Goal: Task Accomplishment & Management: Use online tool/utility

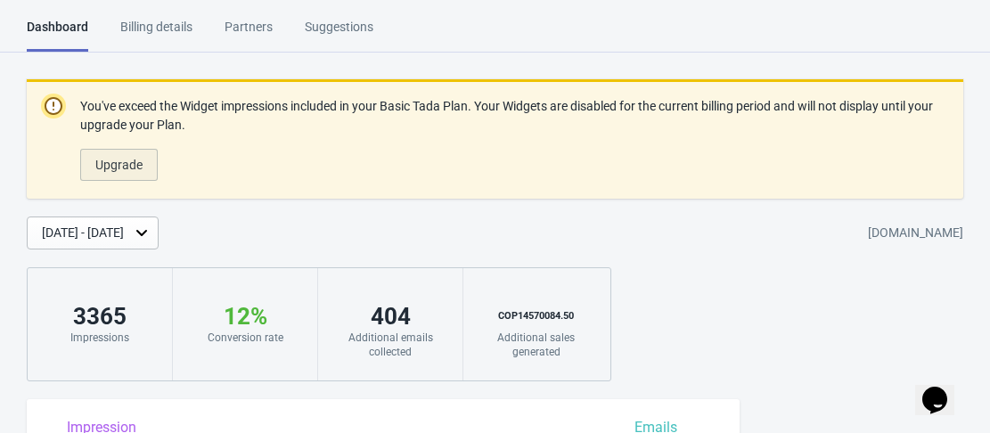
click at [124, 169] on span "Upgrade" at bounding box center [118, 165] width 47 height 14
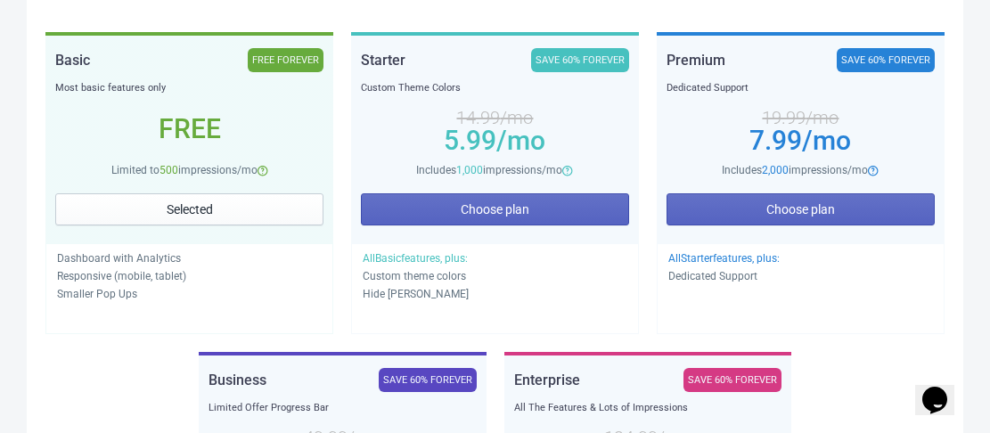
scroll to position [356, 0]
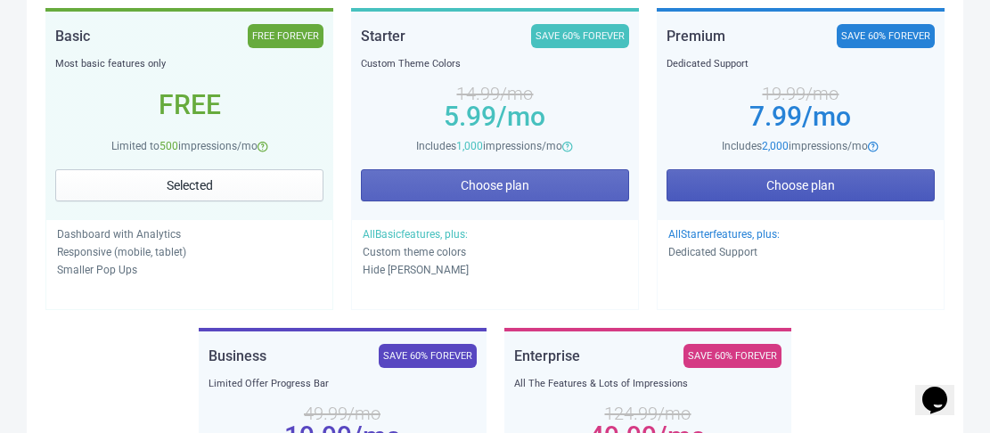
click at [763, 185] on button "Choose plan" at bounding box center [800, 185] width 268 height 32
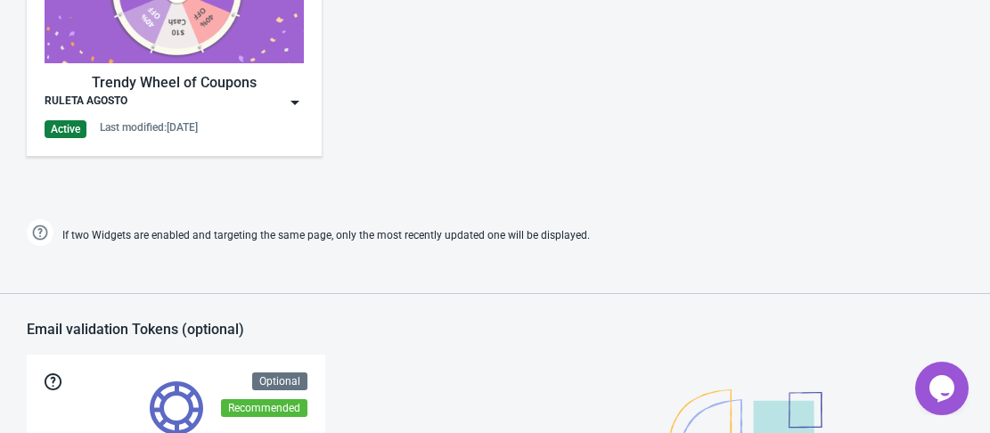
scroll to position [743, 0]
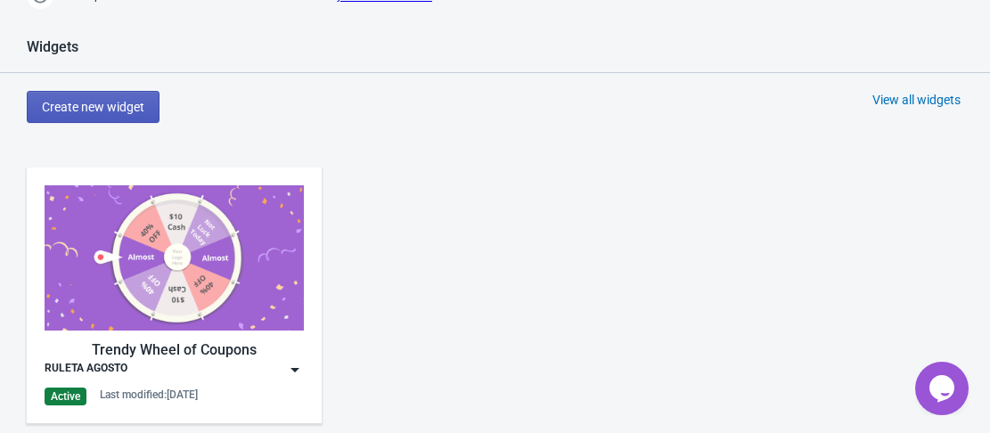
click at [84, 103] on span "Create new widget" at bounding box center [93, 107] width 102 height 14
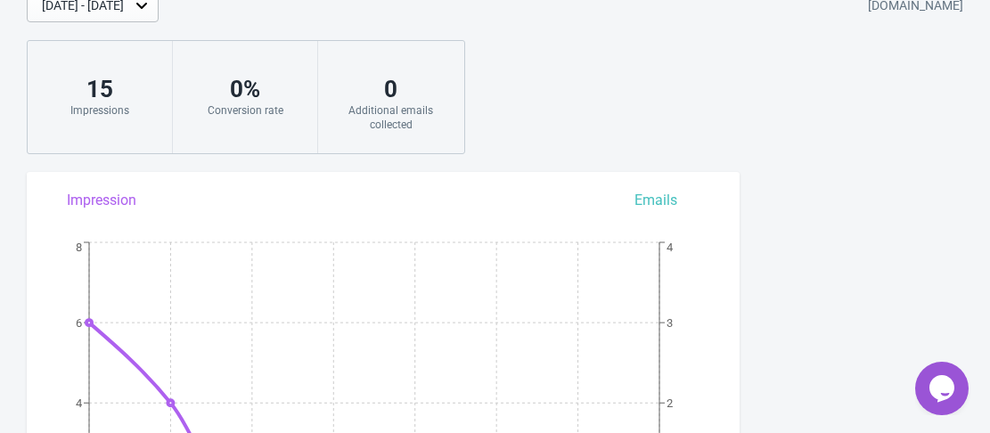
scroll to position [177, 0]
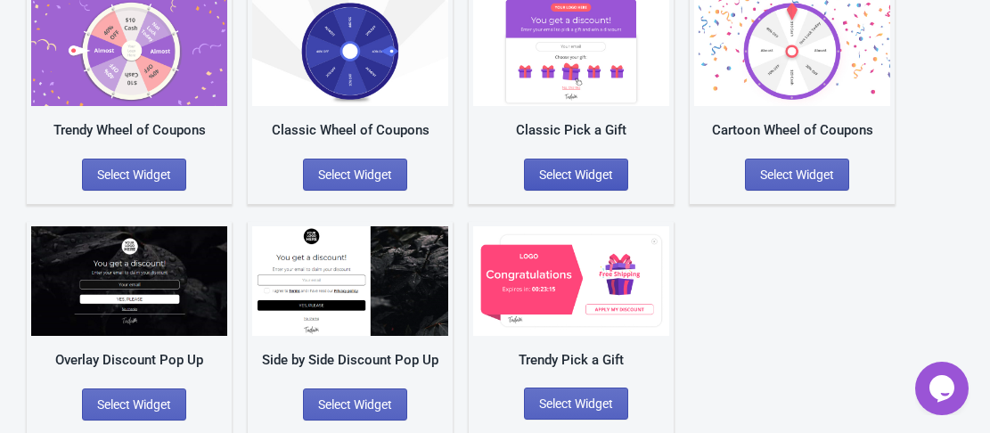
click at [597, 176] on span "Select Widget" at bounding box center [576, 175] width 74 height 14
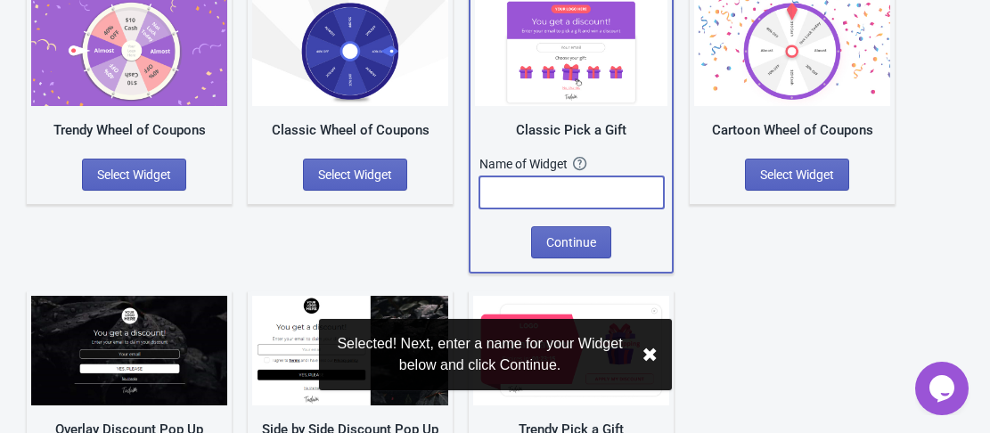
click at [580, 184] on input "text" at bounding box center [571, 192] width 184 height 32
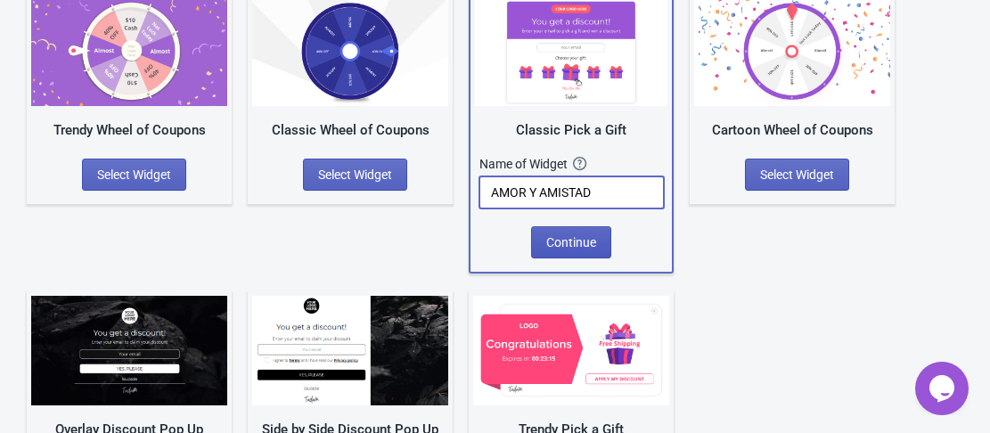
type input "AMOR Y AMISTAD"
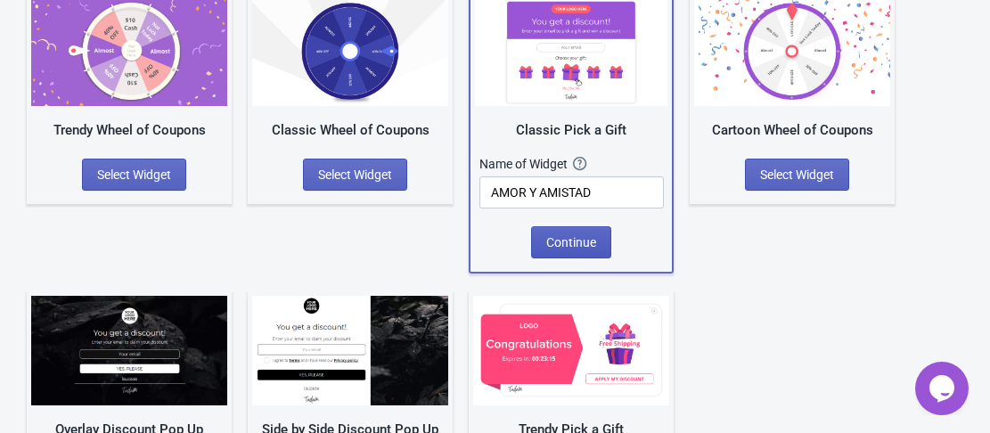
click at [585, 237] on span "Continue" at bounding box center [571, 242] width 50 height 14
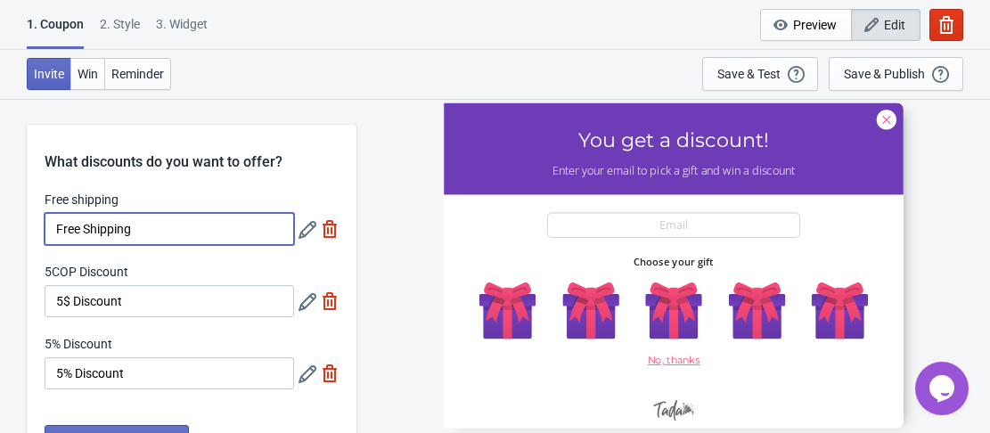
click at [138, 231] on input "Free Shipping" at bounding box center [169, 229] width 249 height 32
drag, startPoint x: 143, startPoint y: 231, endPoint x: 43, endPoint y: 228, distance: 99.8
click at [43, 228] on div "Free shipping Free Shipping 5COP Discount 5$ Discount 5% Discount 5% Discount" at bounding box center [192, 299] width 330 height 217
type input "30% En línea"
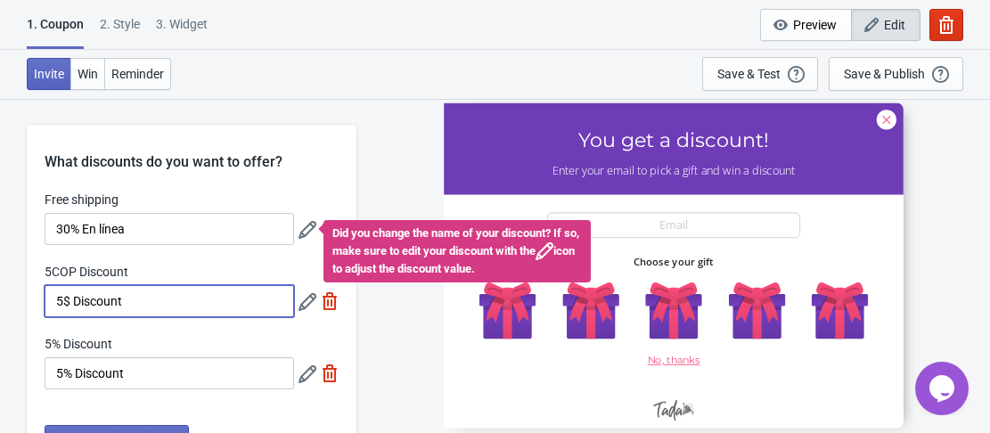
drag, startPoint x: 143, startPoint y: 306, endPoint x: 27, endPoint y: 296, distance: 117.1
click at [27, 296] on div "Free shipping 30% En línea Did you change the name of your discount? If so, mak…" at bounding box center [192, 299] width 330 height 217
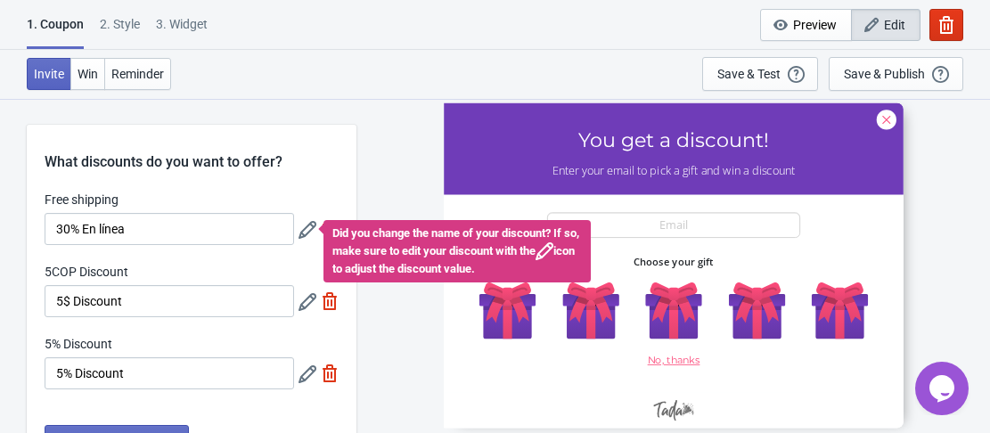
click at [303, 233] on icon at bounding box center [307, 230] width 18 height 18
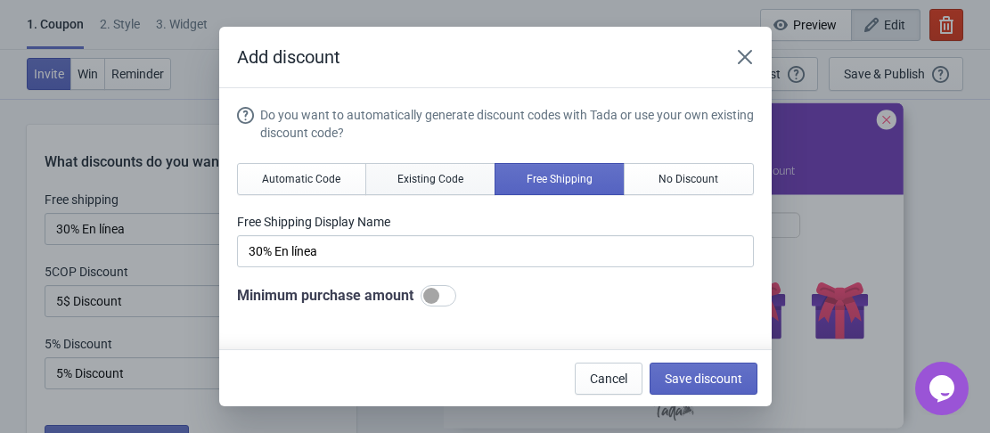
click at [430, 183] on span "Existing Code" at bounding box center [430, 179] width 66 height 14
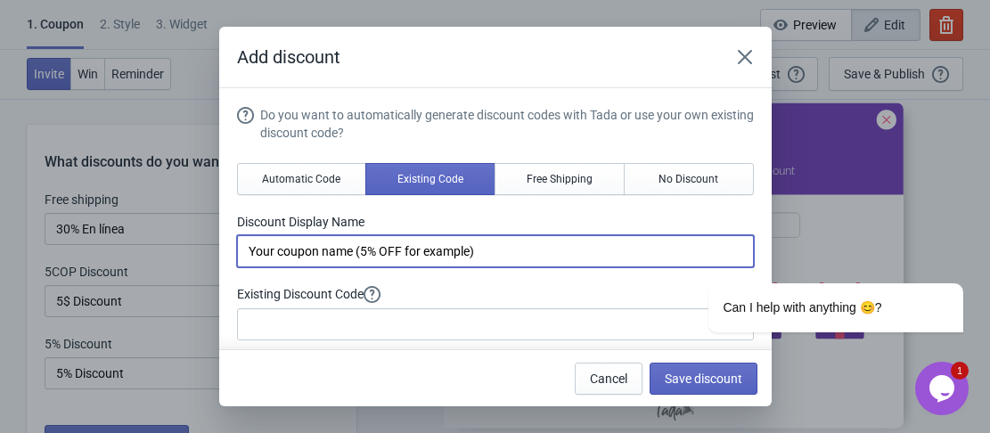
drag, startPoint x: 483, startPoint y: 249, endPoint x: 244, endPoint y: 249, distance: 238.8
click at [244, 249] on input "Your coupon name (5% OFF for example)" at bounding box center [495, 251] width 517 height 32
type input "30% Off en lo nuevo"
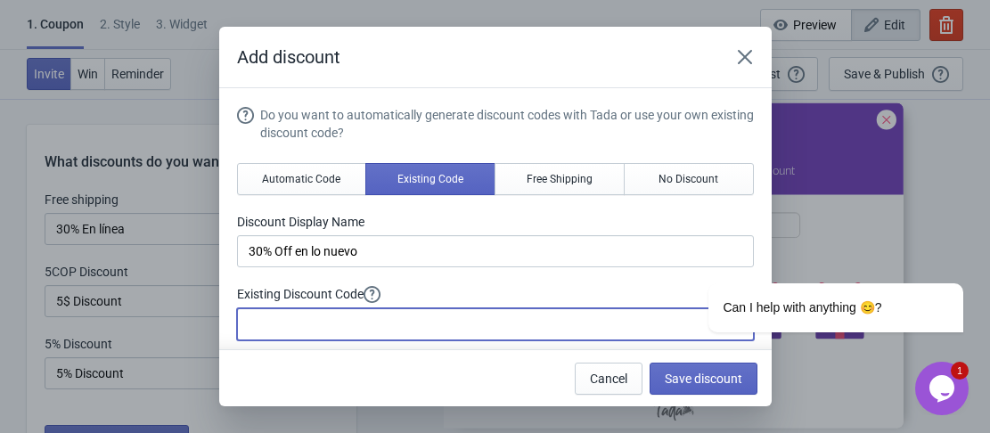
click at [295, 323] on input at bounding box center [495, 324] width 517 height 32
paste input "30NUEVO"
type input "30NUEVO"
click at [477, 284] on div "Do you want to automatically generate discount codes with Tada or use your own …" at bounding box center [495, 236] width 517 height 260
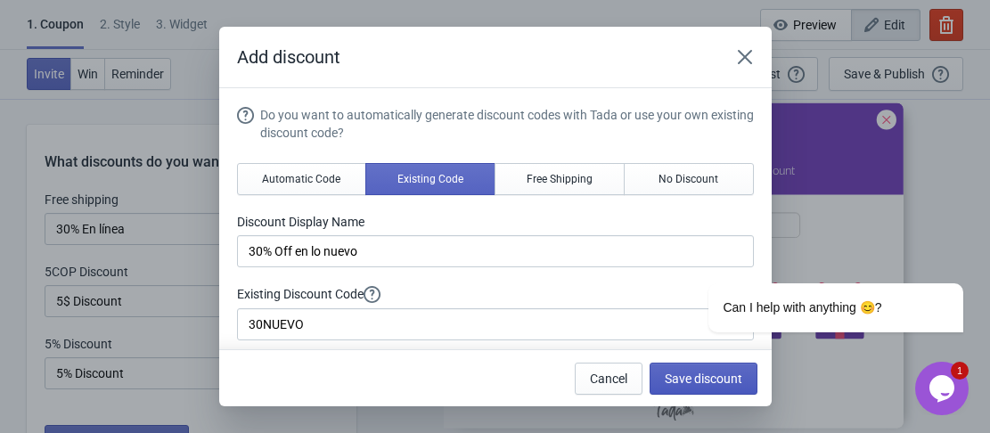
click at [686, 382] on span "Save discount" at bounding box center [704, 379] width 78 height 14
type input "30% Off en lo nuevo"
type input "30NUEVO"
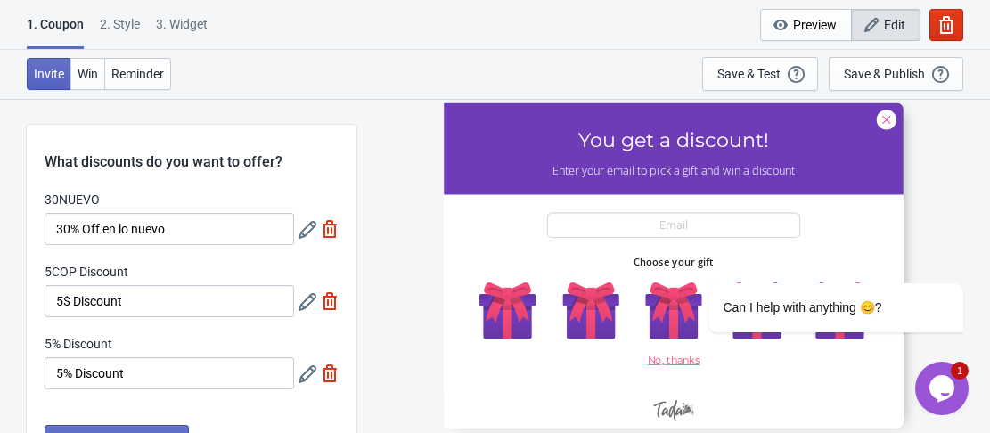
scroll to position [89, 0]
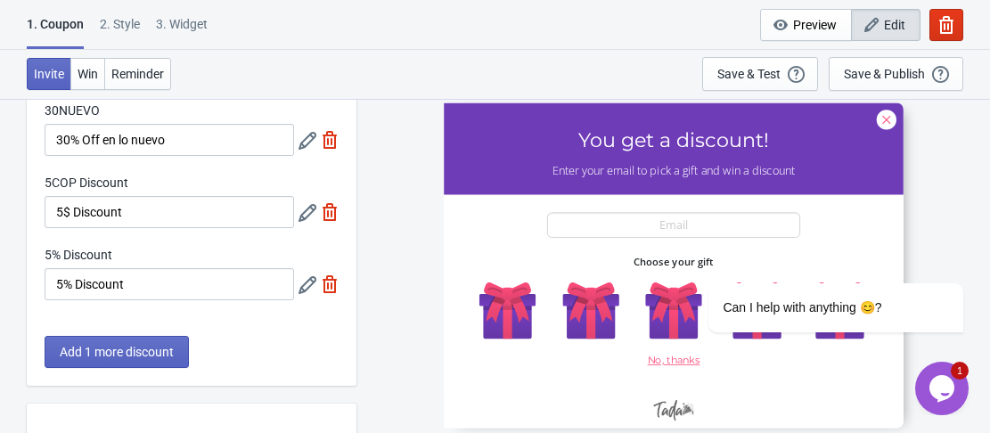
click at [305, 216] on icon at bounding box center [307, 213] width 18 height 18
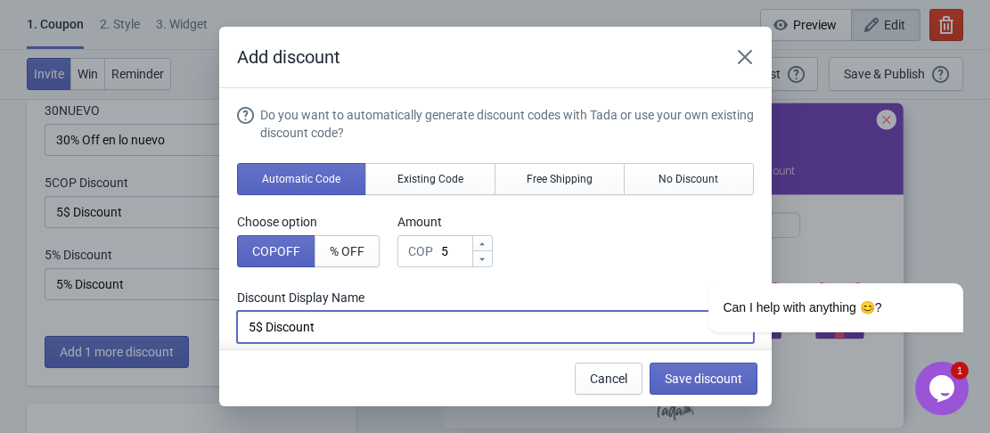
click at [256, 324] on input "5$ Discount" at bounding box center [495, 327] width 517 height 32
drag, startPoint x: 259, startPoint y: 324, endPoint x: 243, endPoint y: 324, distance: 16.0
click at [243, 324] on input "5$ Discount" at bounding box center [495, 327] width 517 height 32
drag, startPoint x: 334, startPoint y: 327, endPoint x: 274, endPoint y: 323, distance: 60.7
click at [274, 323] on input "10% Discount" at bounding box center [495, 327] width 517 height 32
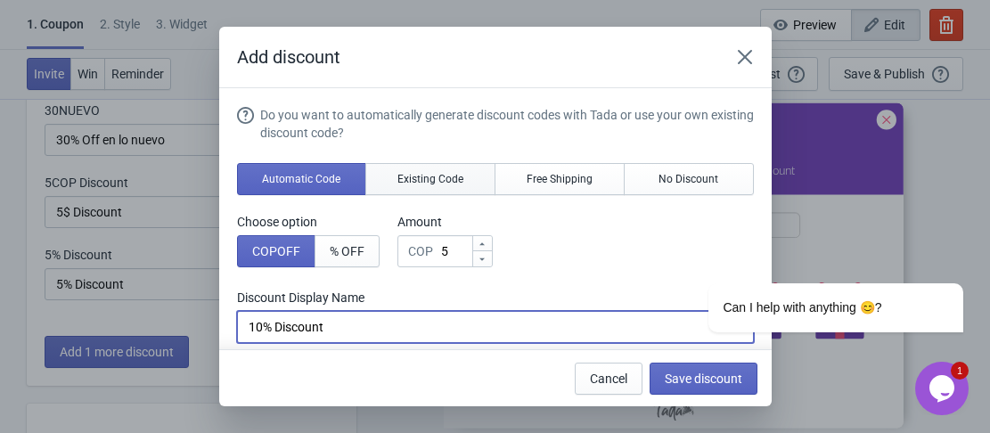
type input "10% Discount"
click at [423, 182] on span "Existing Code" at bounding box center [430, 179] width 66 height 14
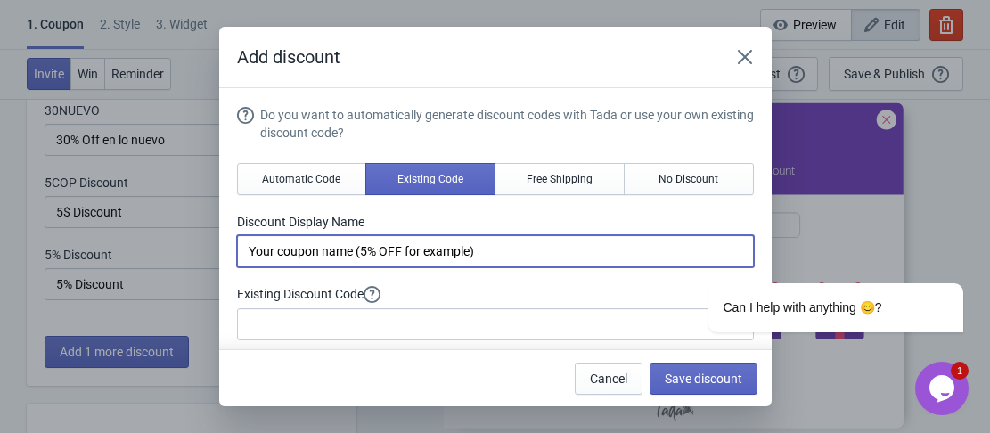
drag, startPoint x: 483, startPoint y: 251, endPoint x: 244, endPoint y: 264, distance: 239.1
click at [244, 264] on input "Your coupon name (5% OFF for example)" at bounding box center [495, 251] width 517 height 32
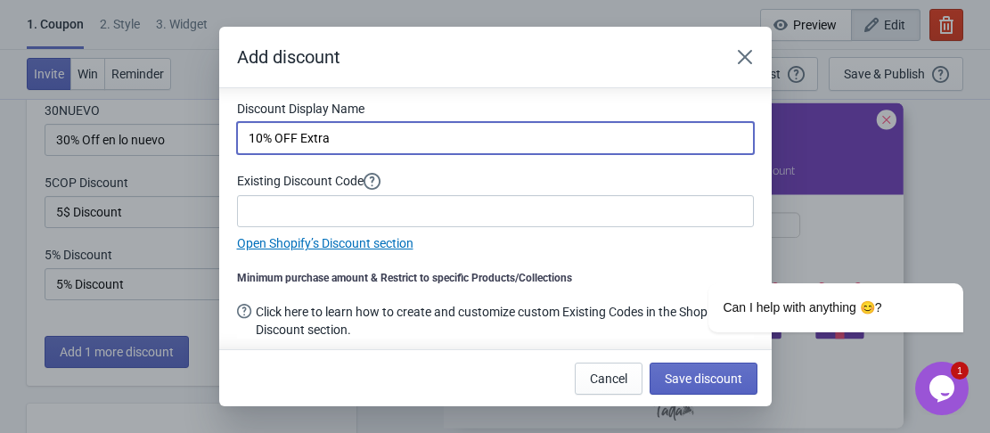
scroll to position [116, 0]
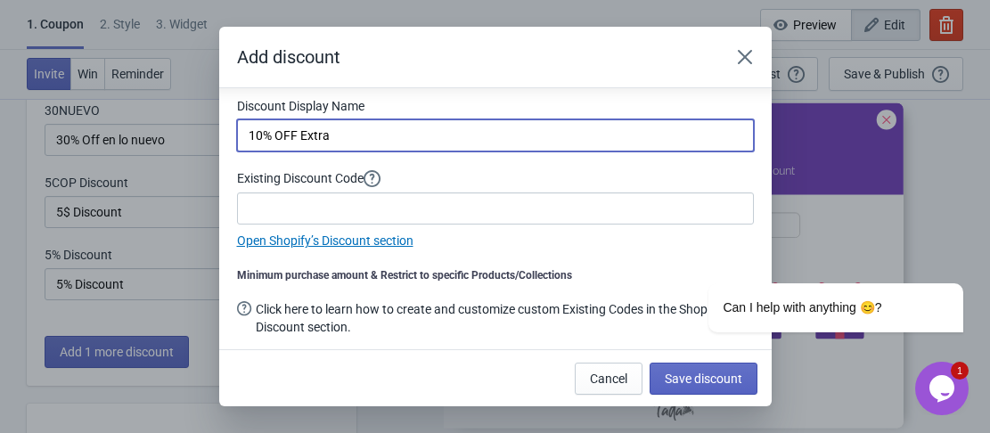
type input "10% OFF Extra"
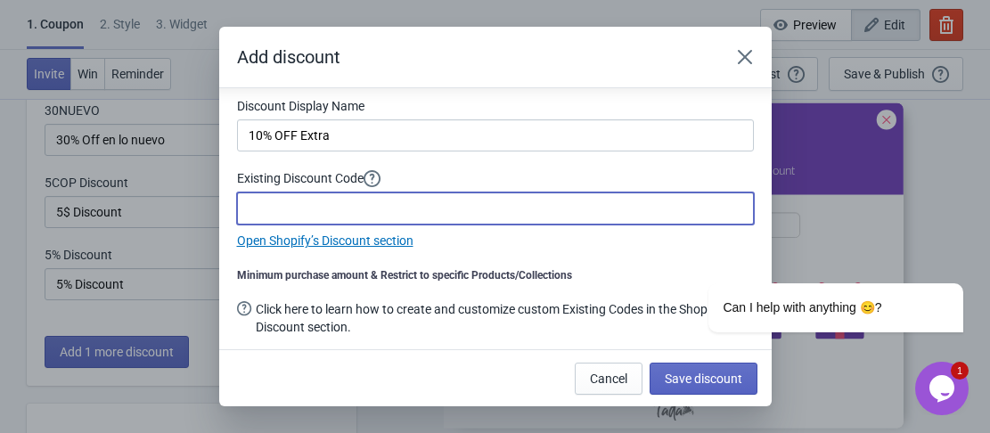
click at [324, 207] on input at bounding box center [495, 208] width 517 height 32
type input "e"
type input "EXTRA10"
click at [729, 372] on span "Save discount" at bounding box center [704, 379] width 78 height 14
type input "10% OFF Extra"
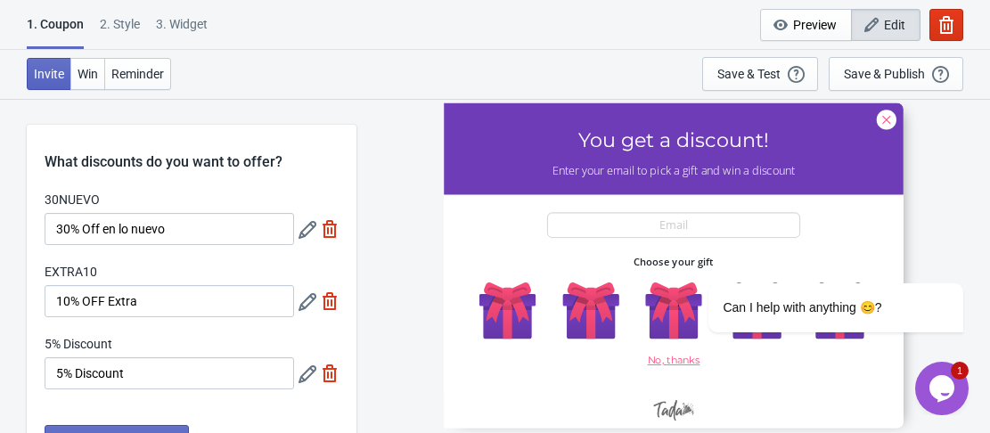
scroll to position [89, 0]
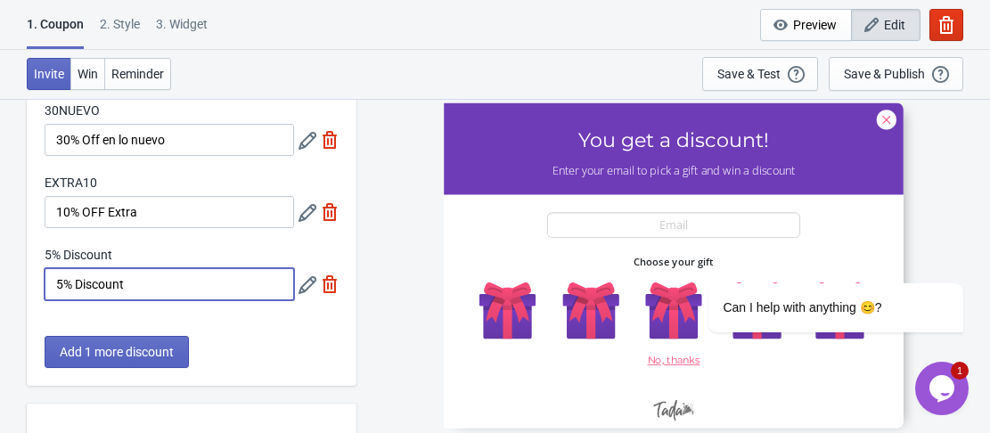
drag, startPoint x: 136, startPoint y: 285, endPoint x: 74, endPoint y: 285, distance: 62.4
click at [74, 285] on input "5% Discount" at bounding box center [169, 284] width 249 height 32
type input "5% OFF Extra"
click at [310, 286] on icon at bounding box center [307, 285] width 18 height 18
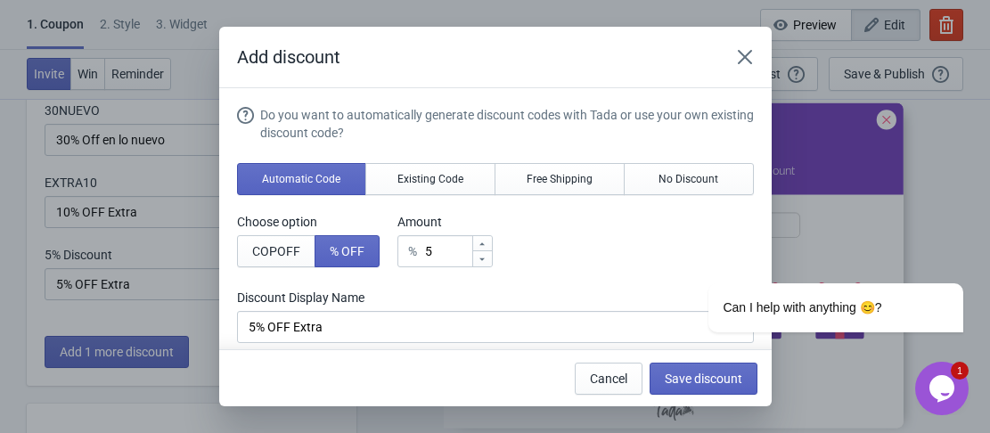
scroll to position [0, 0]
click at [413, 187] on button "Existing Code" at bounding box center [430, 179] width 130 height 32
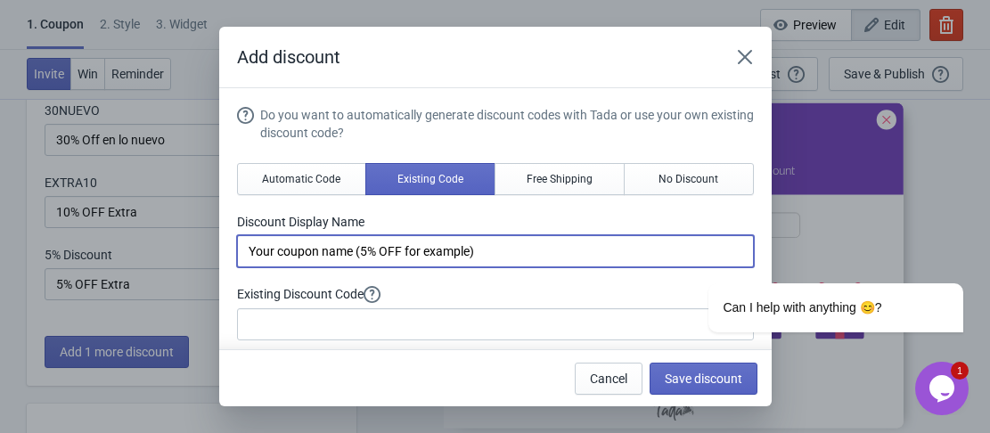
drag, startPoint x: 495, startPoint y: 253, endPoint x: 240, endPoint y: 253, distance: 254.8
click at [240, 253] on input "Your coupon name (5% OFF for example)" at bounding box center [495, 251] width 517 height 32
type input "5% OFF EXTRA"
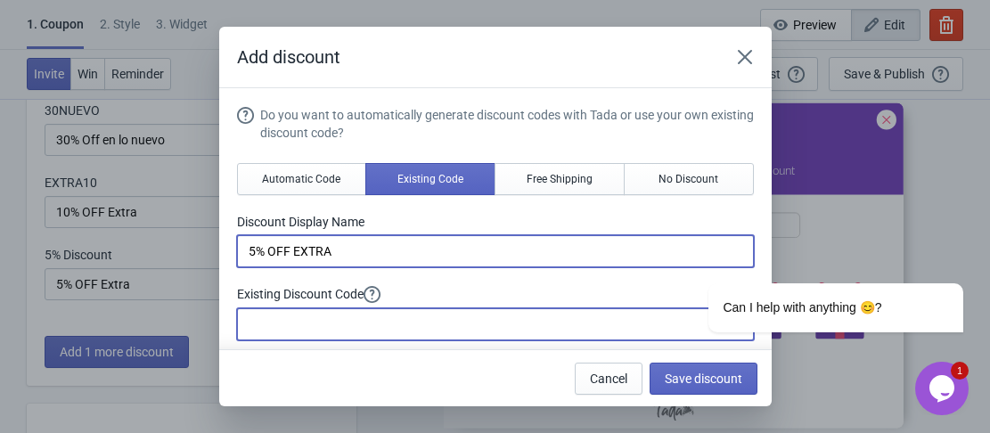
click at [327, 322] on input at bounding box center [495, 324] width 517 height 32
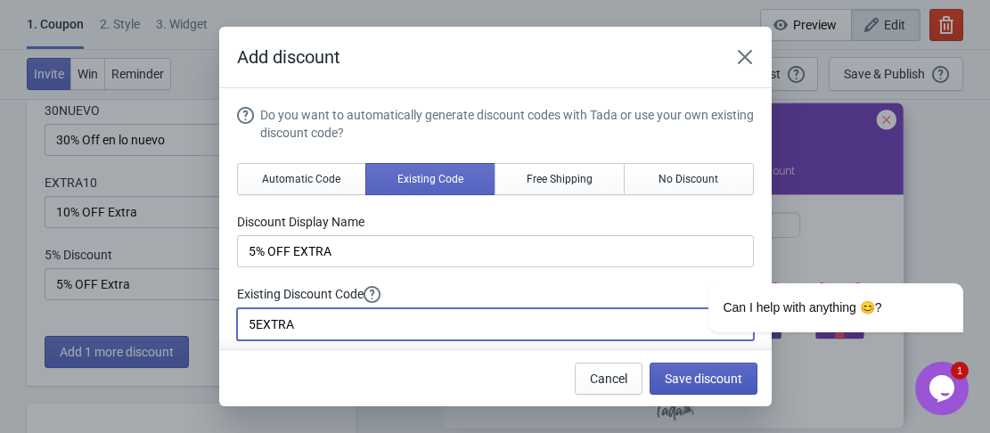
type input "5EXTRA"
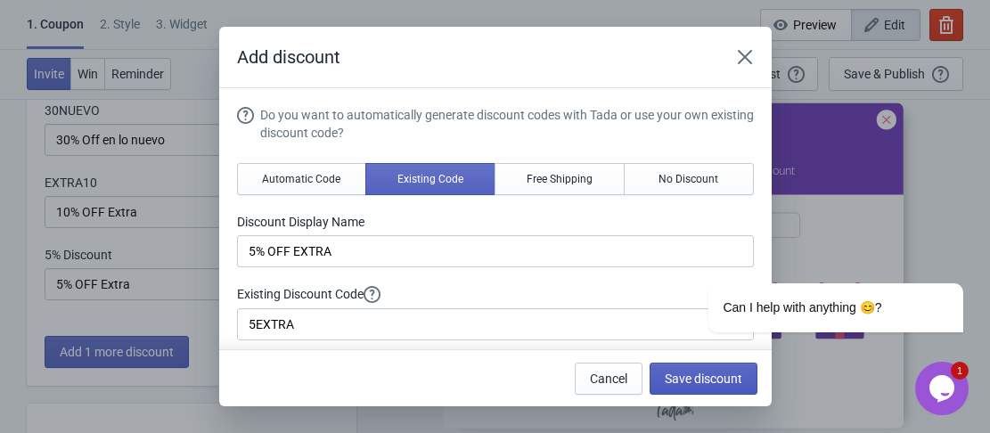
click at [696, 381] on span "Save discount" at bounding box center [704, 379] width 78 height 14
type input "5% OFF EXTRA"
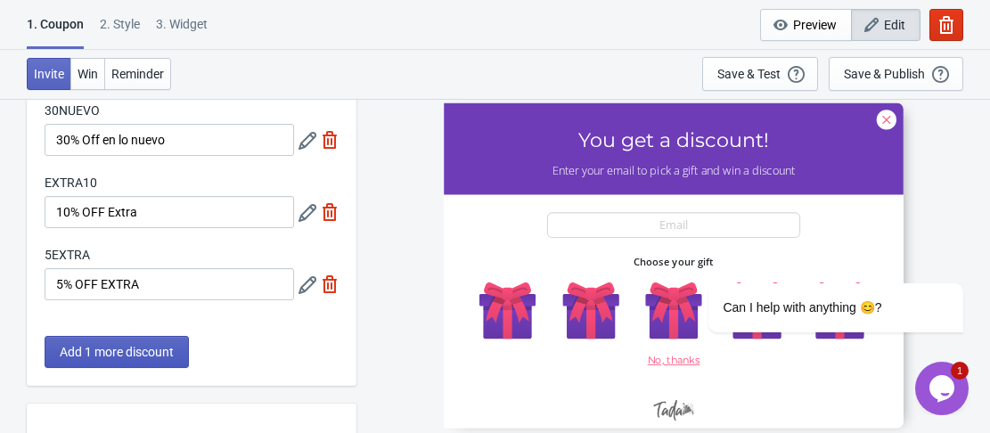
click at [120, 358] on span "Add 1 more discount" at bounding box center [117, 352] width 114 height 14
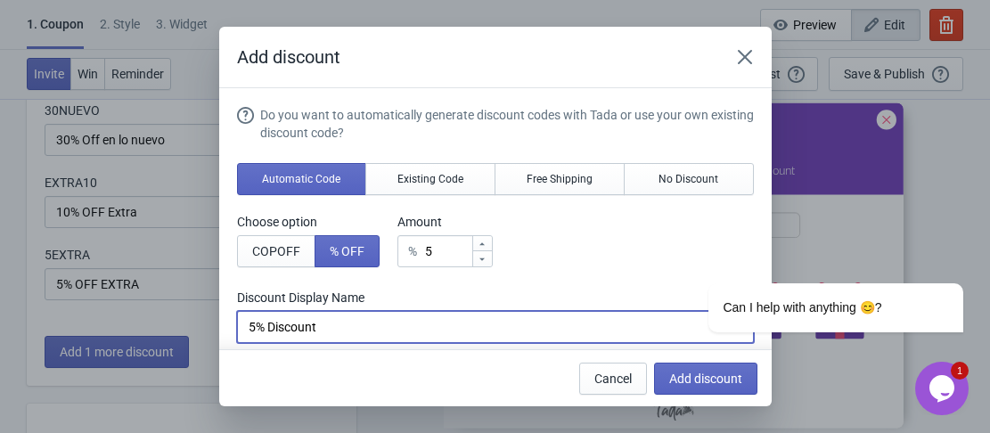
click at [251, 325] on input "5% Discount" at bounding box center [495, 327] width 517 height 32
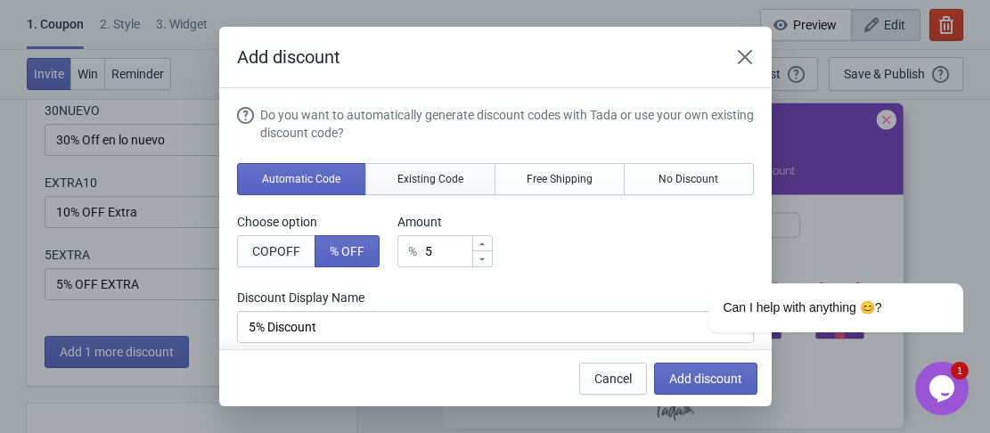
click at [397, 172] on span "Existing Code" at bounding box center [430, 179] width 66 height 14
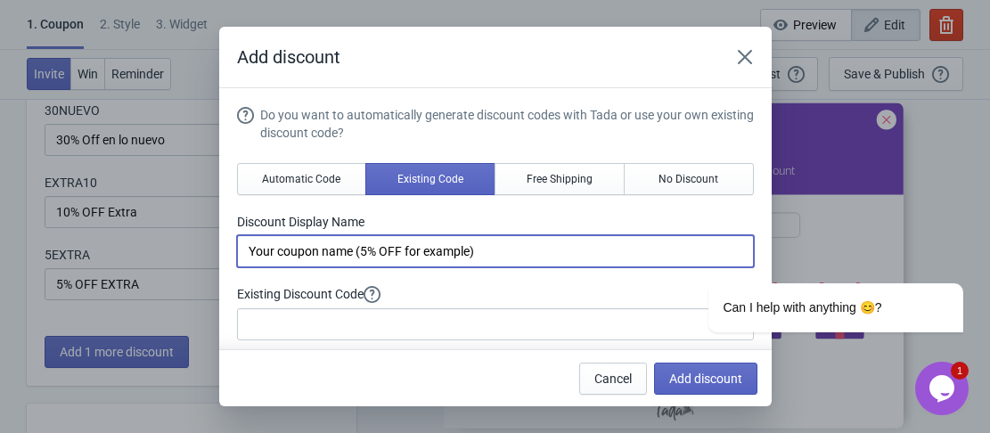
drag, startPoint x: 394, startPoint y: 246, endPoint x: 245, endPoint y: 253, distance: 149.0
click at [245, 253] on input "Your coupon name (5% OFF for example)" at bounding box center [495, 251] width 517 height 32
type input "15% OFF en lo más nuevo"
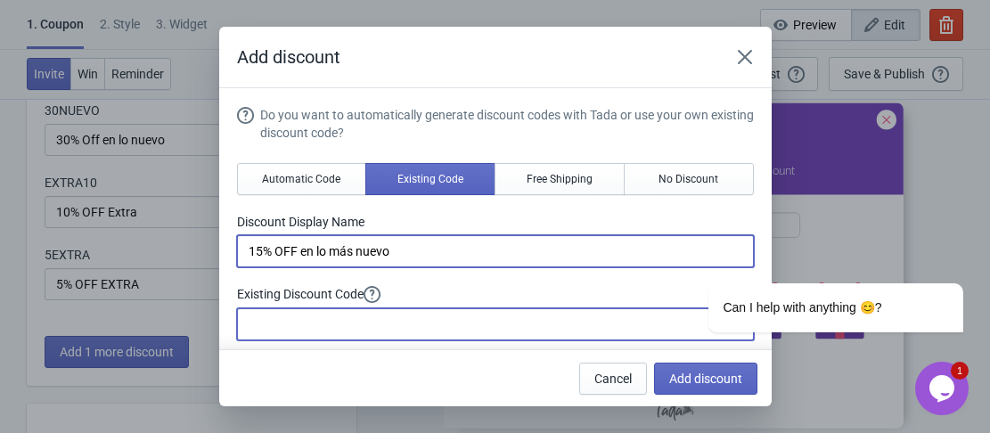
click at [272, 326] on input at bounding box center [495, 324] width 517 height 32
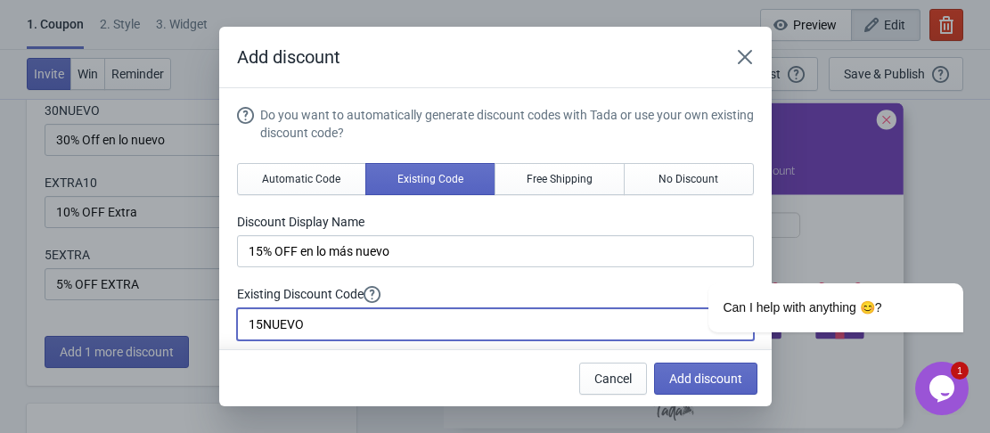
type input "15NUEVO"
click at [682, 376] on span "Add discount" at bounding box center [705, 379] width 73 height 14
type input "25"
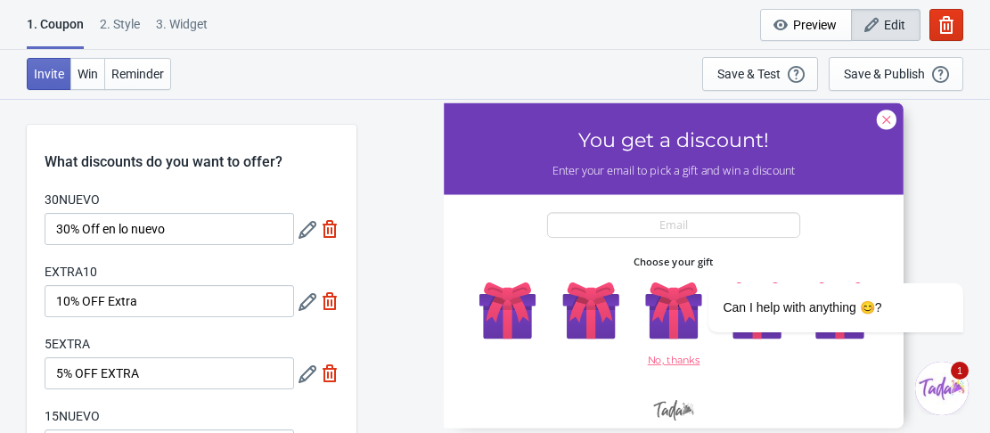
scroll to position [89, 0]
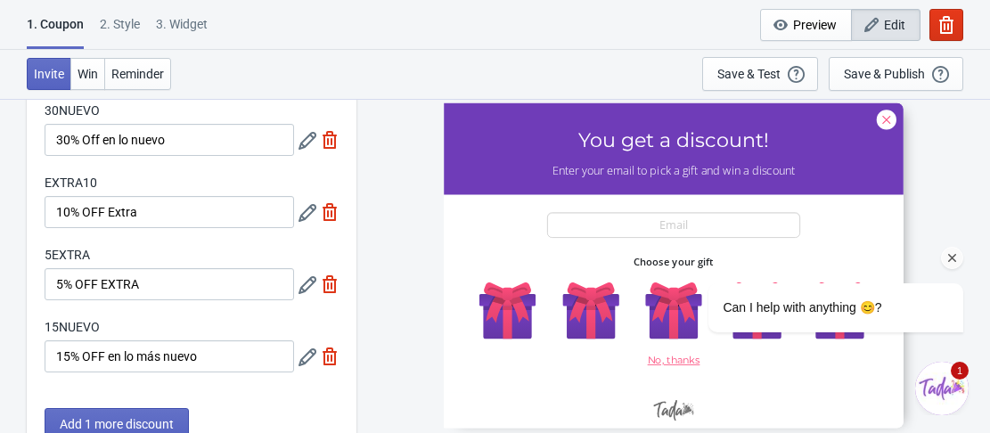
drag, startPoint x: 954, startPoint y: 260, endPoint x: 900, endPoint y: 316, distance: 78.1
click at [954, 260] on icon "Chat attention grabber" at bounding box center [952, 258] width 16 height 16
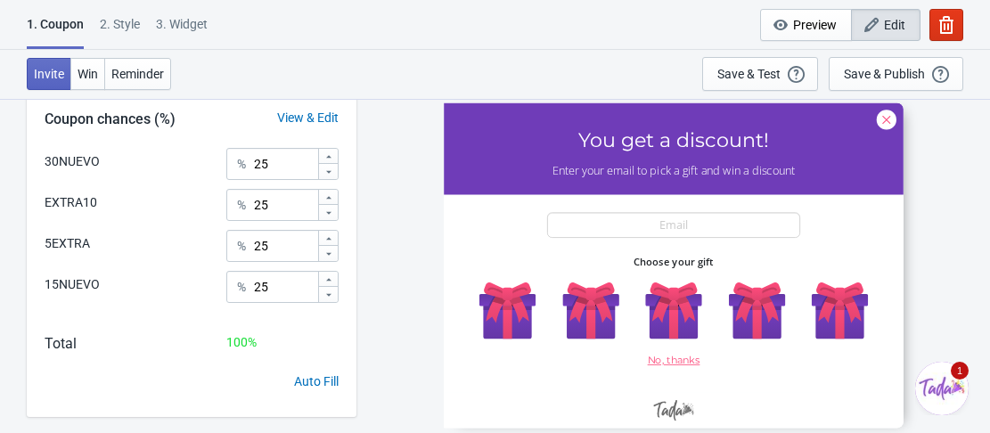
scroll to position [517, 0]
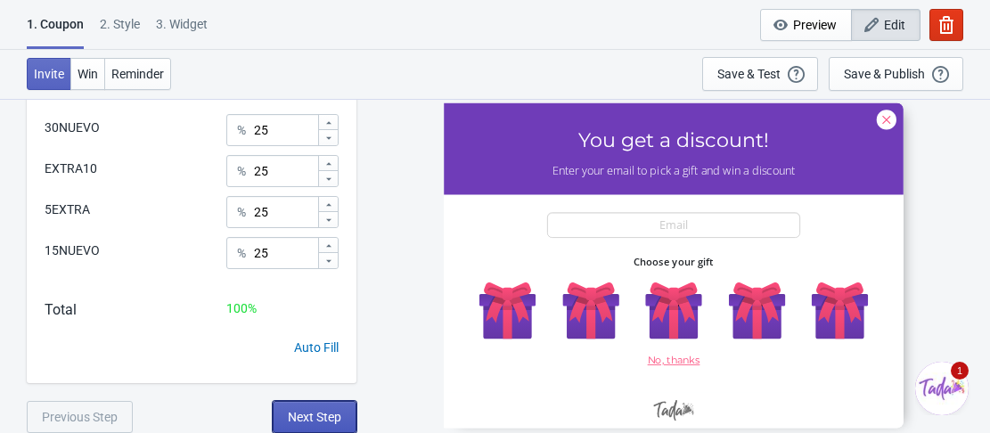
click at [314, 414] on span "Next Step" at bounding box center [314, 417] width 53 height 14
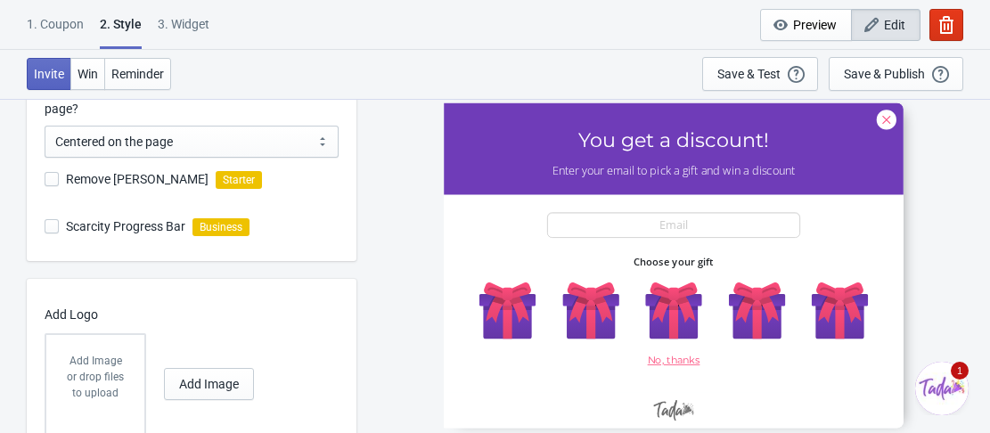
scroll to position [0, 0]
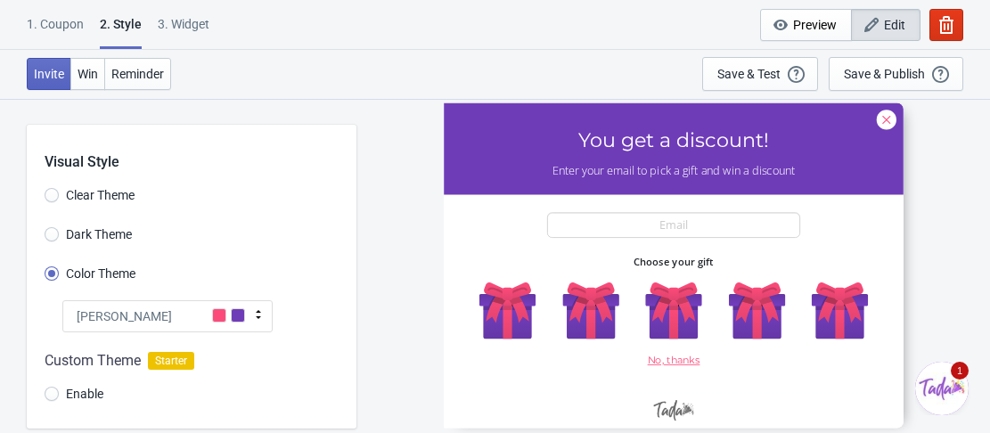
click at [206, 320] on div "Tada" at bounding box center [167, 316] width 210 height 32
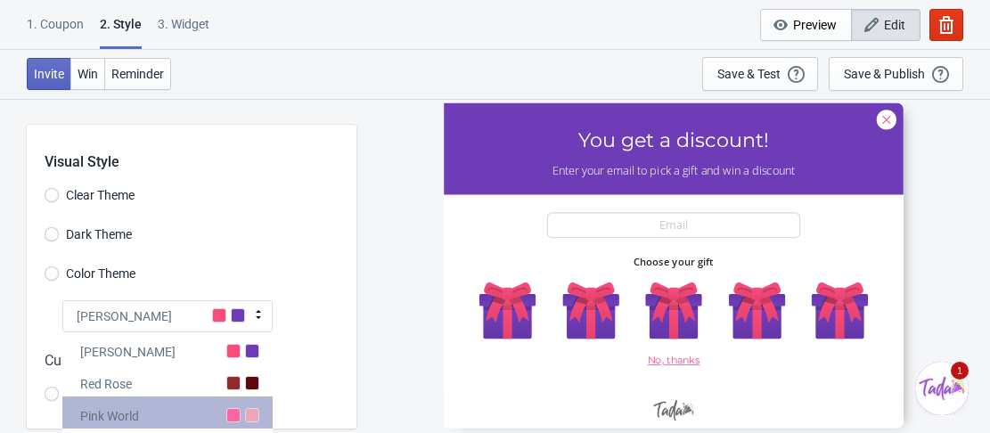
click at [212, 412] on div "Pink World" at bounding box center [167, 413] width 210 height 32
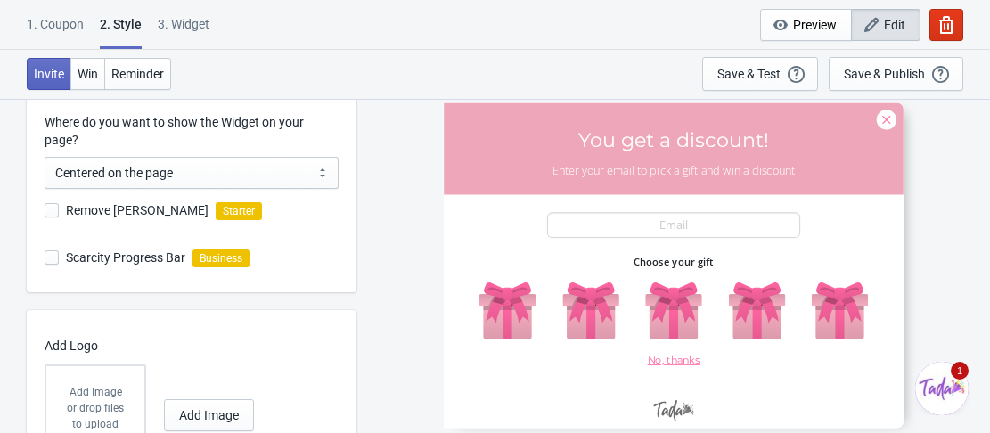
scroll to position [535, 0]
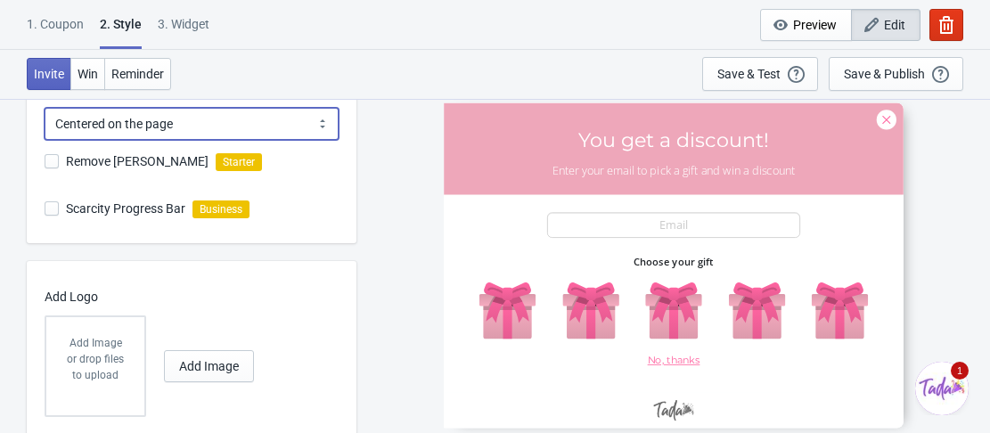
click at [163, 127] on select "Centered on the page Left side of the page" at bounding box center [192, 124] width 294 height 32
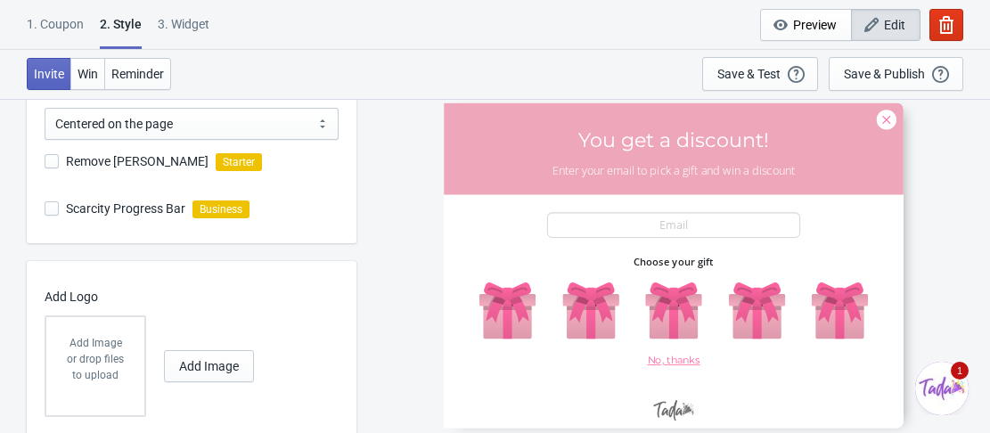
click at [362, 203] on div "Visual Style Clear Theme Dark Theme Color Theme Pink World Tada Red Rose Pink W…" at bounding box center [495, 23] width 990 height 921
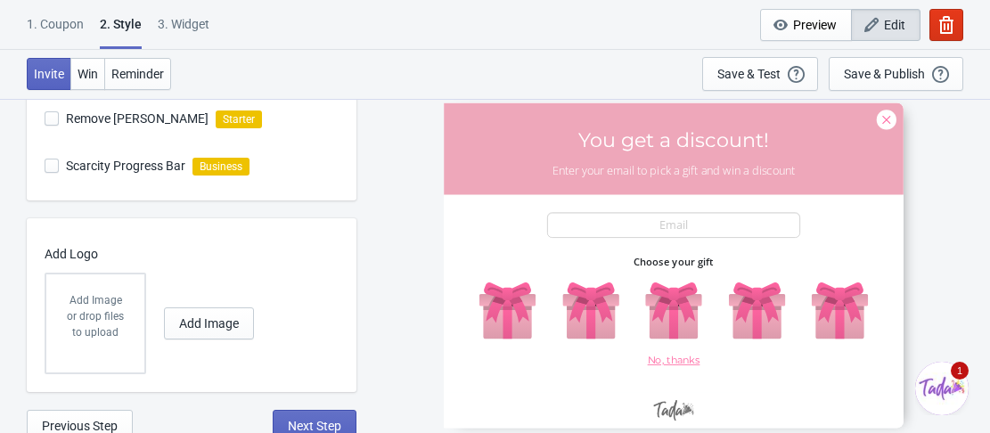
scroll to position [586, 0]
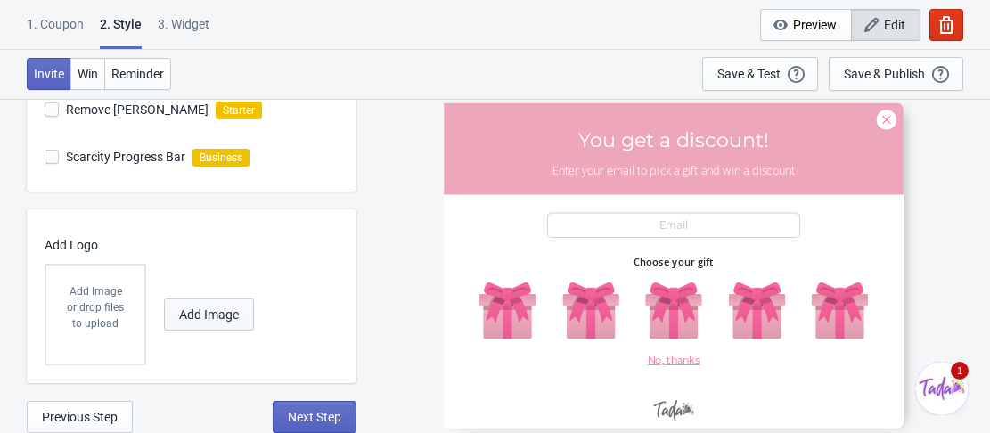
click at [212, 325] on button "Add Image" at bounding box center [209, 314] width 90 height 32
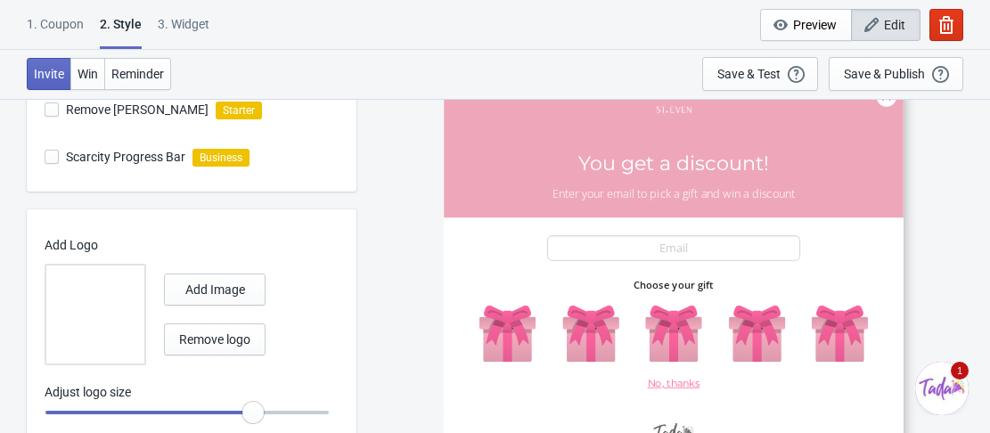
radio input "true"
type input "1.05"
radio input "true"
type input "1.1"
radio input "true"
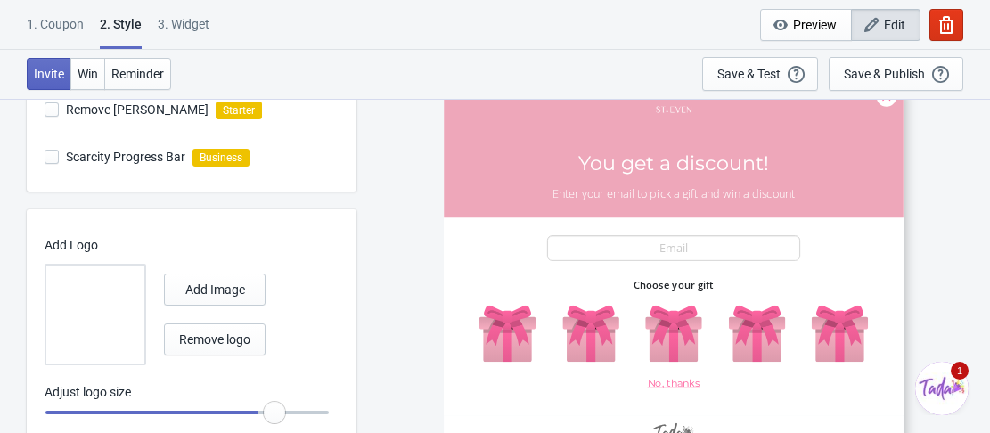
type input "1.15"
radio input "true"
type input "1.25"
radio input "true"
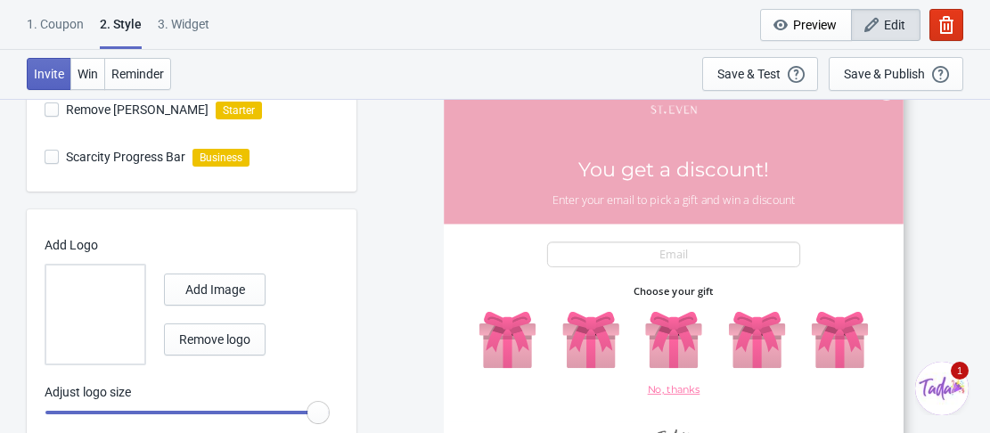
drag, startPoint x: 258, startPoint y: 414, endPoint x: 351, endPoint y: 416, distance: 93.6
type input "1.3"
click at [330, 416] on input "range" at bounding box center [187, 413] width 285 height 32
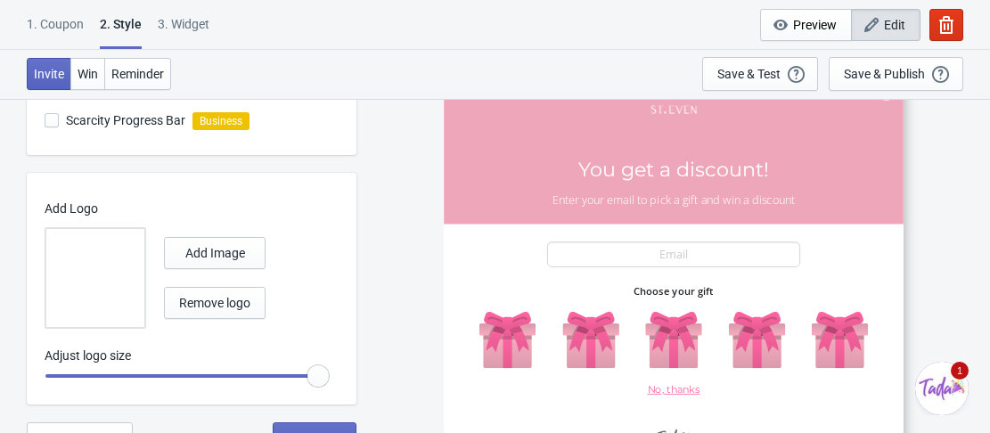
scroll to position [624, 0]
click at [215, 253] on span "Add Image" at bounding box center [215, 252] width 60 height 14
click at [233, 306] on span "Remove logo" at bounding box center [214, 302] width 71 height 14
click at [218, 310] on button "Remove logo" at bounding box center [215, 302] width 102 height 32
click at [310, 294] on div "Add Image Remove logo" at bounding box center [187, 277] width 285 height 102
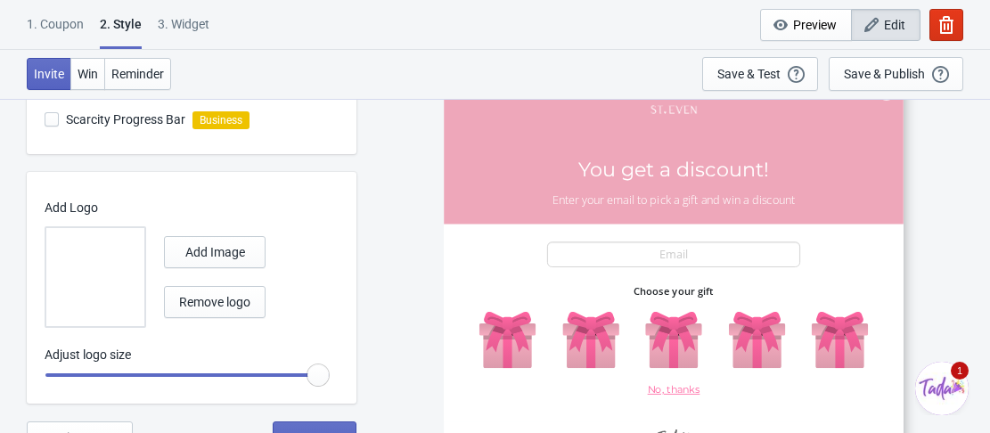
scroll to position [644, 0]
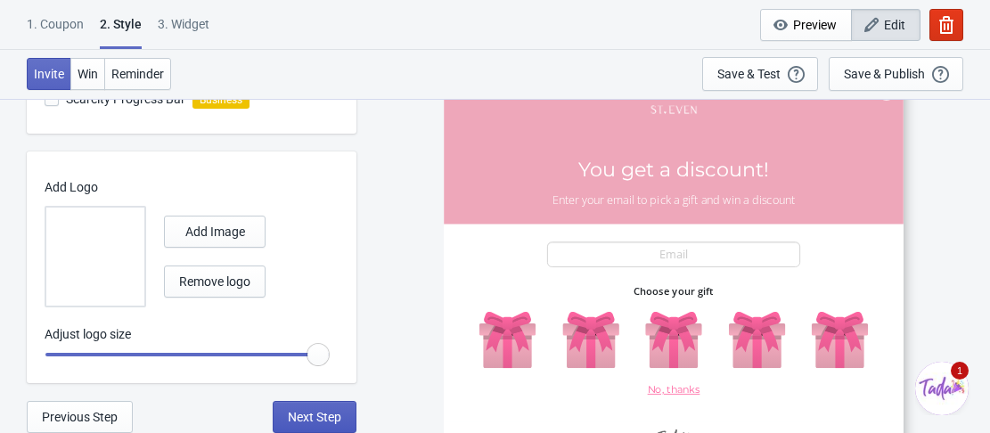
click at [290, 405] on button "Next Step" at bounding box center [315, 417] width 84 height 32
click at [311, 404] on button "Next Step" at bounding box center [315, 417] width 84 height 32
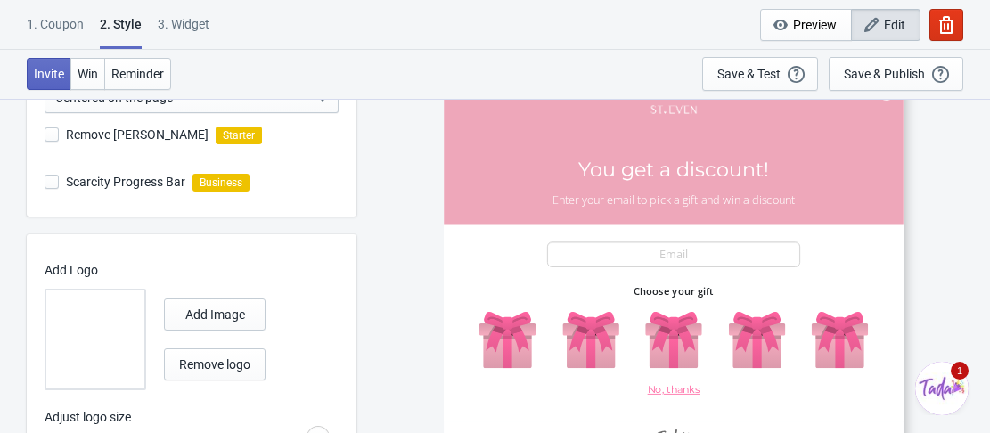
scroll to position [624, 0]
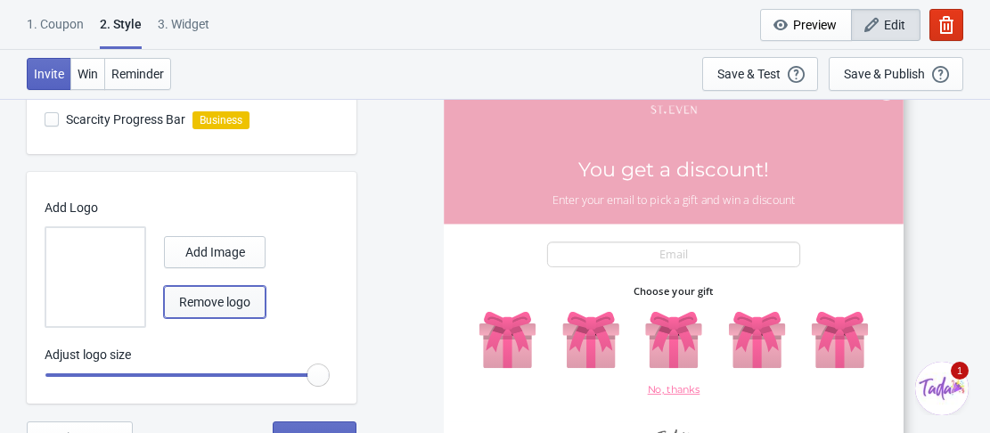
click at [215, 297] on span "Remove logo" at bounding box center [214, 302] width 71 height 14
radio input "true"
type input "1.25"
radio input "true"
type input "1.15"
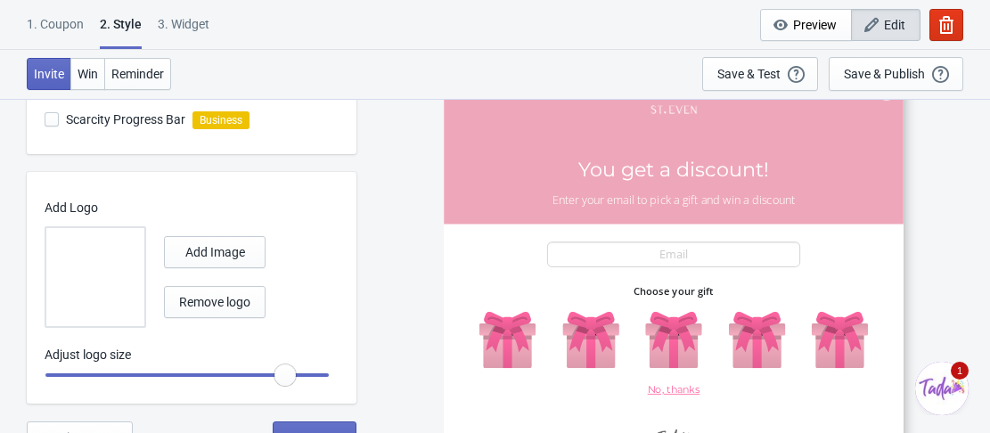
radio input "true"
type input "1.1"
radio input "true"
type input "1.05"
radio input "true"
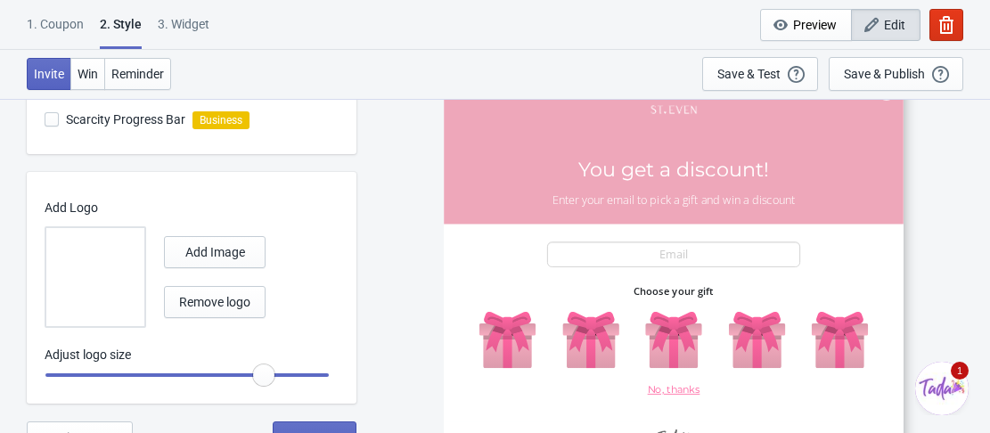
type input "1"
radio input "true"
type input "0.95"
radio input "true"
type input "0.85"
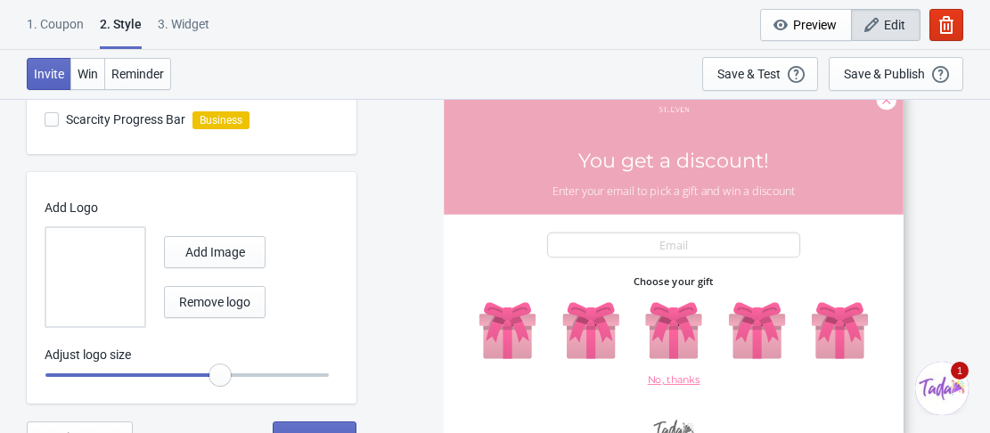
radio input "true"
type input "0.8"
radio input "true"
type input "0.75"
radio input "true"
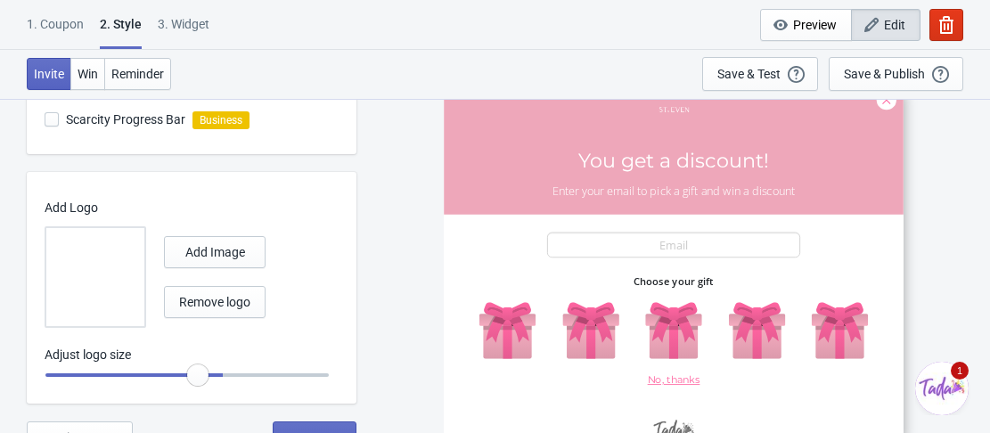
type input "0.7"
radio input "true"
type input "0.65"
radio input "true"
type input "0.6"
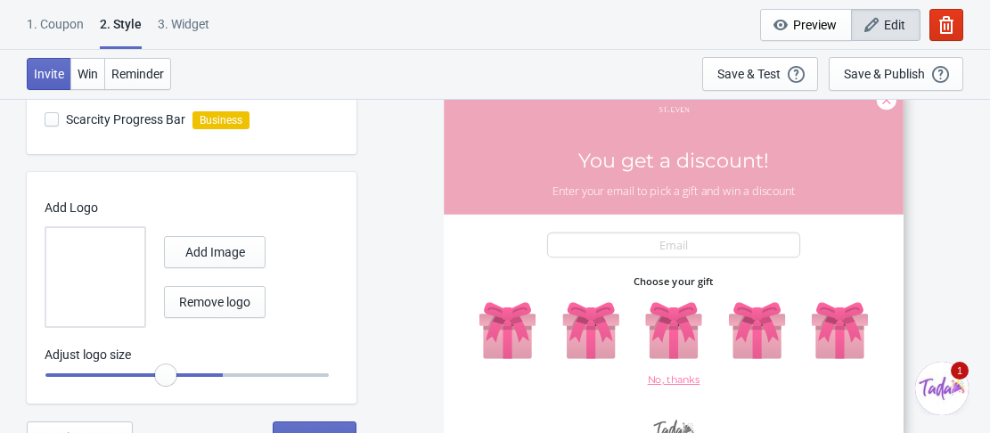
radio input "true"
type input "0.55"
radio input "true"
type input "0.5"
radio input "true"
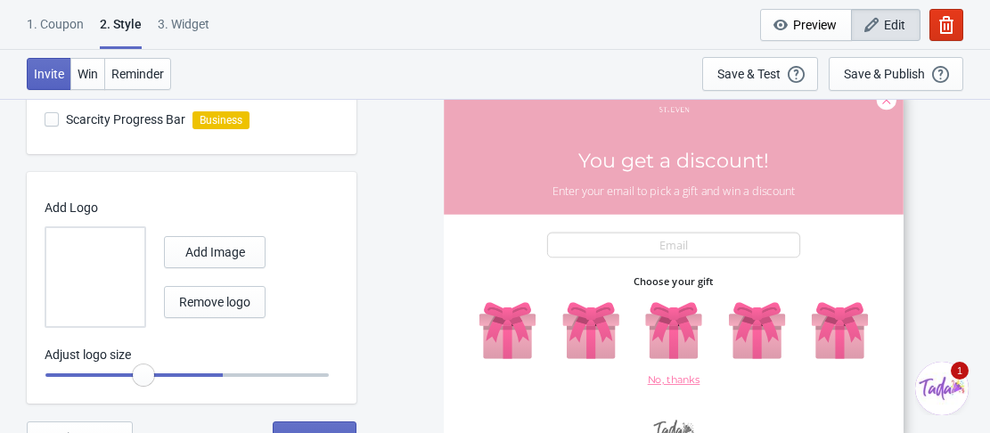
type input "0.45"
radio input "true"
type input "0.4"
radio input "true"
type input "0.35"
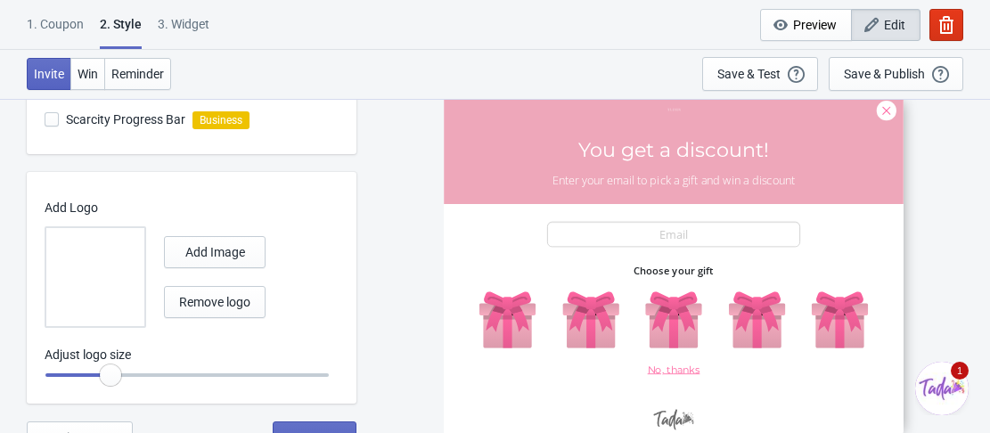
radio input "true"
type input "0.3"
radio input "true"
type input "0.25"
radio input "true"
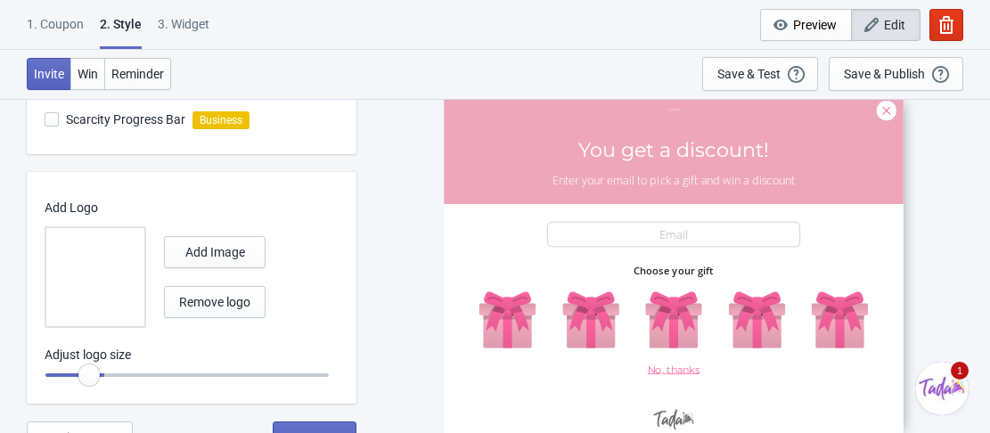
type input "0.2"
radio input "true"
type input "0.15"
radio input "true"
type input "0.1"
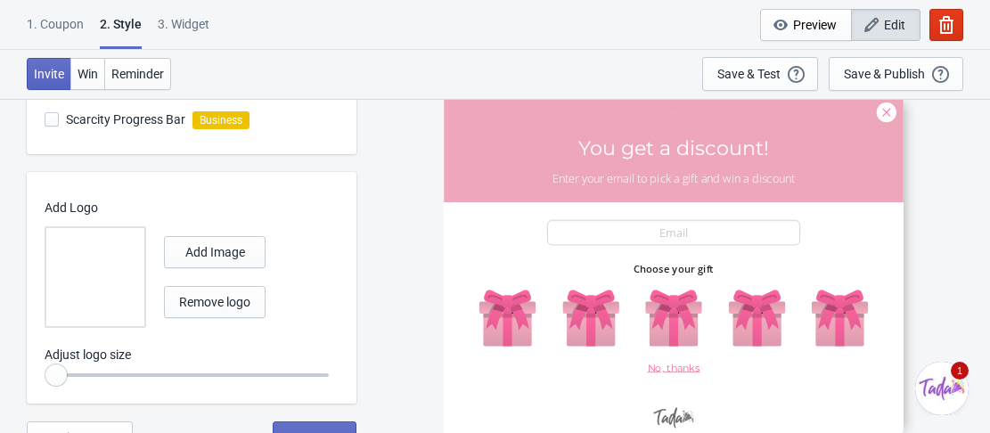
radio input "true"
type input "0.15"
radio input "true"
type input "0.25"
radio input "true"
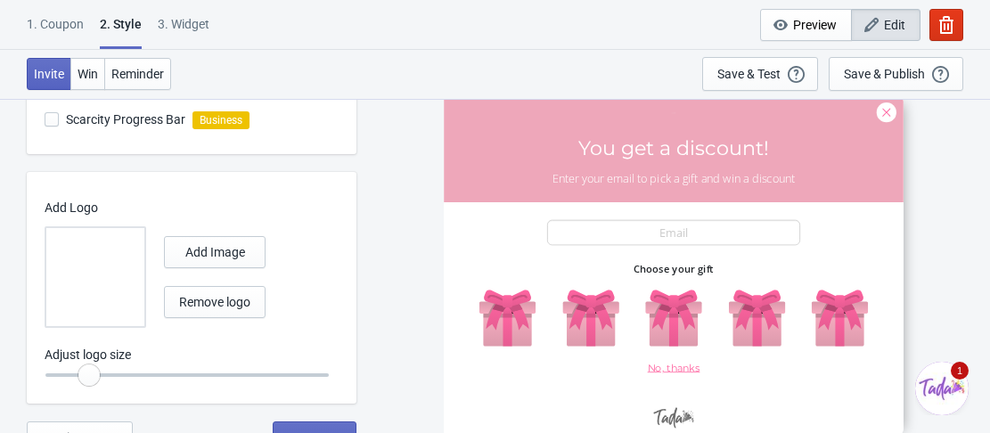
type input "0.35"
radio input "true"
type input "0.4"
radio input "true"
type input "0.5"
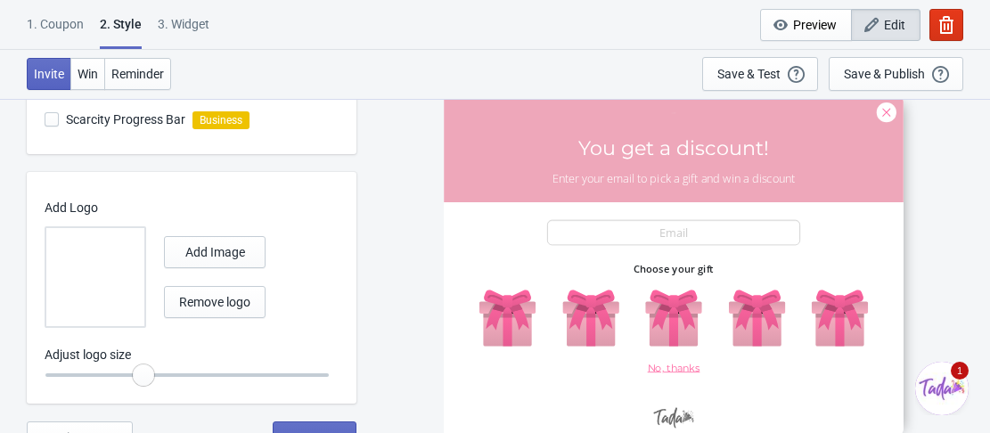
radio input "true"
type input "0.6"
radio input "true"
type input "0.75"
radio input "true"
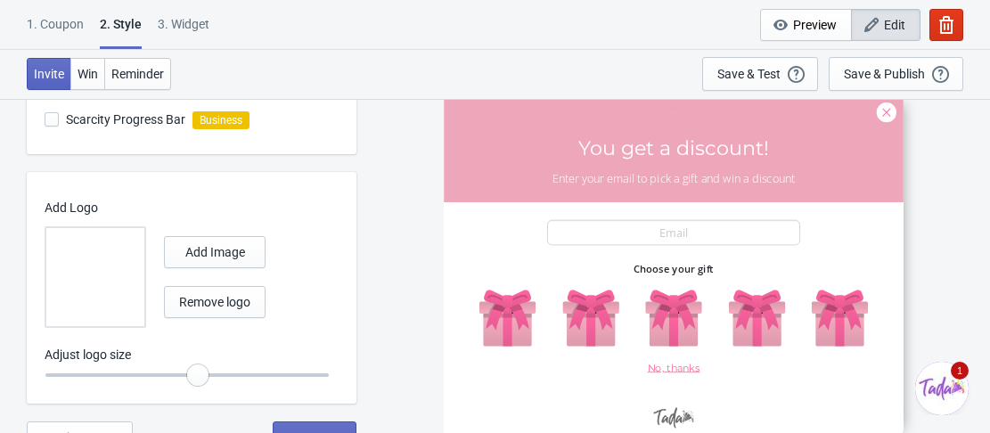
type input "0.8"
radio input "true"
type input "0.9"
radio input "true"
type input "0.95"
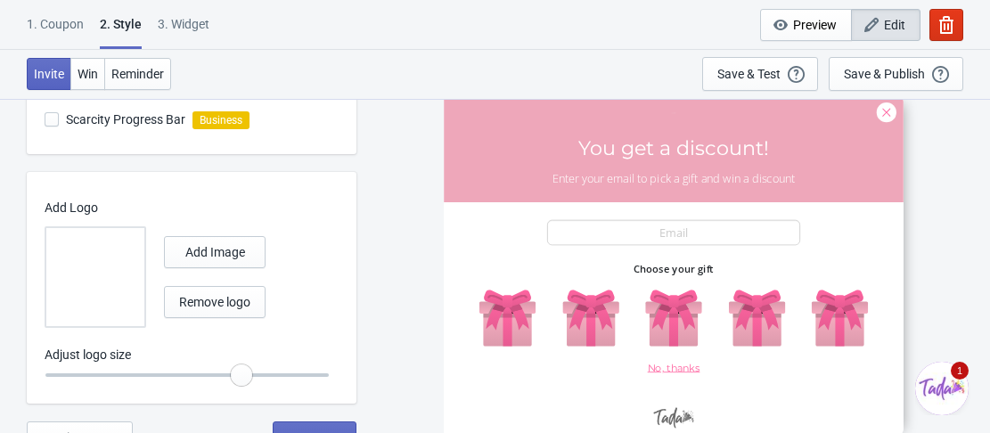
radio input "true"
type input "1"
radio input "true"
type input "1.05"
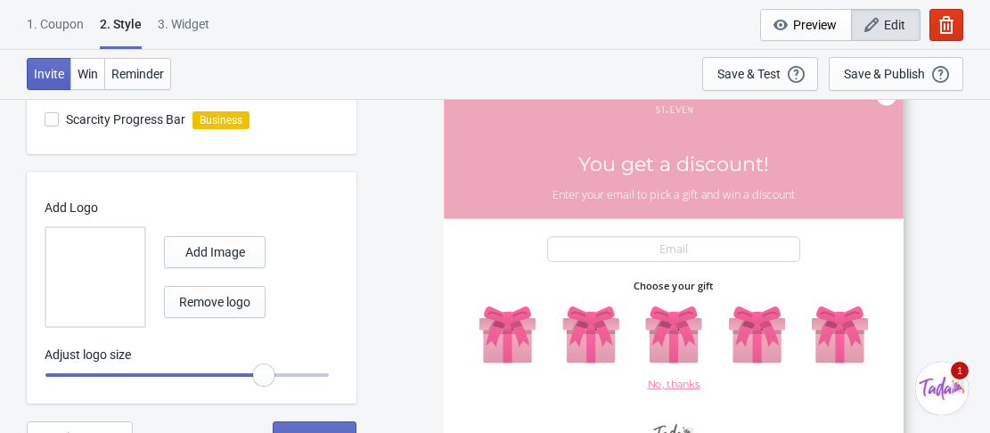
radio input "true"
type input "1.1"
radio input "true"
type input "1.15"
radio input "true"
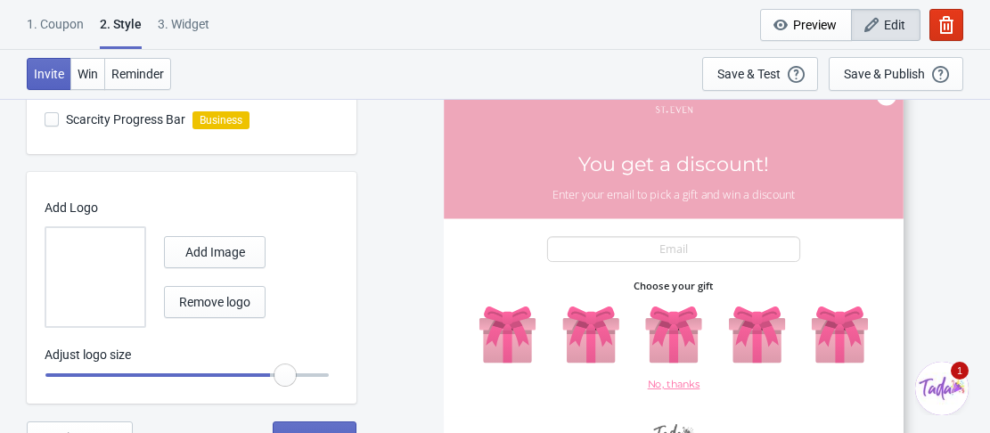
type input "1.2"
radio input "true"
type input "1.3"
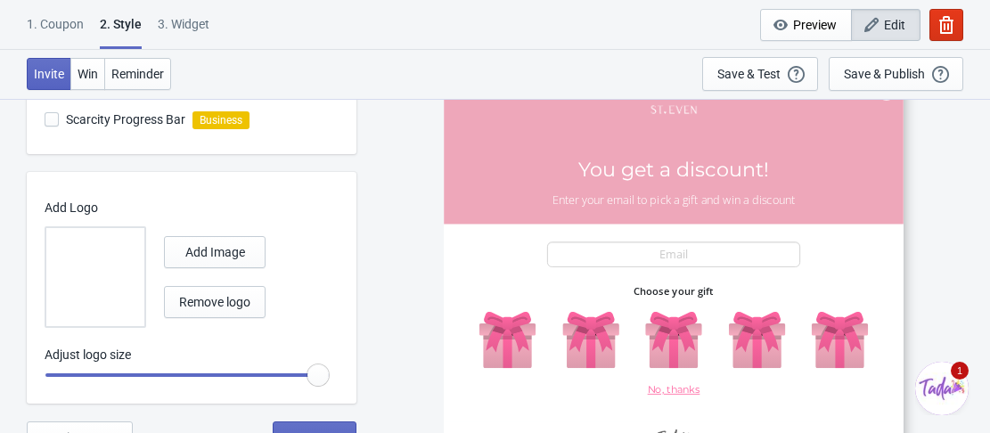
drag, startPoint x: 313, startPoint y: 377, endPoint x: 378, endPoint y: 364, distance: 66.4
click at [330, 364] on input "range" at bounding box center [187, 375] width 285 height 32
click at [245, 268] on div "Add Image Remove logo" at bounding box center [215, 277] width 102 height 82
click at [242, 255] on span "Add Image" at bounding box center [215, 252] width 60 height 14
click at [275, 336] on div "Adjust logo size" at bounding box center [187, 357] width 285 height 58
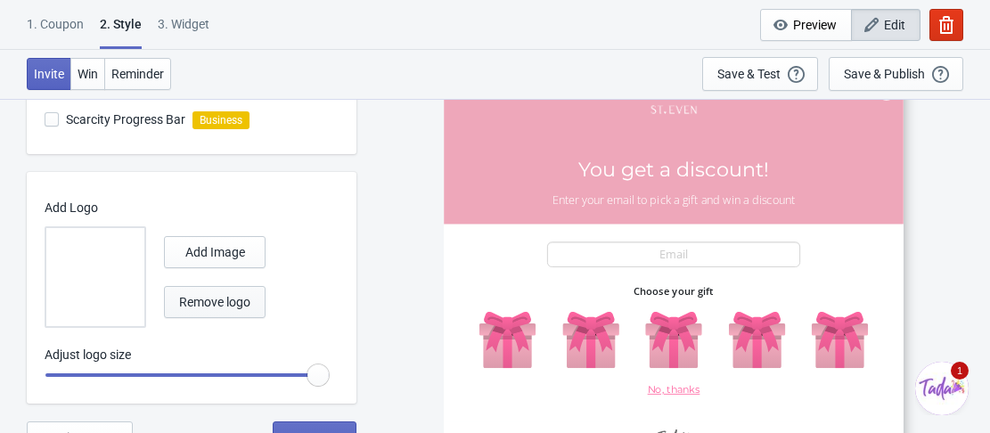
click at [225, 298] on span "Remove logo" at bounding box center [214, 302] width 71 height 14
radio input "true"
type input "1.2"
radio input "true"
type input "1.15"
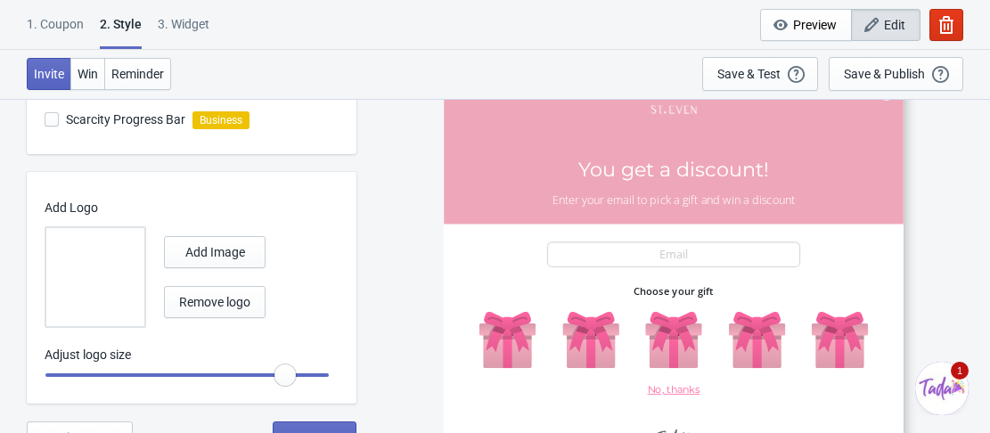
radio input "true"
type input "1.1"
radio input "true"
type input "1"
radio input "true"
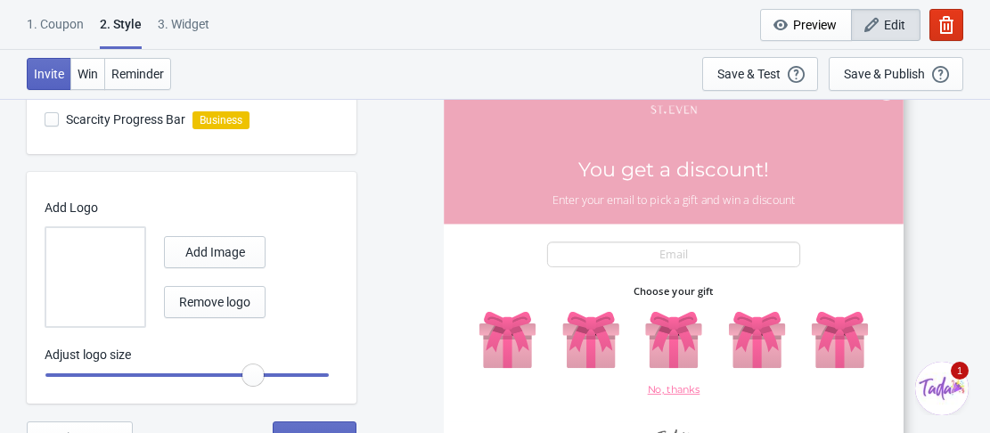
type input "0.95"
radio input "true"
type input "0.9"
radio input "true"
type input "0.8"
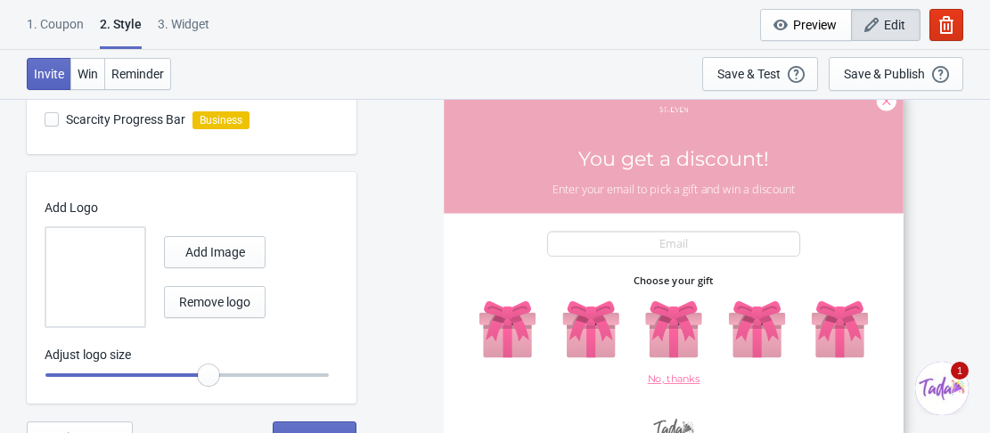
radio input "true"
type input "0.75"
radio input "true"
type input "0.65"
radio input "true"
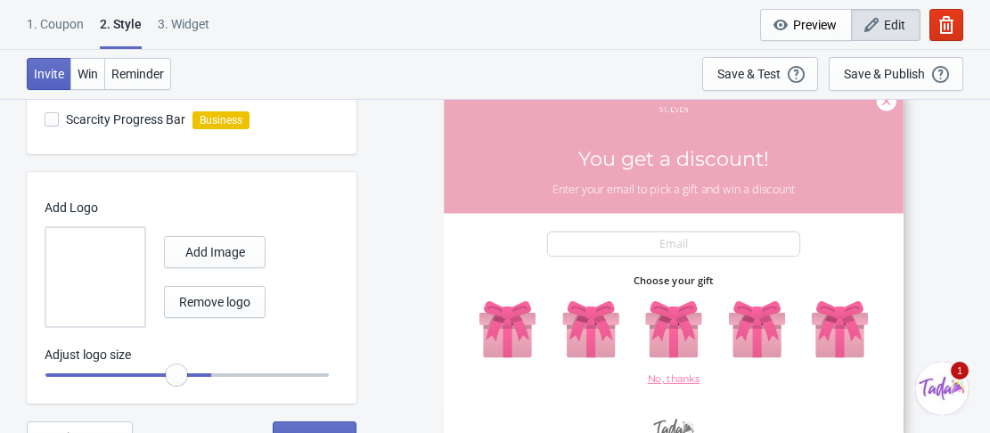
type input "0.6"
radio input "true"
type input "0.55"
radio input "true"
type input "0.5"
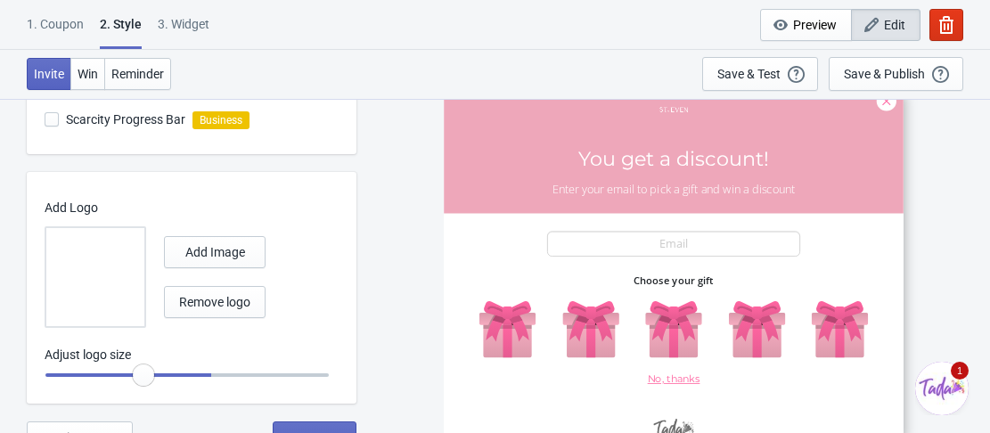
radio input "true"
type input "0.4"
radio input "true"
type input "0.35"
radio input "true"
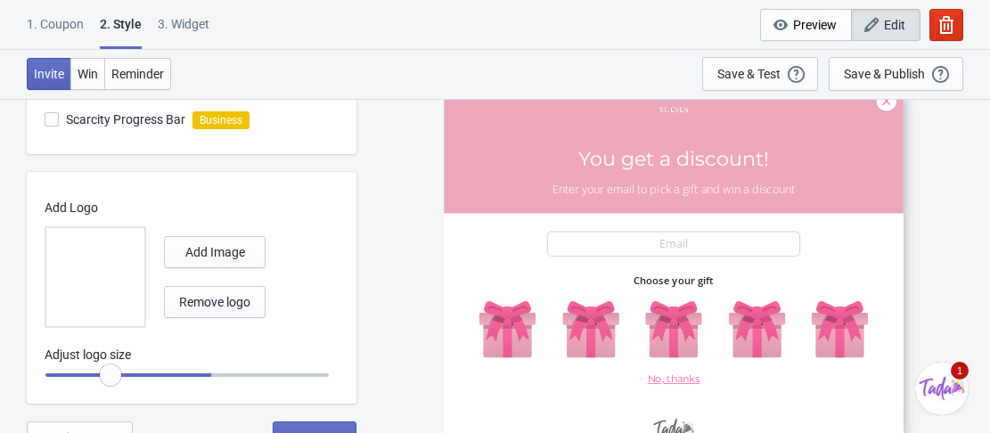
type input "0.3"
radio input "true"
type input "0.25"
radio input "true"
type input "0.2"
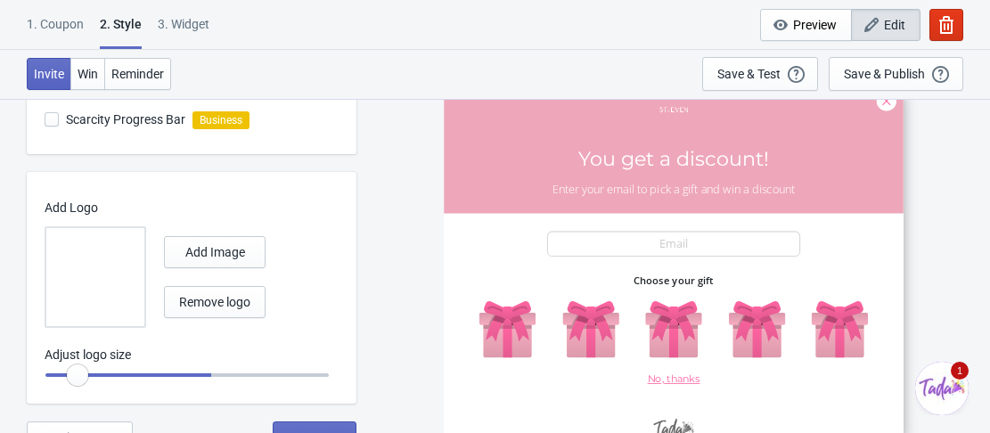
radio input "true"
type input "0.15"
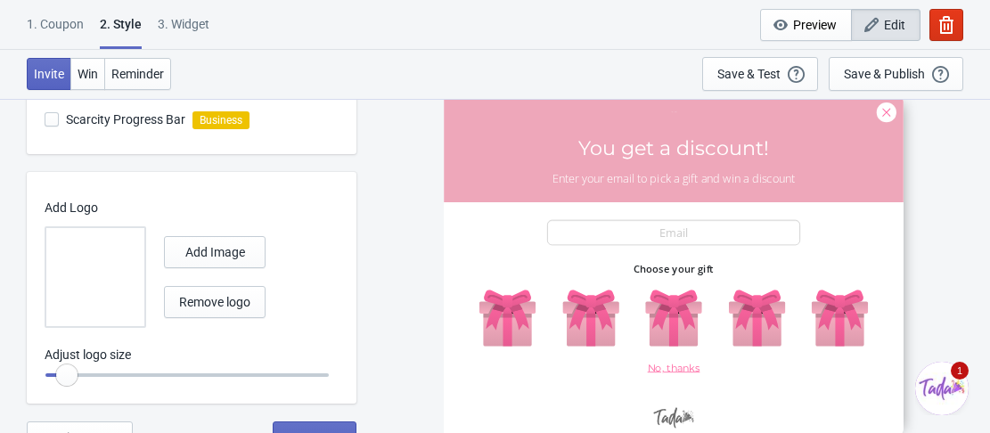
radio input "true"
drag, startPoint x: 257, startPoint y: 380, endPoint x: 31, endPoint y: 372, distance: 225.6
type input "0.1"
click at [45, 372] on input "range" at bounding box center [187, 375] width 285 height 32
click at [209, 299] on span "Remove logo" at bounding box center [214, 302] width 71 height 14
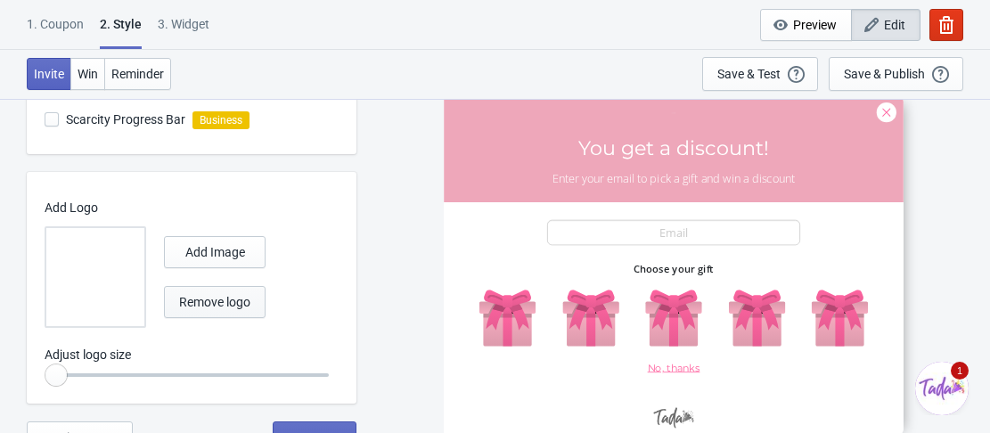
click at [211, 302] on span "Remove logo" at bounding box center [214, 302] width 71 height 14
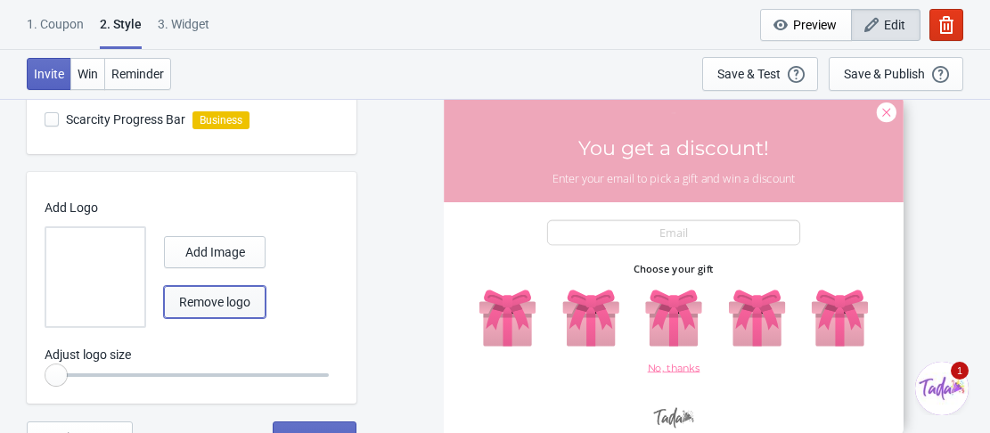
click at [211, 302] on span "Remove logo" at bounding box center [214, 302] width 71 height 14
click at [119, 288] on img at bounding box center [95, 277] width 62 height 62
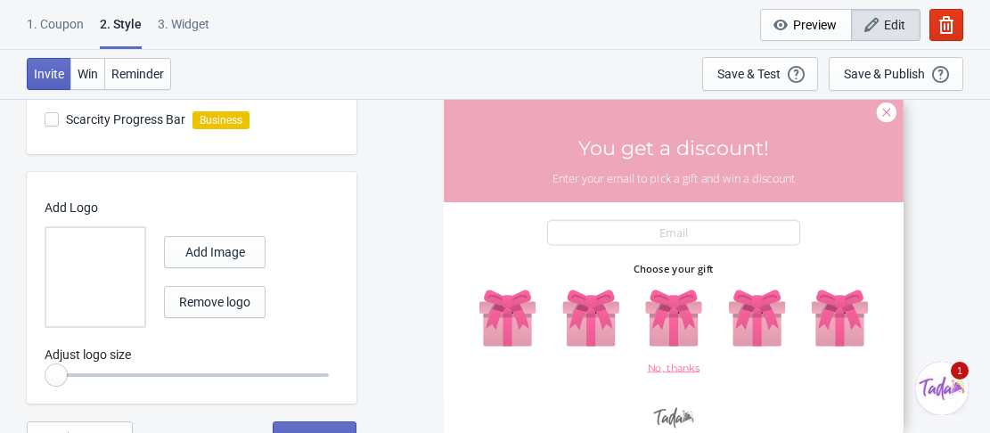
click at [0, 0] on input "file" at bounding box center [0, 0] width 0 height 0
radio input "true"
type input "0.15"
radio input "true"
type input "0.2"
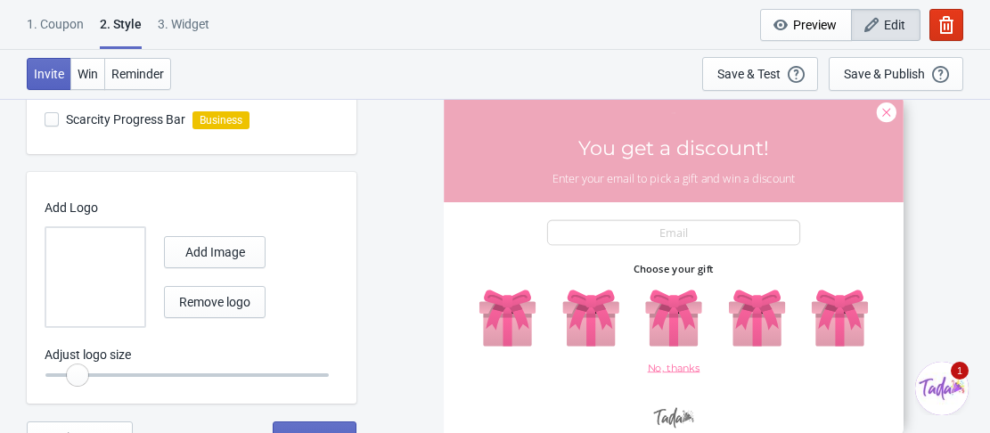
radio input "true"
type input "0.25"
radio input "true"
type input "0.3"
radio input "true"
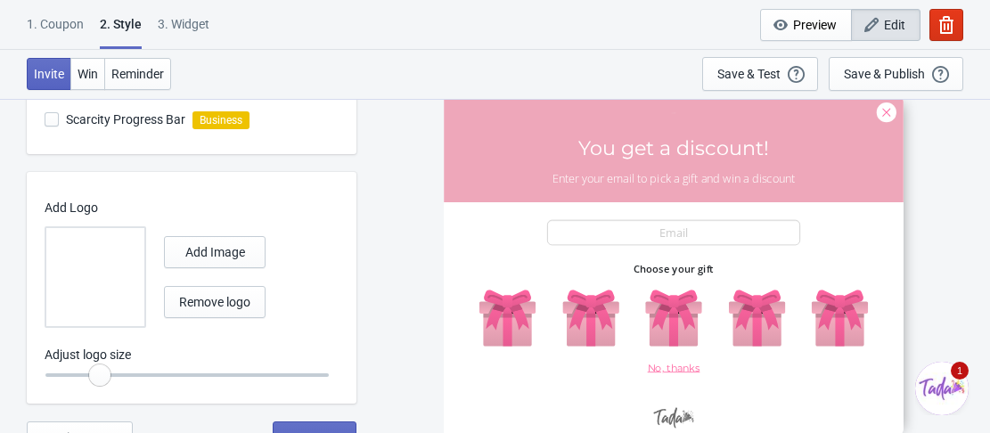
type input "0.35"
radio input "true"
type input "0.4"
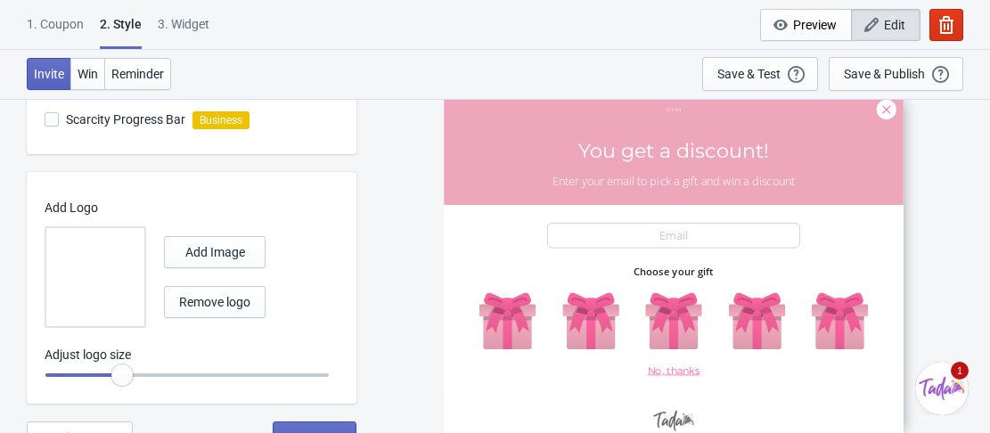
radio input "true"
type input "0.45"
radio input "true"
type input "0.5"
radio input "true"
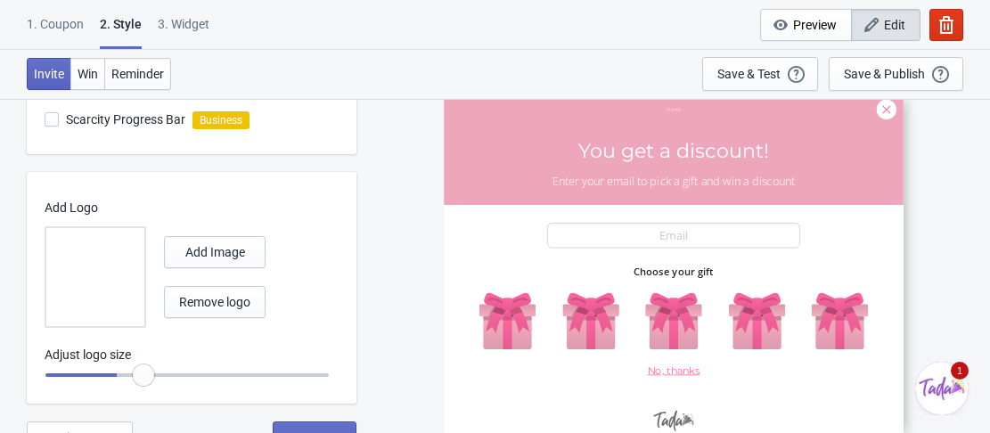
type input "0.55"
radio input "true"
type input "0.6"
radio input "true"
type input "0.65"
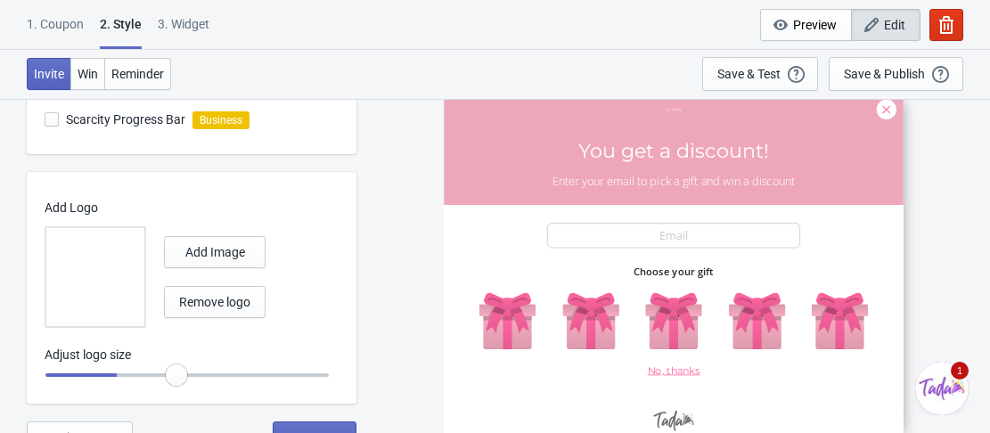
radio input "true"
type input "0.7"
radio input "true"
type input "0.8"
radio input "true"
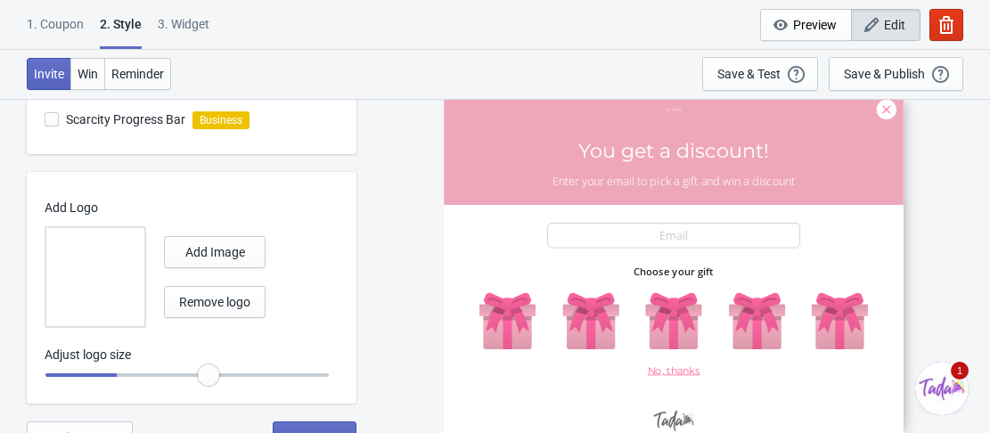
type input "0.85"
radio input "true"
type input "0.9"
radio input "true"
type input "0.95"
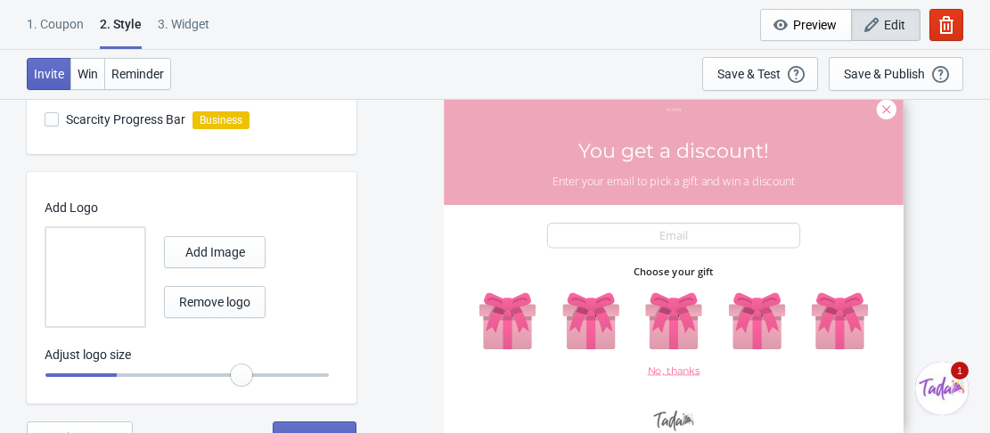
radio input "true"
type input "1"
radio input "true"
type input "1.05"
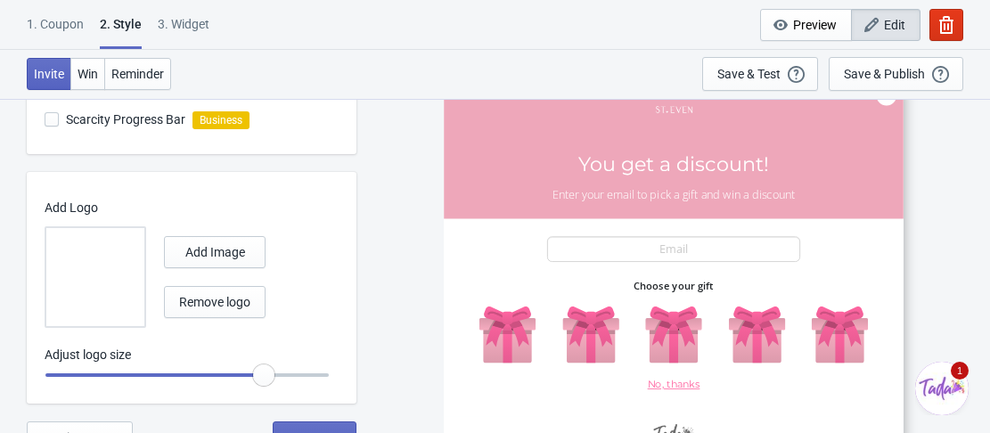
radio input "true"
type input "1.1"
radio input "true"
type input "1.15"
radio input "true"
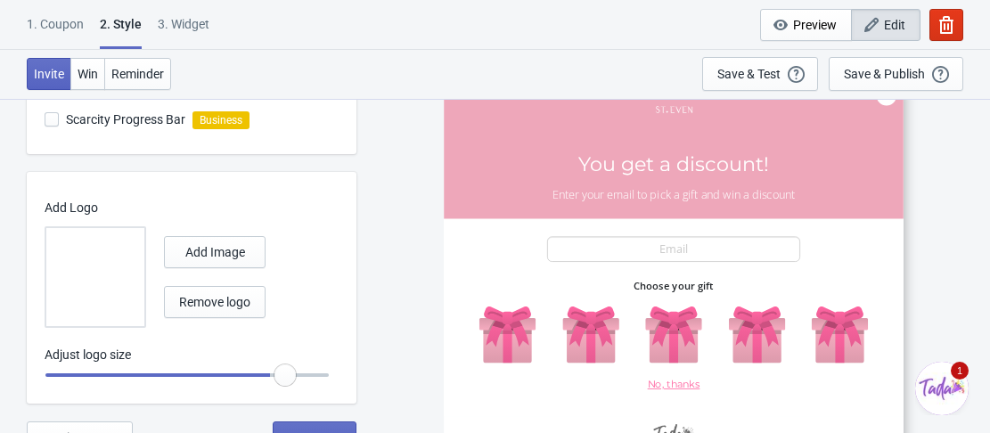
type input "1.2"
radio input "true"
type input "1.25"
radio input "true"
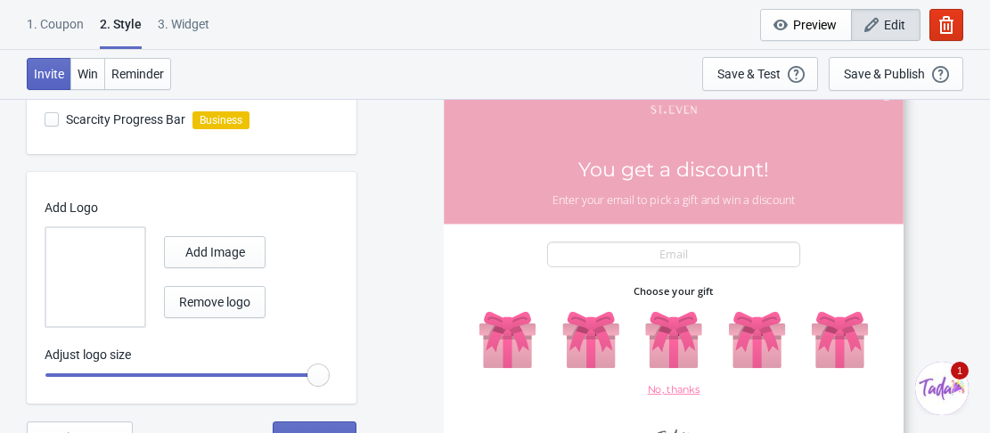
drag, startPoint x: 59, startPoint y: 373, endPoint x: 359, endPoint y: 374, distance: 300.3
type input "1.3"
click at [330, 374] on input "range" at bounding box center [187, 375] width 285 height 32
click at [233, 298] on span "Remove logo" at bounding box center [214, 302] width 71 height 14
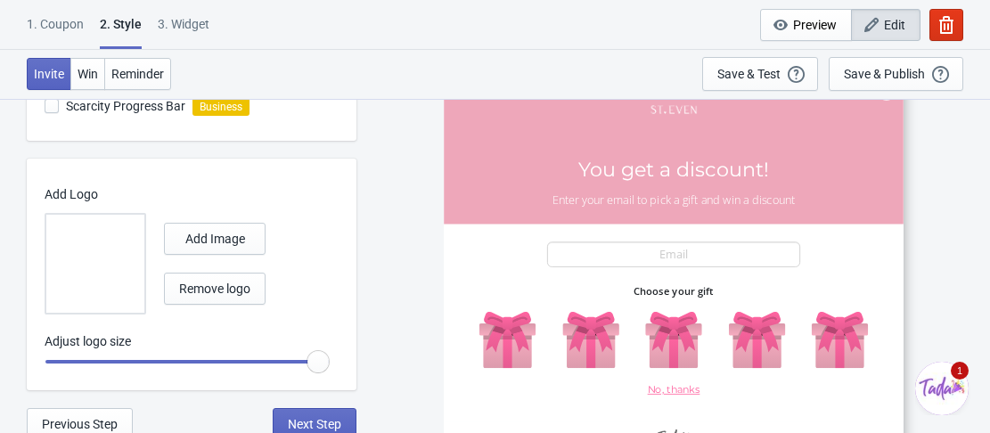
scroll to position [644, 0]
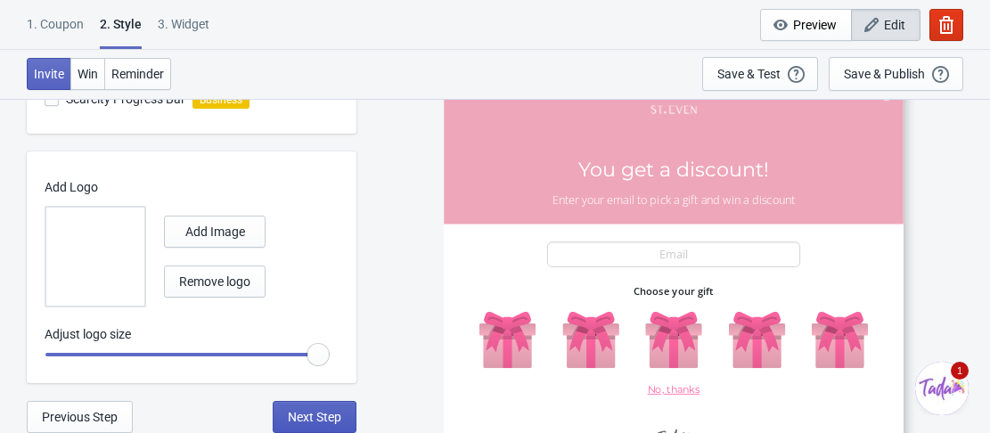
click at [322, 416] on span "Next Step" at bounding box center [314, 417] width 53 height 14
click at [322, 412] on span "Next Step" at bounding box center [314, 417] width 53 height 14
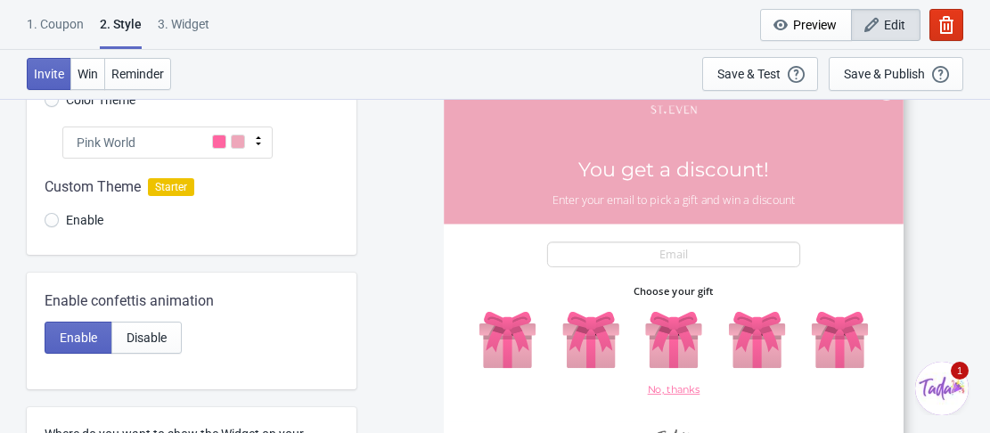
scroll to position [0, 0]
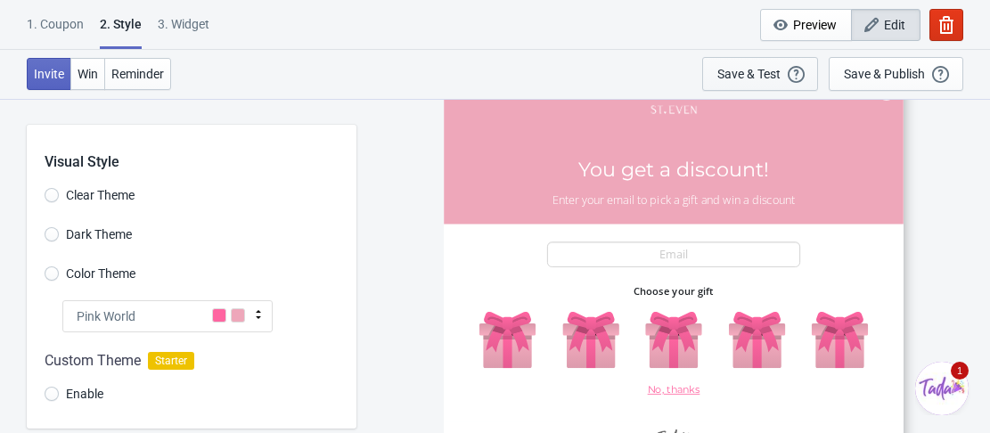
click at [774, 78] on div "Save & Test" at bounding box center [748, 74] width 63 height 14
click at [726, 79] on div "Save & Test" at bounding box center [748, 74] width 63 height 14
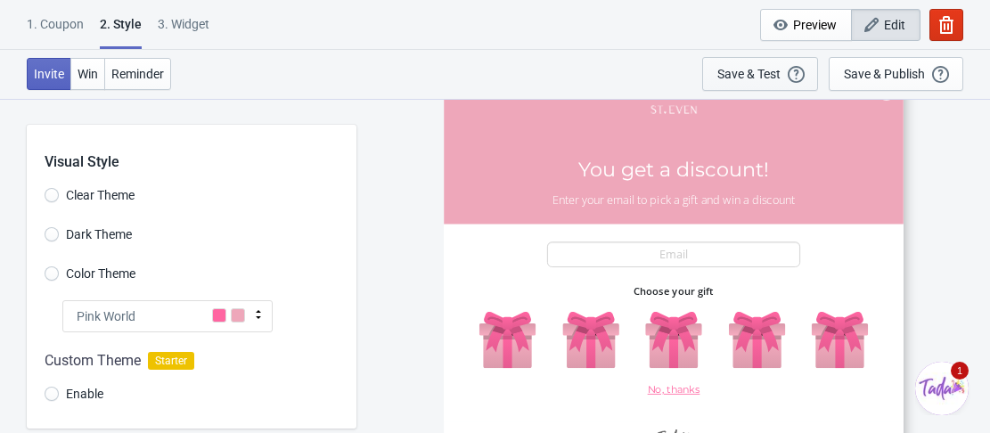
click at [726, 79] on div "Save & Test" at bounding box center [748, 74] width 63 height 14
click at [747, 75] on div "Save & Test" at bounding box center [748, 74] width 63 height 14
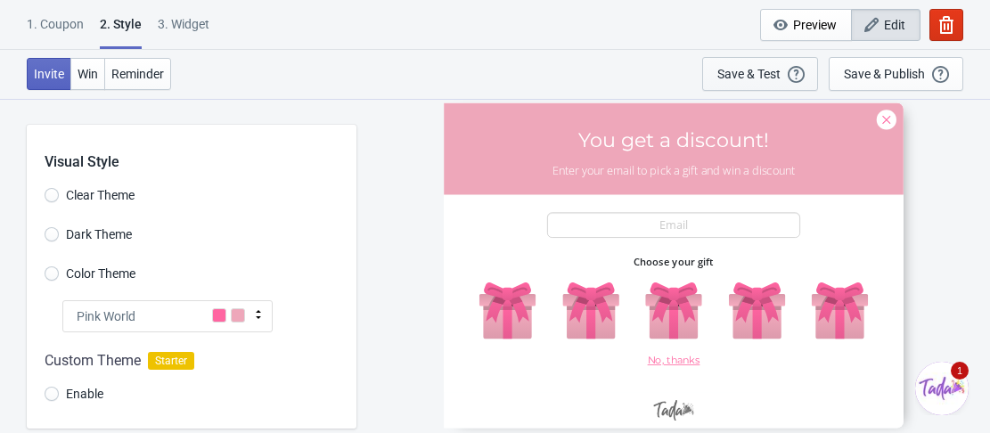
click at [753, 70] on div "Save & Test" at bounding box center [748, 74] width 63 height 14
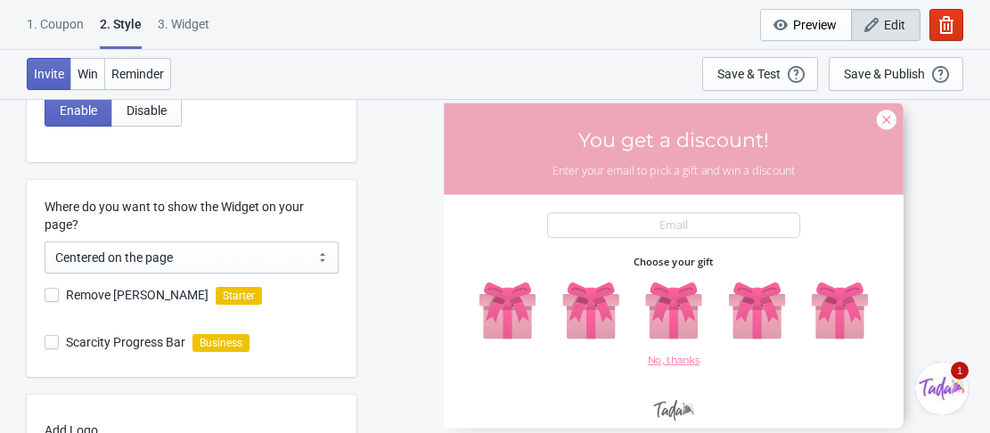
radio input "true"
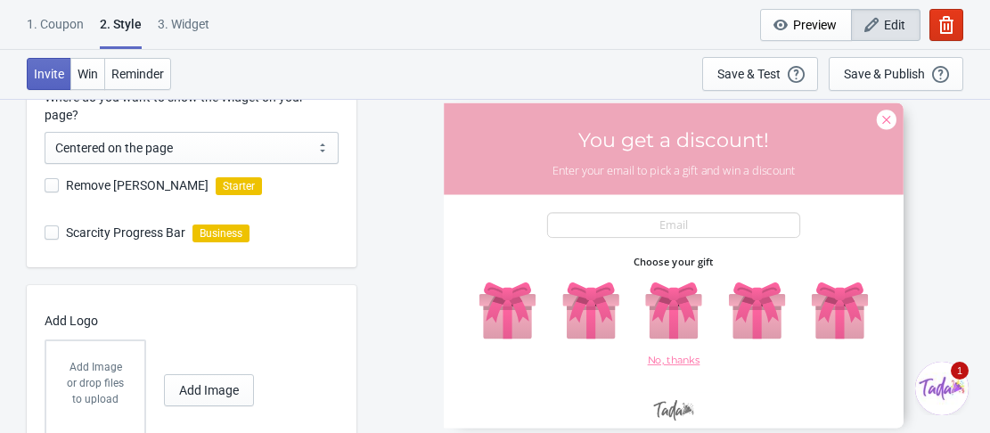
scroll to position [586, 0]
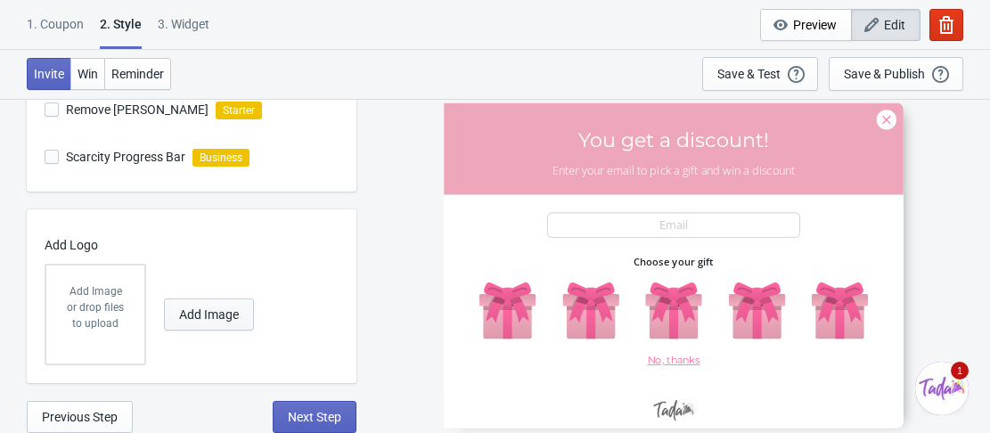
click at [219, 312] on span "Add Image" at bounding box center [209, 314] width 60 height 14
select select "once"
select select "1"
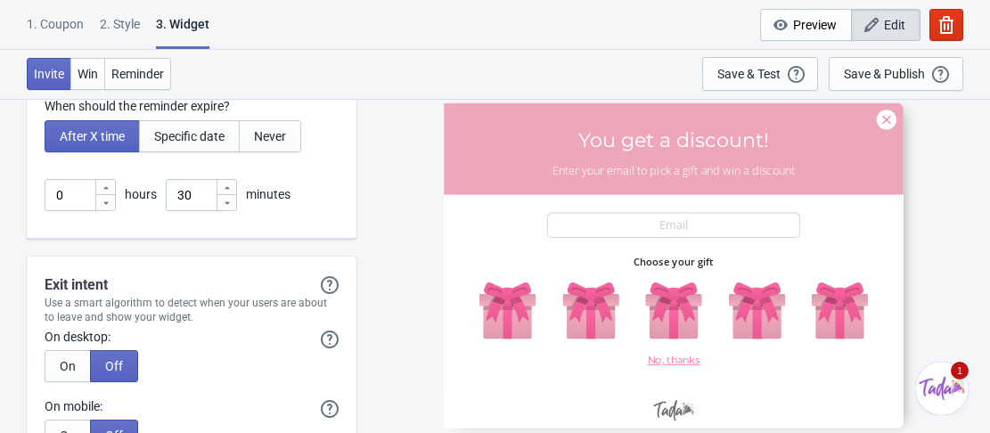
scroll to position [4687, 0]
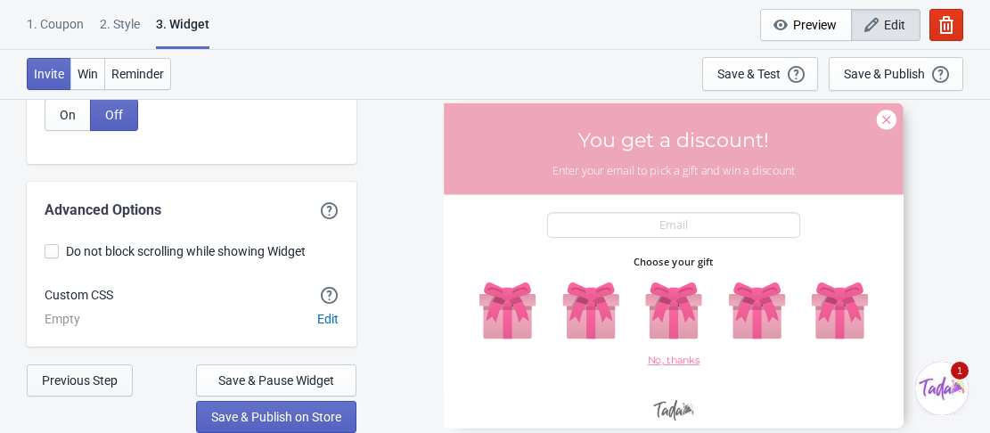
click at [85, 384] on span "Previous Step" at bounding box center [80, 380] width 76 height 14
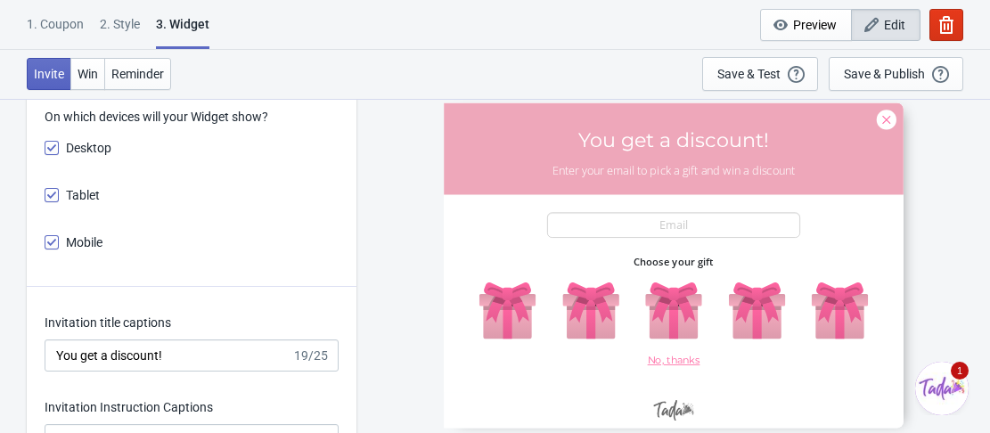
scroll to position [2014, 0]
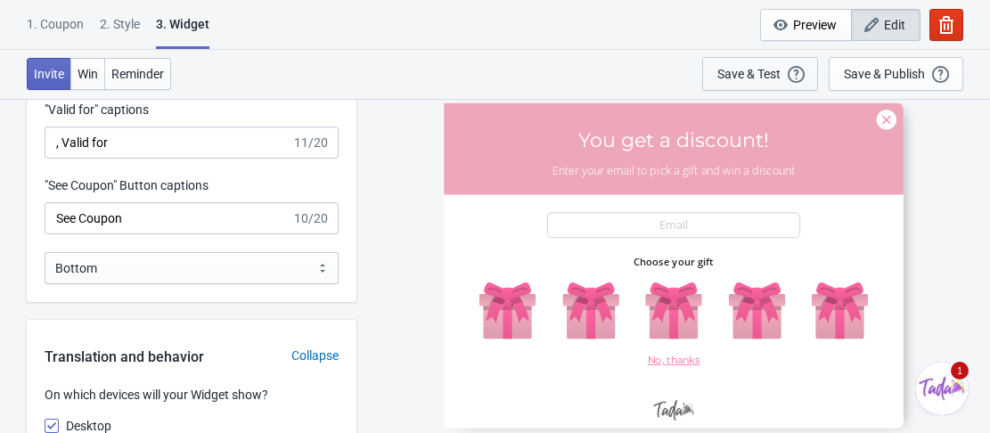
click at [763, 85] on button "Save & Test Open a Widget Preview of your site so that you can try it out. It w…" at bounding box center [760, 74] width 116 height 34
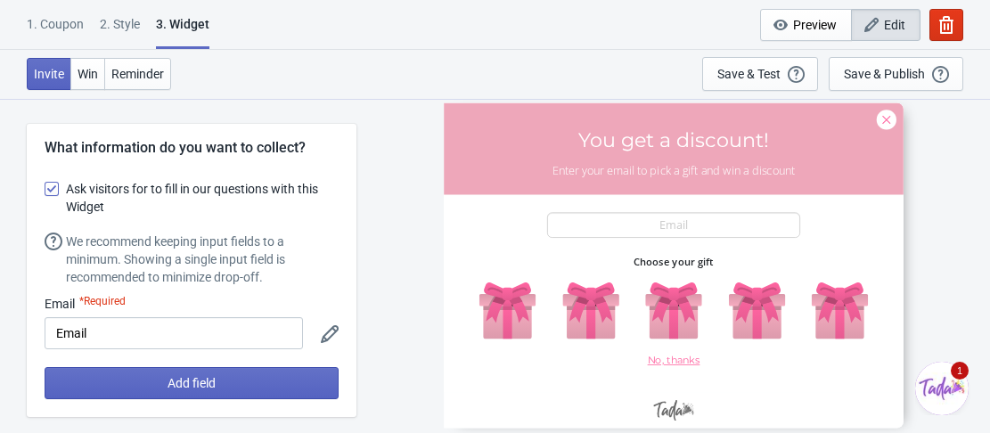
scroll to position [0, 0]
click at [92, 71] on span "Win" at bounding box center [88, 74] width 20 height 14
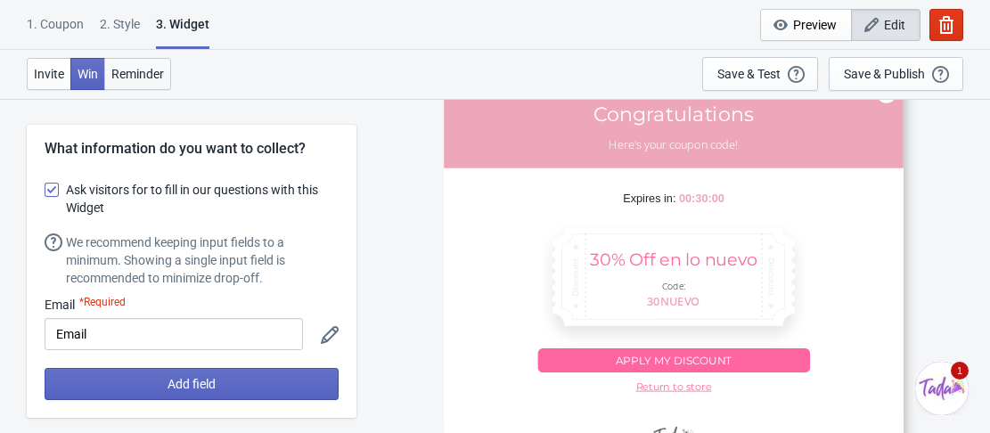
click at [125, 78] on span "Reminder" at bounding box center [137, 74] width 53 height 14
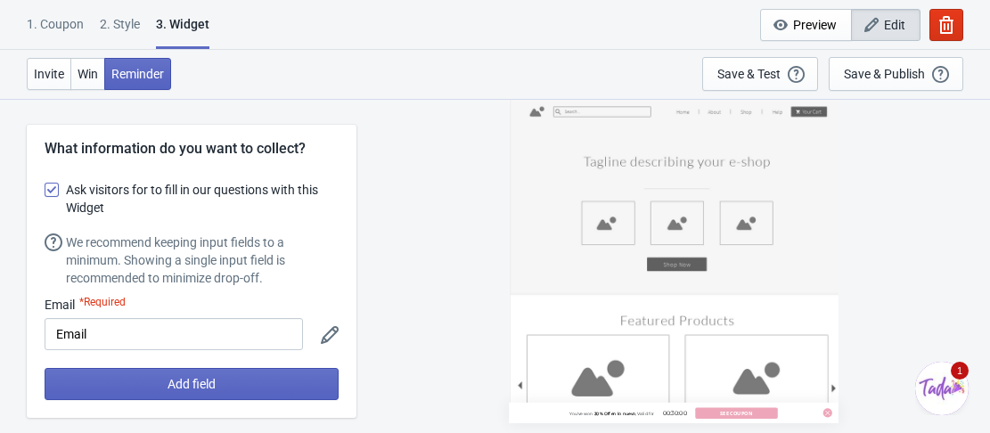
click at [84, 20] on div "1. Coupon 2 . Style 3. Widget" at bounding box center [122, 32] width 190 height 34
click at [66, 24] on div "1. Coupon" at bounding box center [55, 30] width 57 height 31
click at [114, 30] on div "2 . Style" at bounding box center [120, 30] width 40 height 31
click at [70, 29] on div "1. Coupon" at bounding box center [55, 30] width 57 height 31
click at [123, 32] on div "2 . Style" at bounding box center [120, 30] width 40 height 31
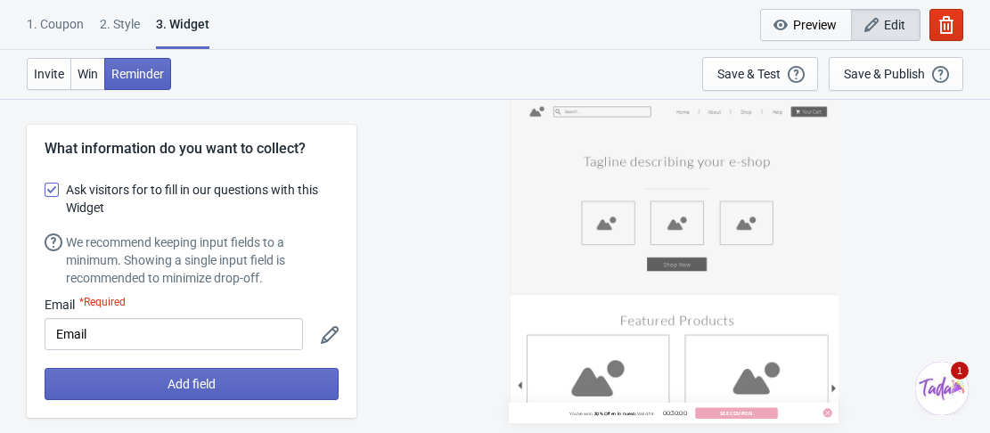
click at [830, 22] on span "Preview" at bounding box center [815, 25] width 44 height 14
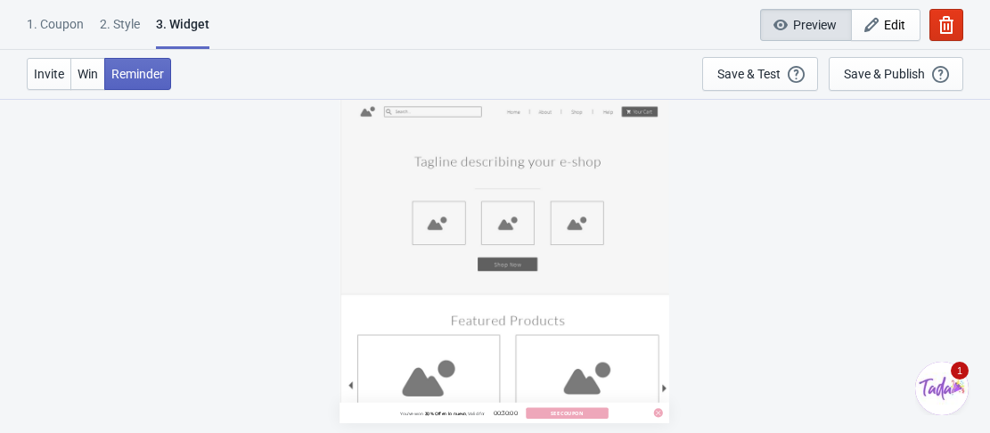
click at [133, 25] on div "2 . Style" at bounding box center [120, 30] width 40 height 31
click at [120, 23] on div "2 . Style" at bounding box center [120, 30] width 40 height 31
click at [85, 85] on button "Win" at bounding box center [87, 74] width 35 height 32
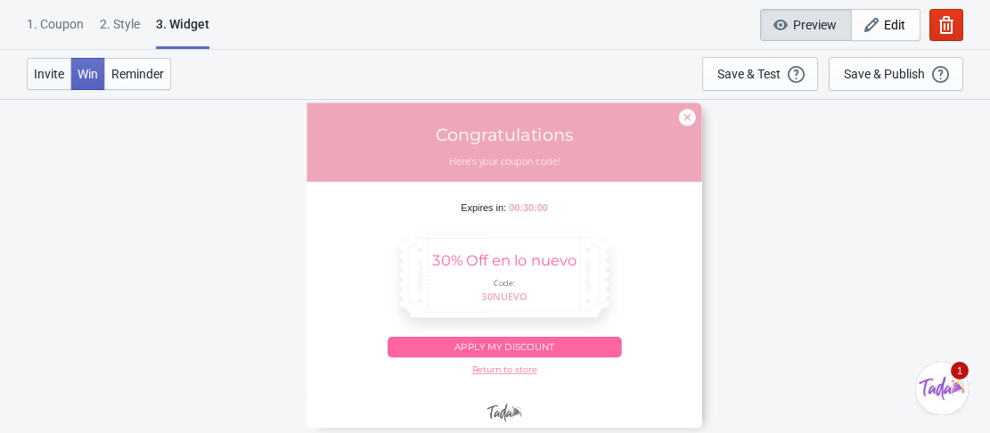
click at [61, 78] on span "Invite" at bounding box center [49, 74] width 30 height 14
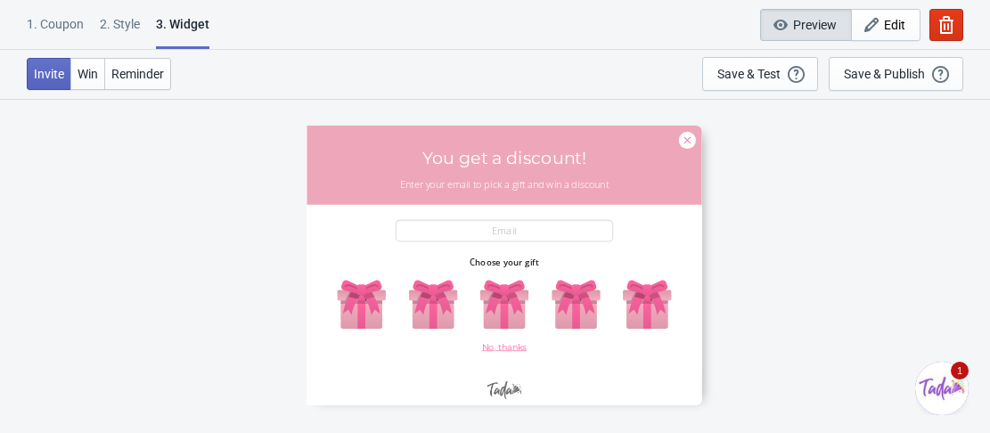
click at [65, 38] on div "1. Coupon" at bounding box center [55, 30] width 57 height 31
click at [62, 27] on div "1. Coupon" at bounding box center [55, 30] width 57 height 31
click at [880, 30] on icon "button" at bounding box center [872, 25] width 18 height 18
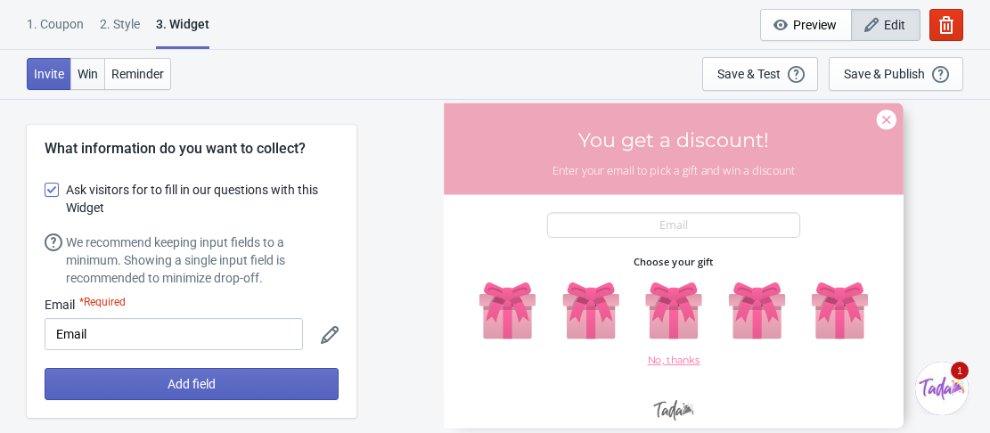
click at [89, 77] on span "Win" at bounding box center [88, 74] width 20 height 14
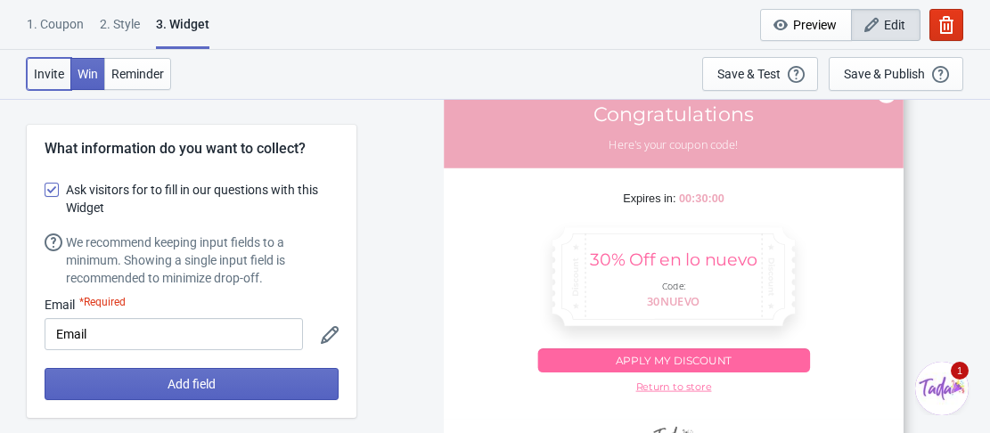
click at [53, 83] on button "Invite" at bounding box center [49, 74] width 45 height 32
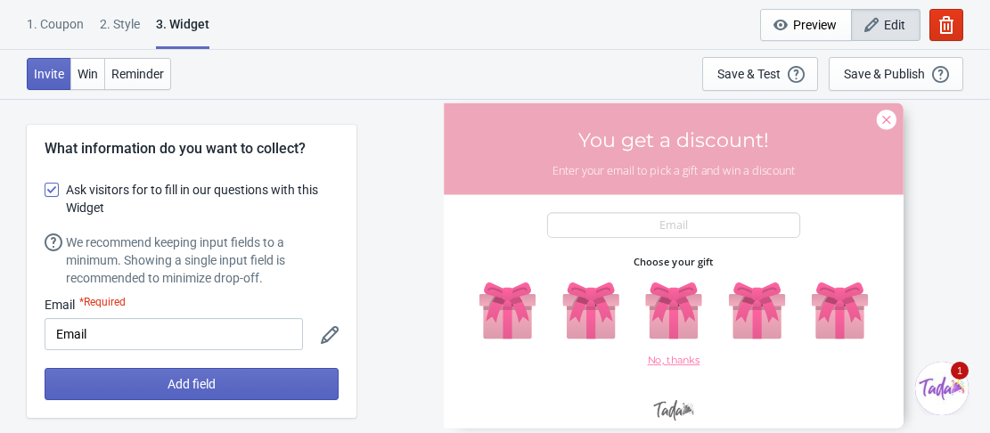
click at [64, 16] on div "1. Coupon" at bounding box center [55, 30] width 57 height 31
click at [65, 29] on div "1. Coupon" at bounding box center [55, 30] width 57 height 31
click at [109, 24] on div "2 . Style" at bounding box center [120, 30] width 40 height 31
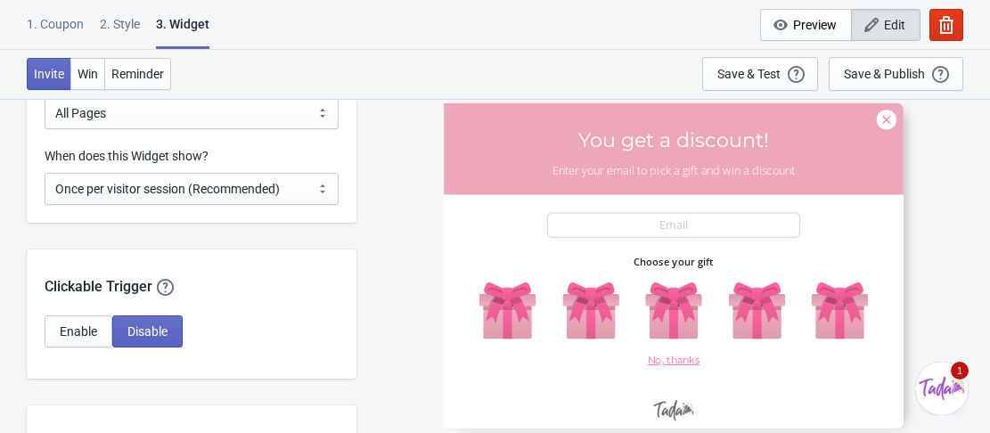
scroll to position [1247, 0]
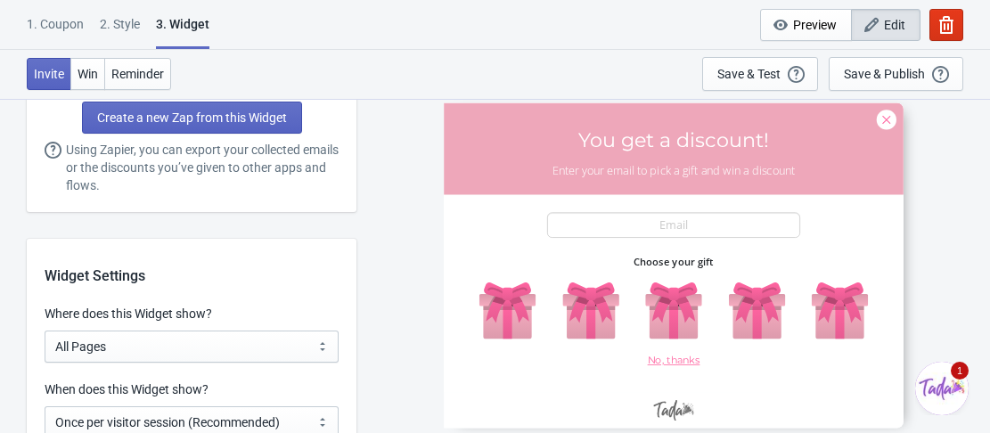
click at [69, 19] on div "1. Coupon" at bounding box center [55, 30] width 57 height 31
click at [66, 26] on div "1. Coupon" at bounding box center [55, 30] width 57 height 31
click at [61, 25] on div "1. Coupon" at bounding box center [55, 30] width 57 height 31
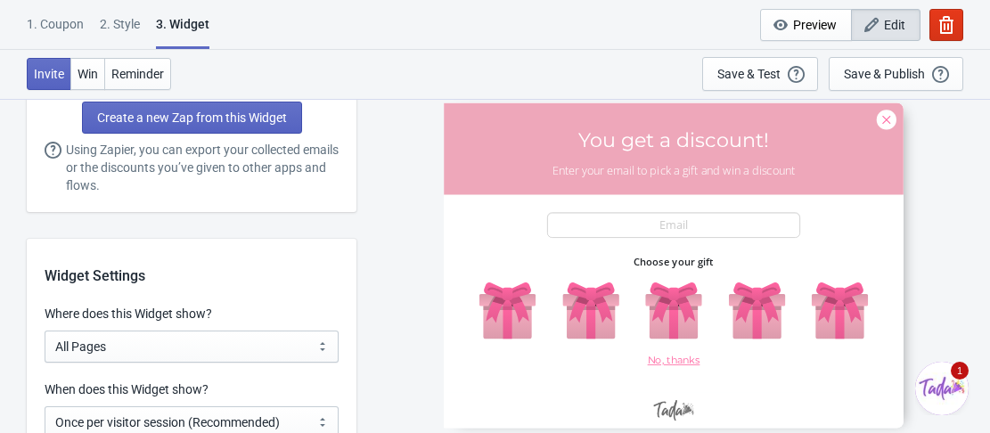
click at [420, 151] on div "30NUEVO You get a discount! Enter your email to pick a gift and win a discount …" at bounding box center [673, 265] width 616 height 334
click at [766, 75] on div "Save & Test" at bounding box center [748, 74] width 63 height 14
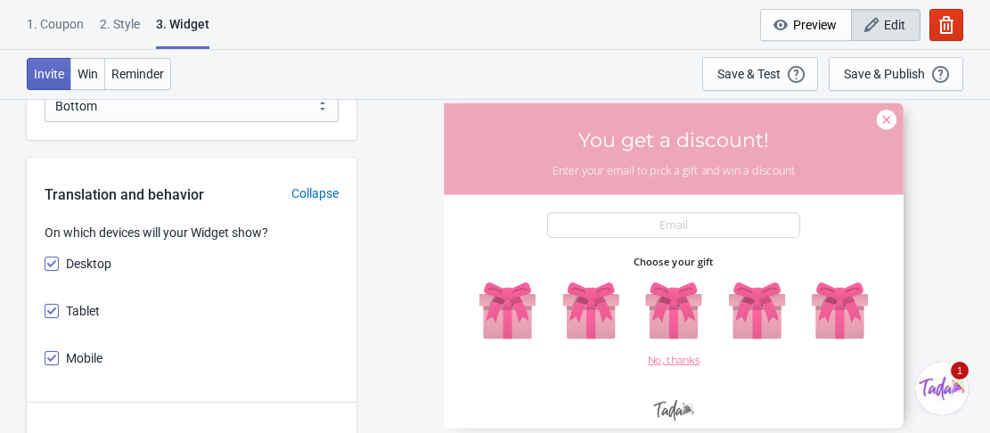
scroll to position [2406, 0]
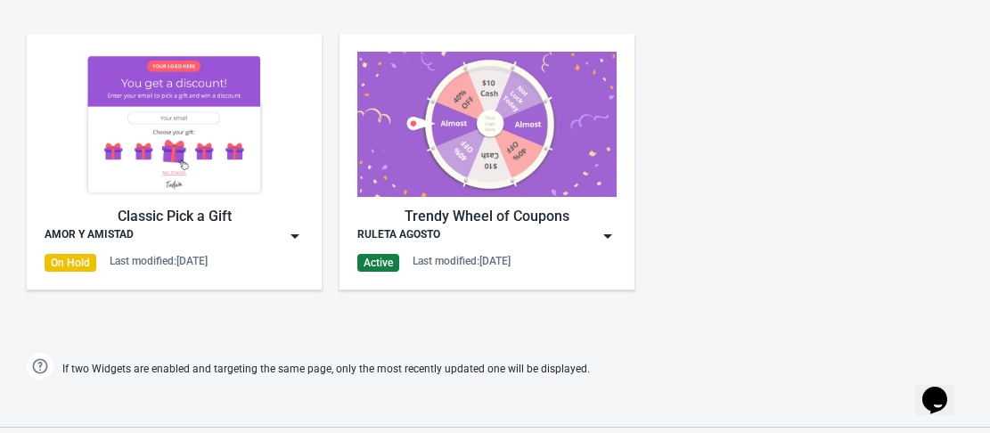
scroll to position [891, 0]
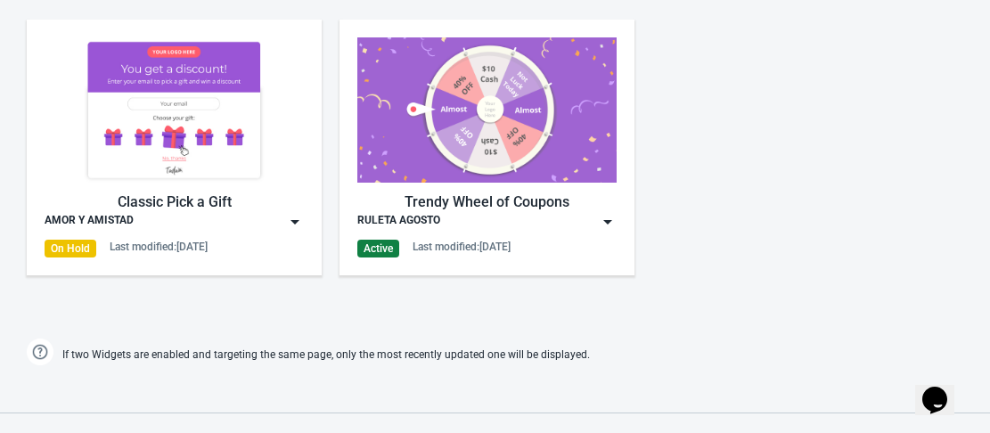
click at [295, 220] on img at bounding box center [295, 222] width 18 height 18
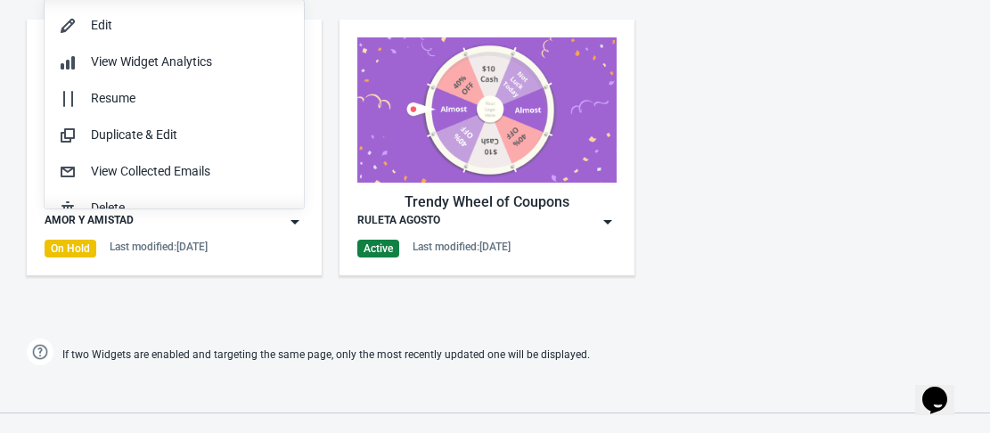
scroll to position [1, 0]
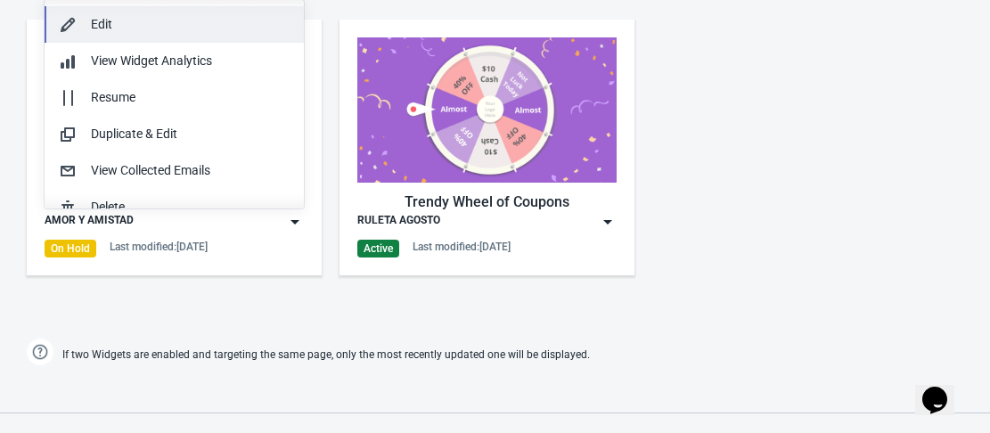
click at [101, 35] on button "Edit" at bounding box center [174, 24] width 259 height 37
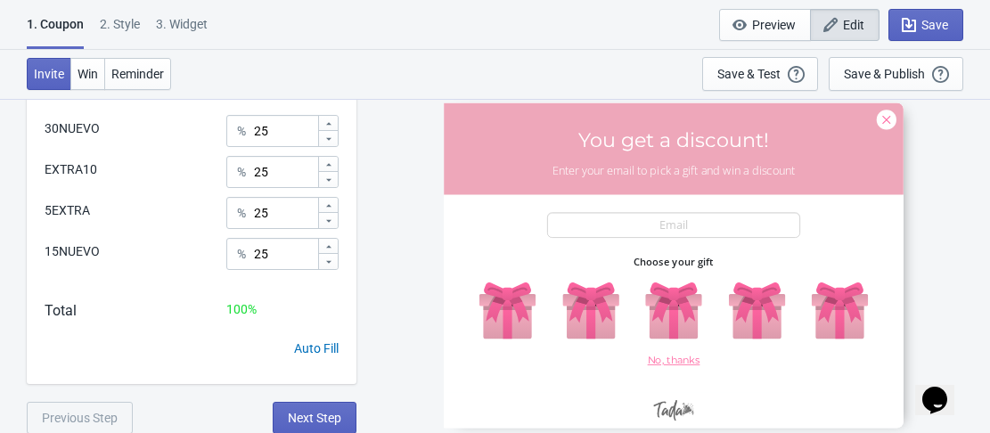
scroll to position [517, 0]
click at [323, 412] on span "Next Step" at bounding box center [314, 417] width 53 height 14
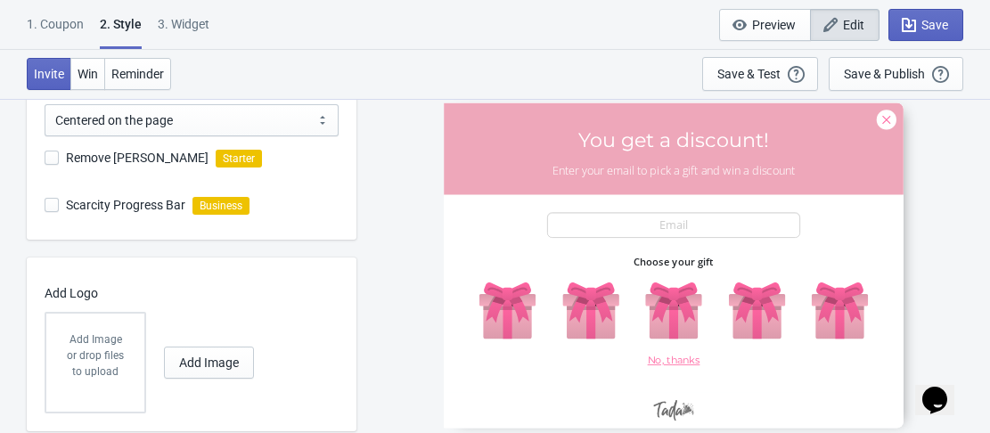
scroll to position [586, 0]
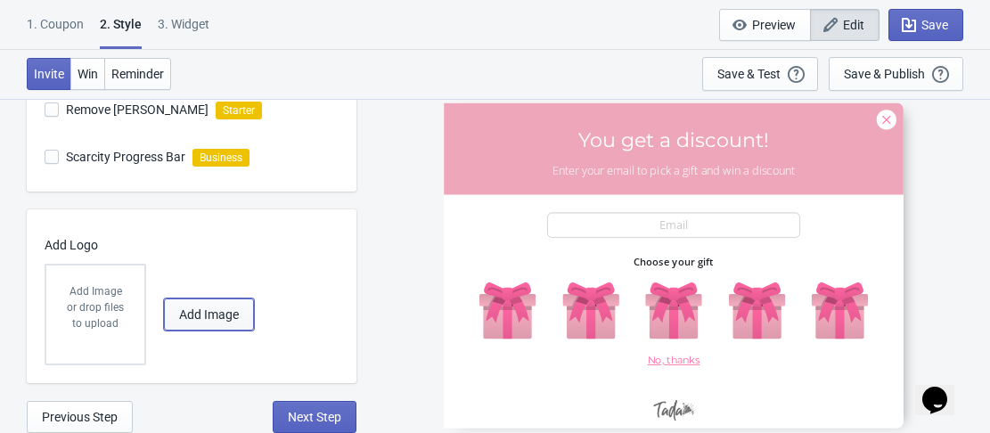
click at [206, 315] on span "Add Image" at bounding box center [209, 314] width 60 height 14
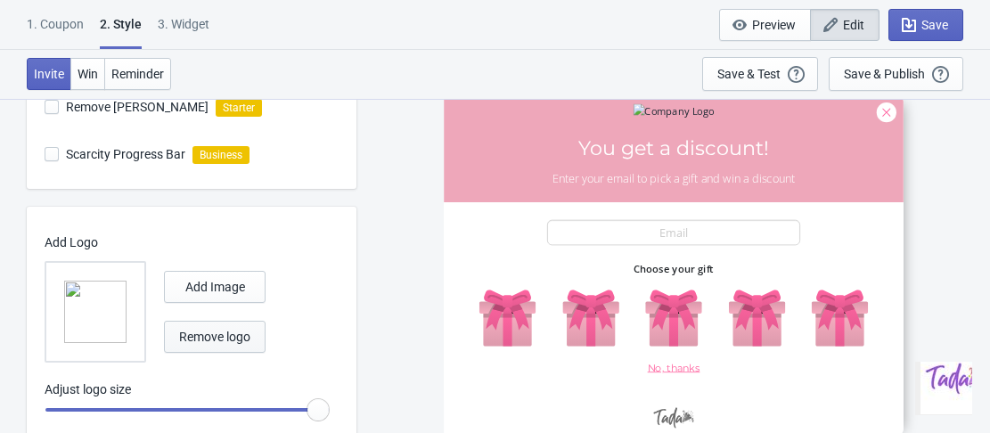
scroll to position [644, 0]
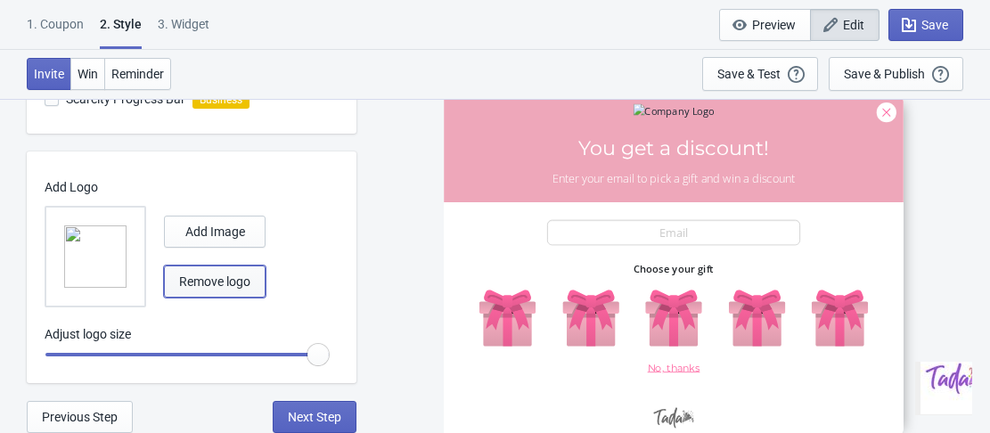
click at [227, 286] on span "Remove logo" at bounding box center [214, 281] width 71 height 14
radio input "true"
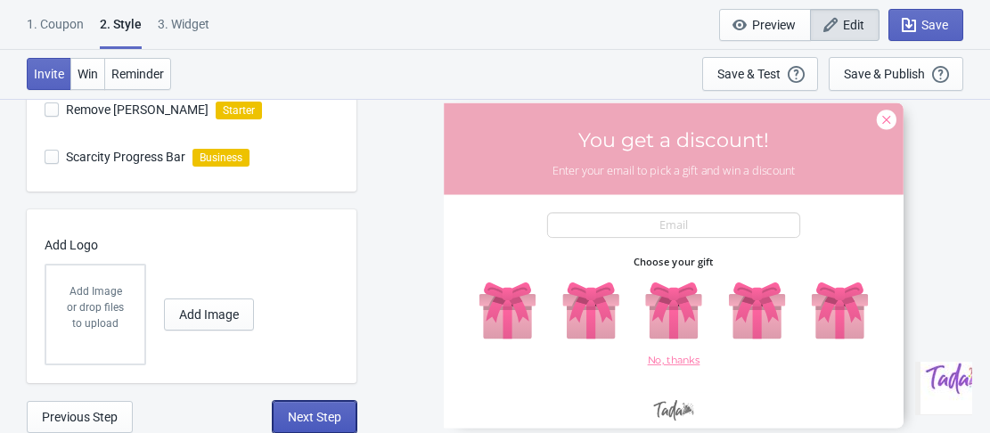
click at [312, 418] on span "Next Step" at bounding box center [314, 417] width 53 height 14
select select "once"
select select "1"
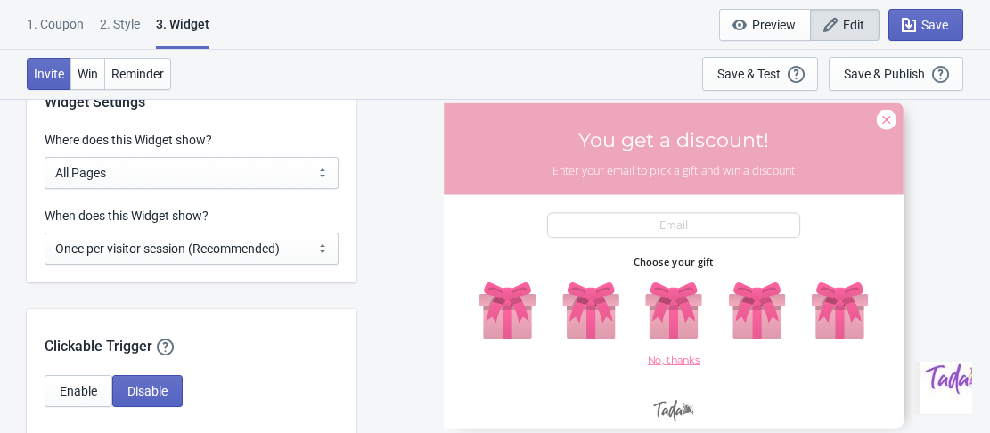
scroll to position [1426, 0]
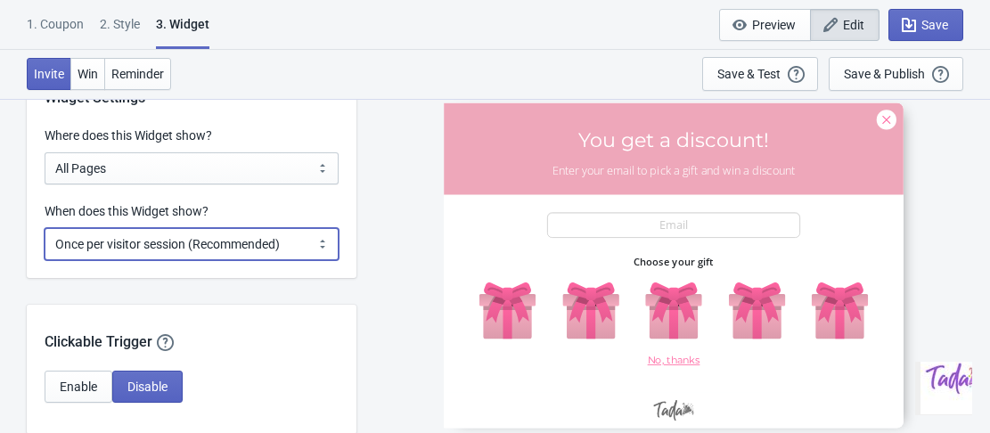
click at [210, 249] on select "Every new visit of page Once every period of time Once per visitor session (Rec…" at bounding box center [192, 244] width 294 height 32
click at [45, 228] on select "Every new visit of page Once every period of time Once per visitor session (Rec…" at bounding box center [192, 244] width 294 height 32
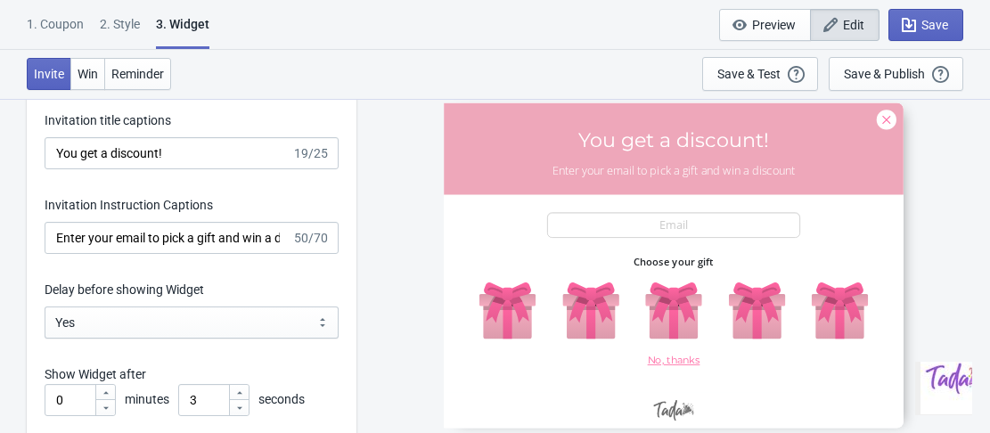
scroll to position [2495, 0]
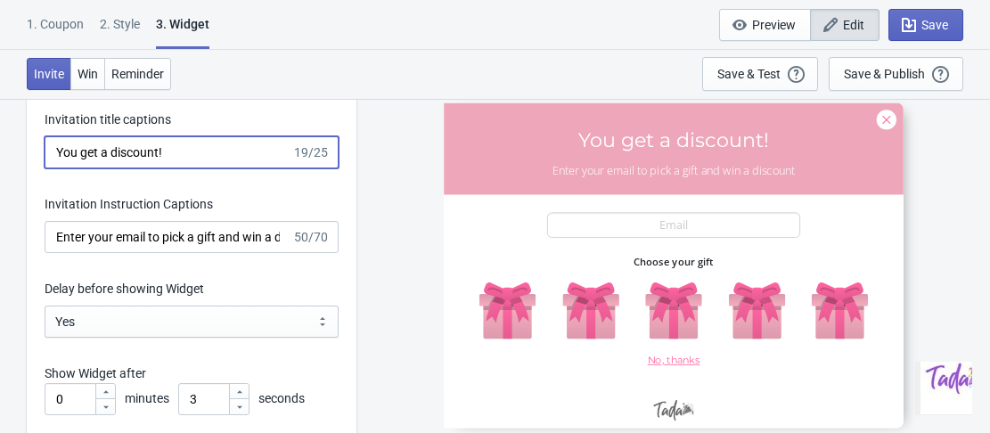
drag, startPoint x: 180, startPoint y: 159, endPoint x: 52, endPoint y: 155, distance: 128.4
click at [52, 155] on input "You get a discount!" at bounding box center [168, 152] width 247 height 32
type input "e"
click at [58, 148] on input "Es temporada de regalos!" at bounding box center [168, 152] width 247 height 32
type input "¡Es temporada de regalos!"
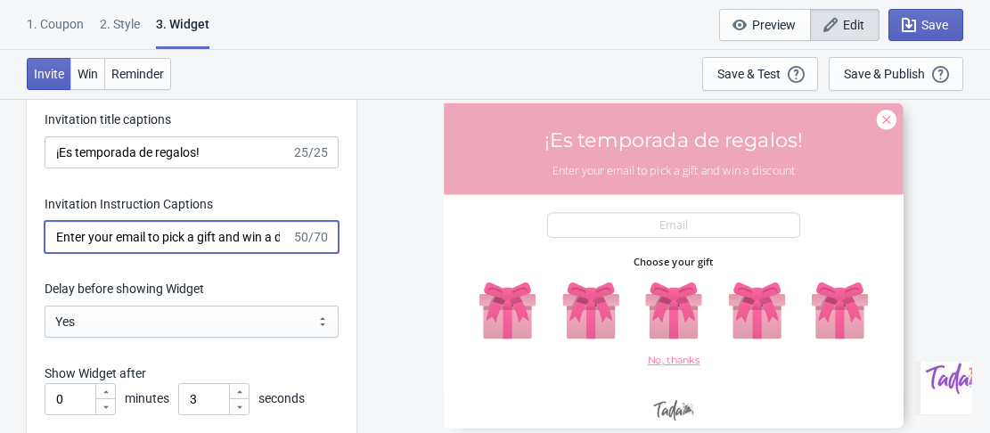
scroll to position [0, 45]
drag, startPoint x: 115, startPoint y: 236, endPoint x: 292, endPoint y: 241, distance: 177.4
click at [292, 241] on div "Enter your email to pick a gift and win a discount 50/70" at bounding box center [192, 237] width 294 height 32
click at [270, 238] on input "Ingresa tu email y reclama nuestro regalo de amor para ti" at bounding box center [168, 237] width 247 height 32
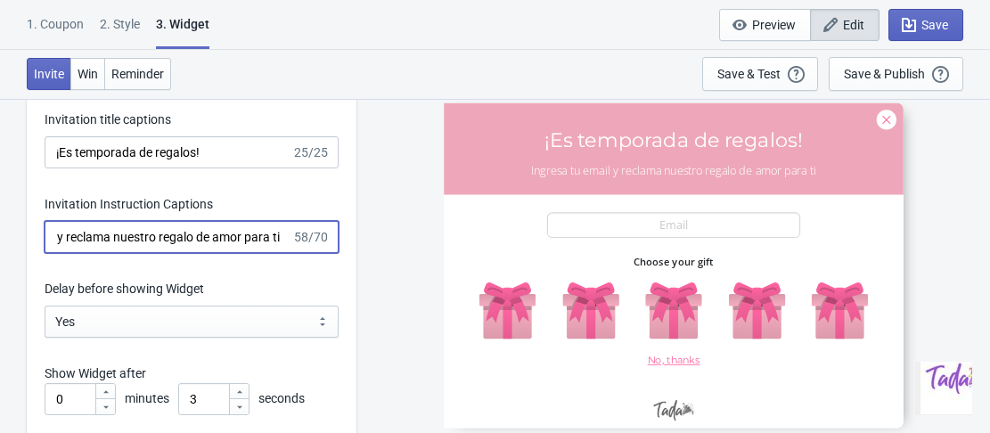
paste input "😍"
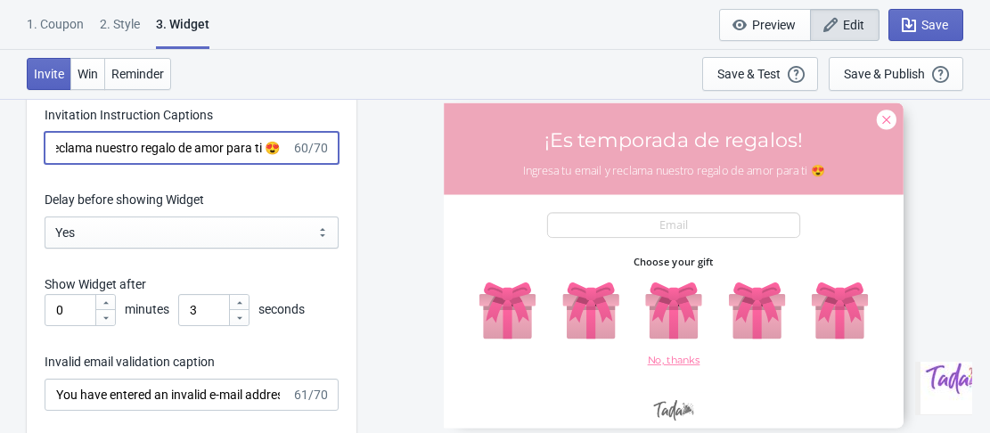
type input "Ingresa tu email y reclama nuestro regalo de amor para ti 😍"
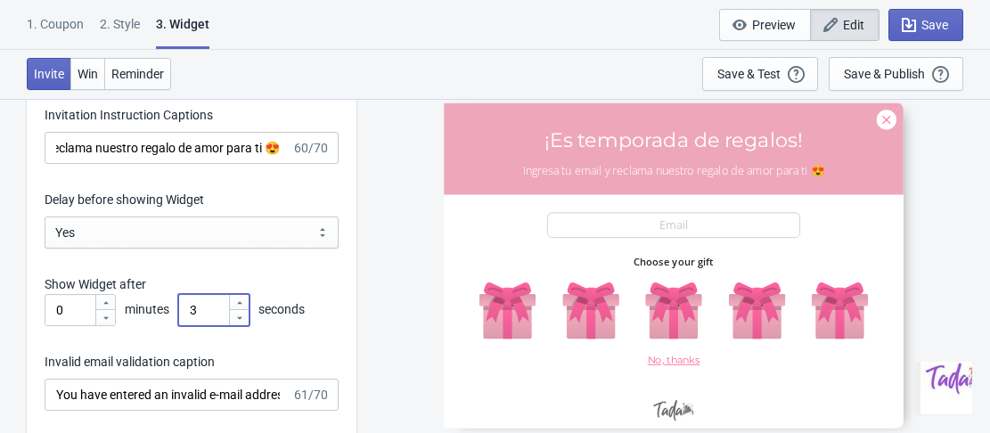
click at [241, 298] on icon at bounding box center [239, 303] width 11 height 11
click at [242, 303] on icon at bounding box center [239, 303] width 11 height 11
type input "5"
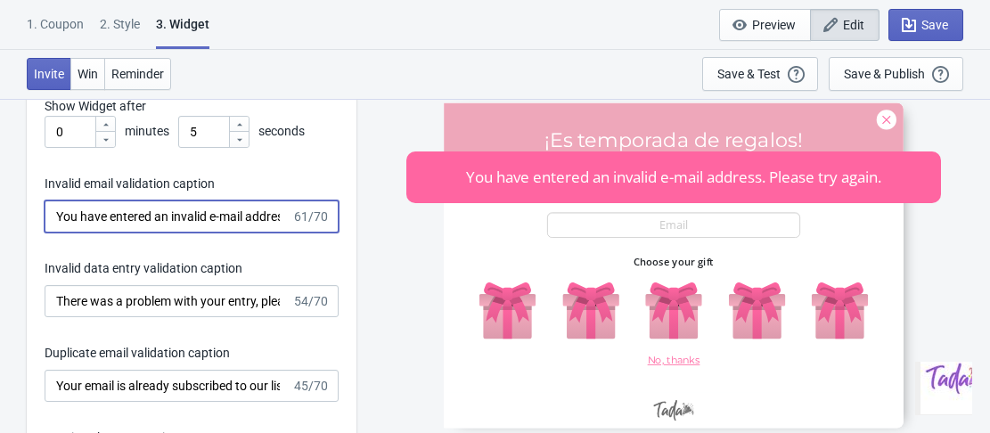
scroll to position [0, 110]
drag, startPoint x: 56, startPoint y: 213, endPoint x: 304, endPoint y: 215, distance: 247.7
click at [304, 215] on div "You have entered an invalid e-mail address. Please try again. 61/70" at bounding box center [192, 216] width 294 height 32
click at [303, 184] on div "Invalid email validation caption" at bounding box center [192, 186] width 294 height 22
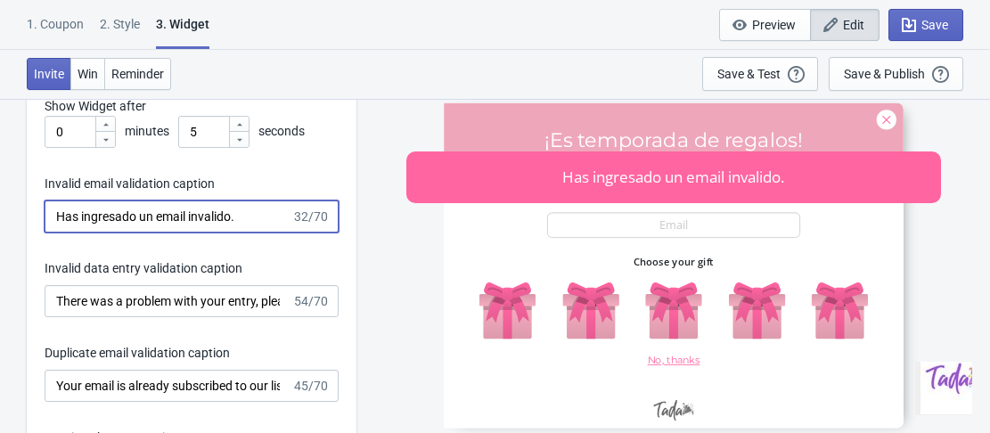
drag, startPoint x: 249, startPoint y: 215, endPoint x: 190, endPoint y: 216, distance: 59.7
click at [190, 216] on input "Has ingresado un email invalido." at bounding box center [168, 216] width 247 height 32
type input "Has ingresado un email no válido."
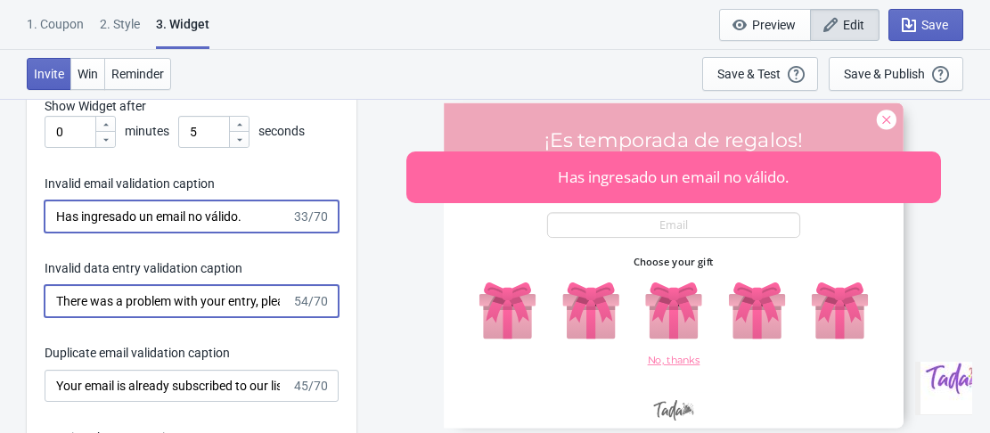
click at [67, 293] on input "There was a problem with your entry, please try again." at bounding box center [168, 301] width 247 height 32
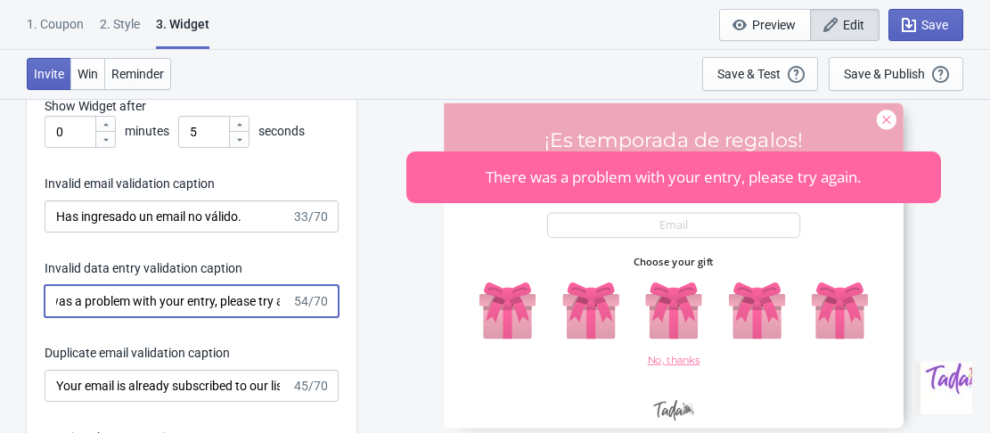
scroll to position [0, 73]
drag, startPoint x: 57, startPoint y: 302, endPoint x: 298, endPoint y: 312, distance: 240.8
click at [298, 312] on div "There was a problem with your entry, please try again. 54/70" at bounding box center [192, 301] width 294 height 32
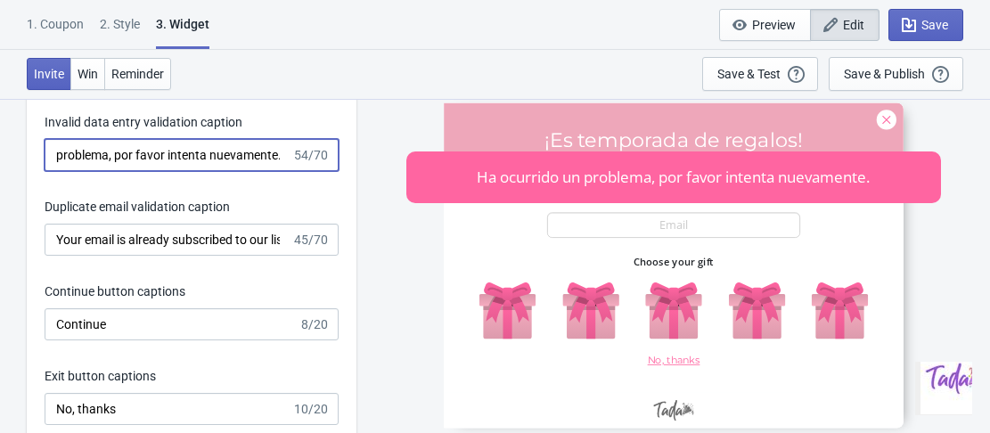
scroll to position [2940, 0]
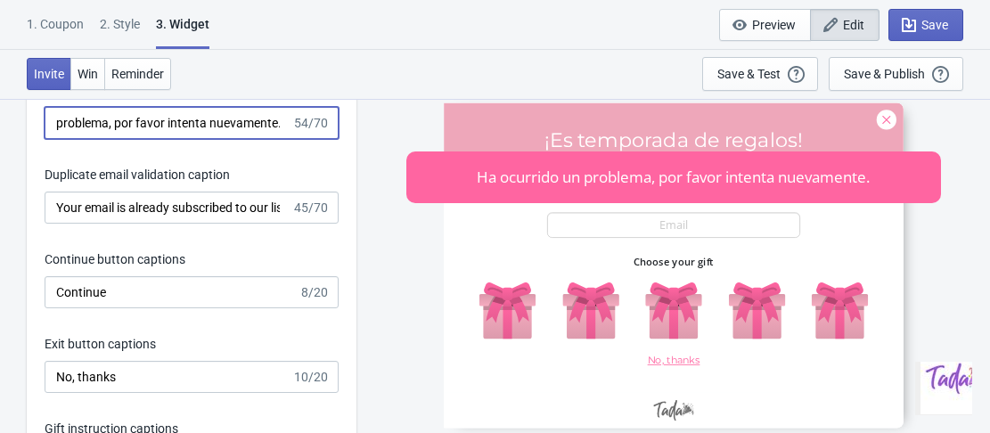
type input "Ha ocurrido un problema, por favor intenta nuevamente."
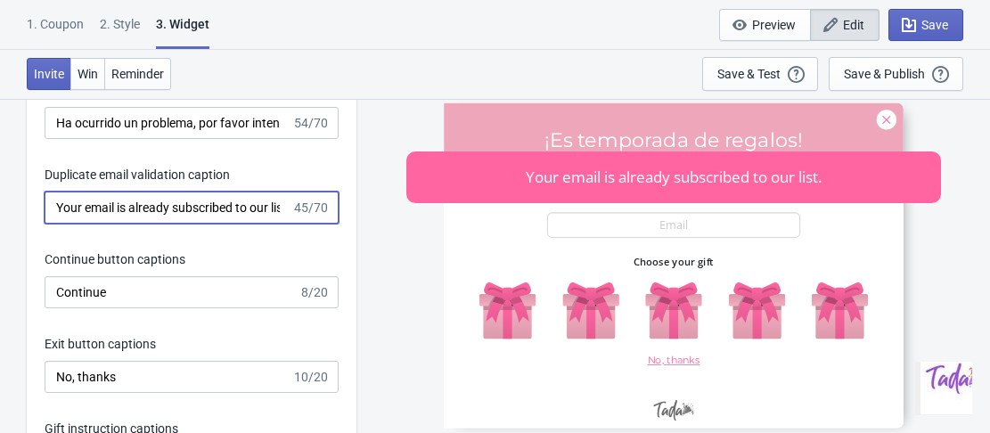
scroll to position [0, 14]
drag, startPoint x: 59, startPoint y: 202, endPoint x: 304, endPoint y: 214, distance: 245.3
click at [304, 214] on div "Your email is already subscribed to our list. 45/70" at bounding box center [192, 208] width 294 height 32
type input "Tu email ya se encuentra en nuestra base de datos."
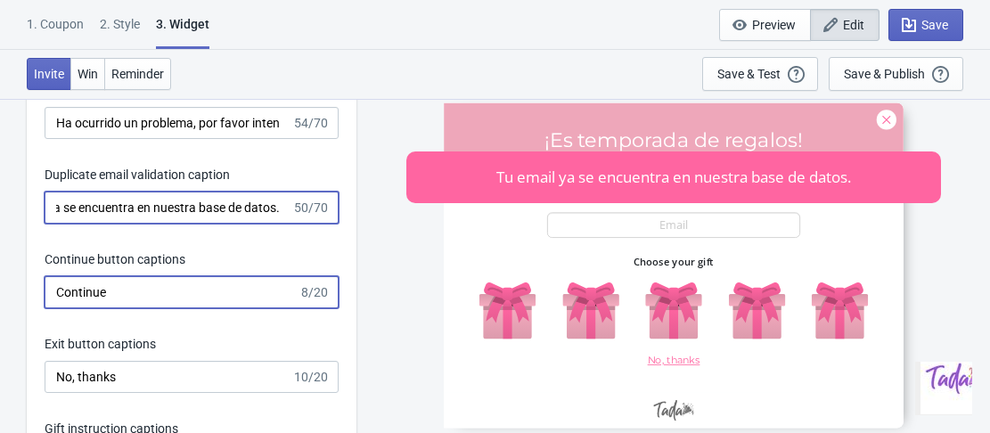
scroll to position [0, 0]
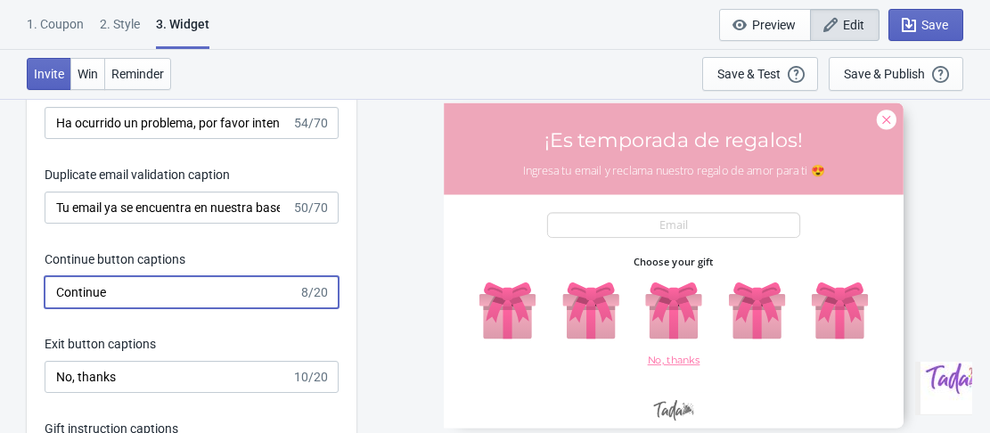
drag, startPoint x: 157, startPoint y: 290, endPoint x: 28, endPoint y: 305, distance: 130.1
click at [28, 305] on div "Invitation title captions ¡Es temporada de regalos! 25/25 Invitation Instructio…" at bounding box center [192, 102] width 330 height 929
type input "Continuar"
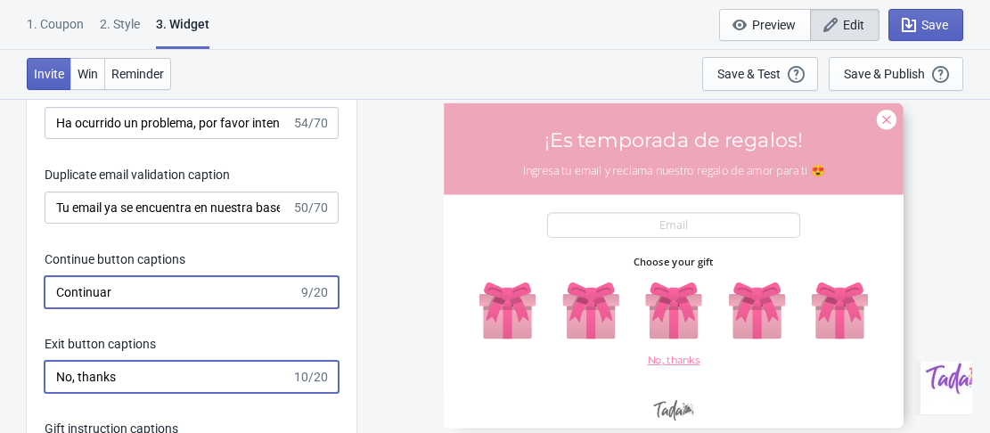
click at [135, 369] on input "No, thanks" at bounding box center [168, 377] width 247 height 32
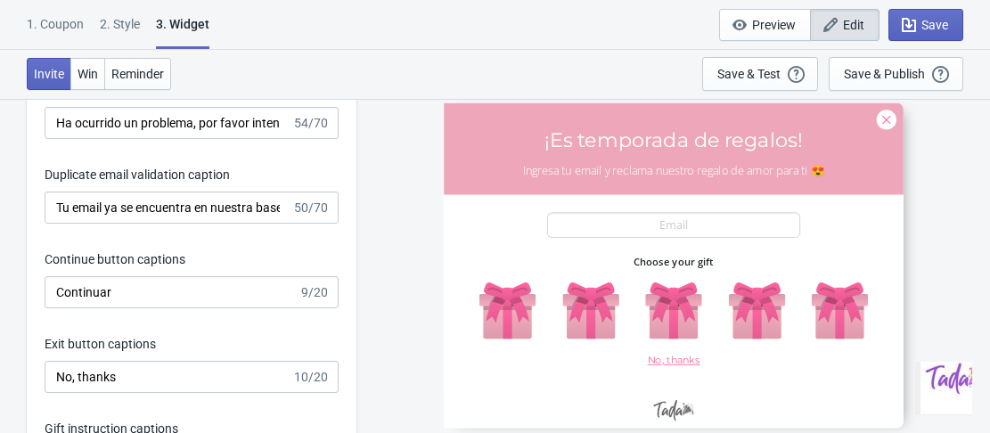
click at [957, 159] on div "30NUEVO ¡Es temporada de regalos! Ingresa tu email y reclama nuestro regalo de …" at bounding box center [673, 265] width 616 height 334
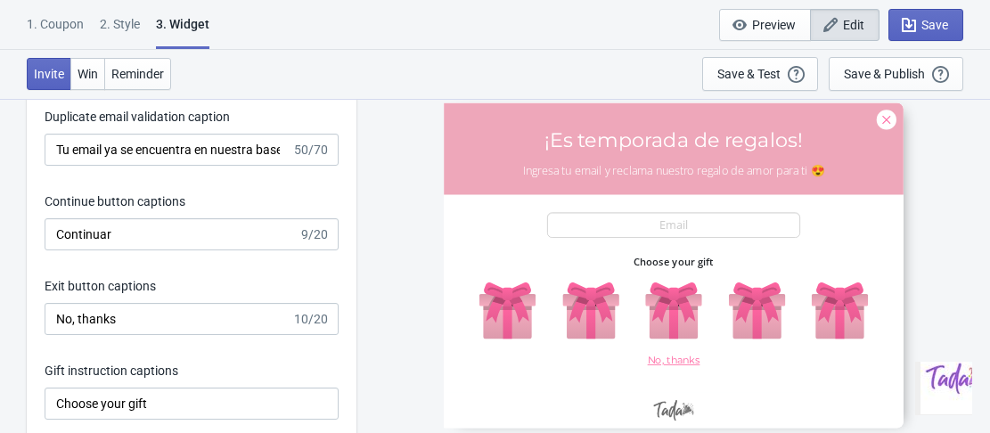
scroll to position [3029, 0]
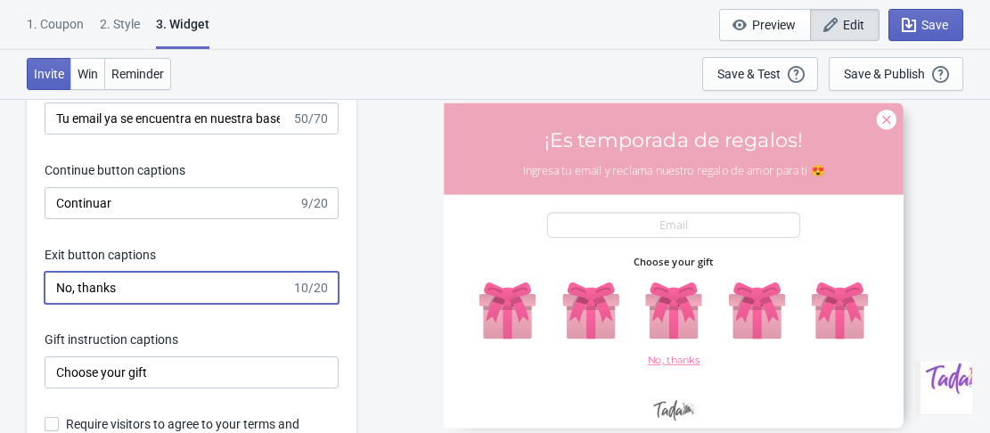
drag, startPoint x: 134, startPoint y: 290, endPoint x: 78, endPoint y: 292, distance: 55.3
click at [78, 292] on input "No, thanks" at bounding box center [168, 288] width 247 height 32
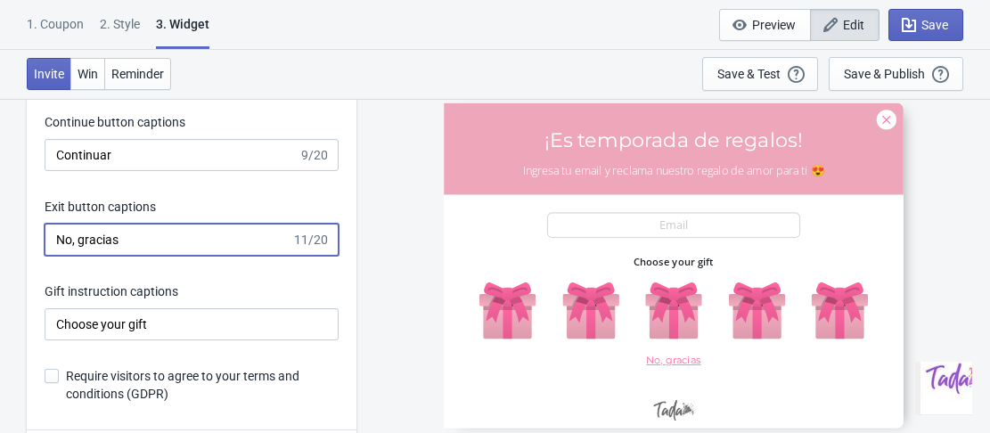
scroll to position [3119, 0]
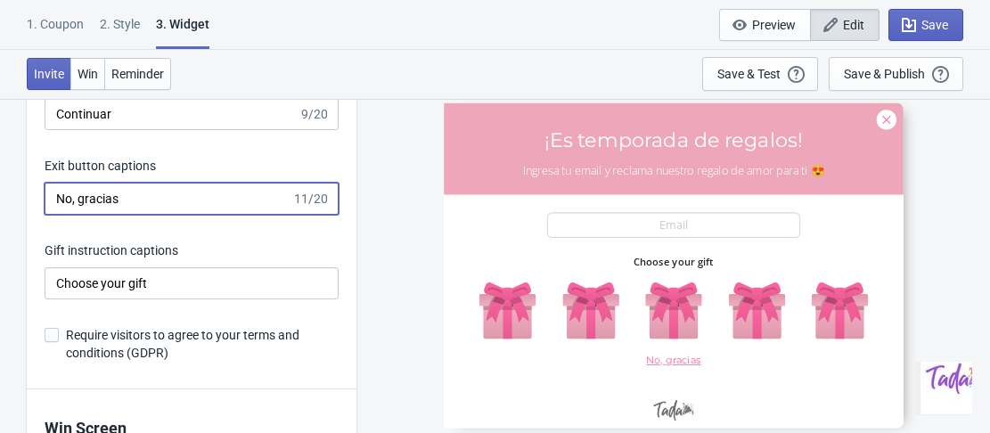
type input "No, gracias"
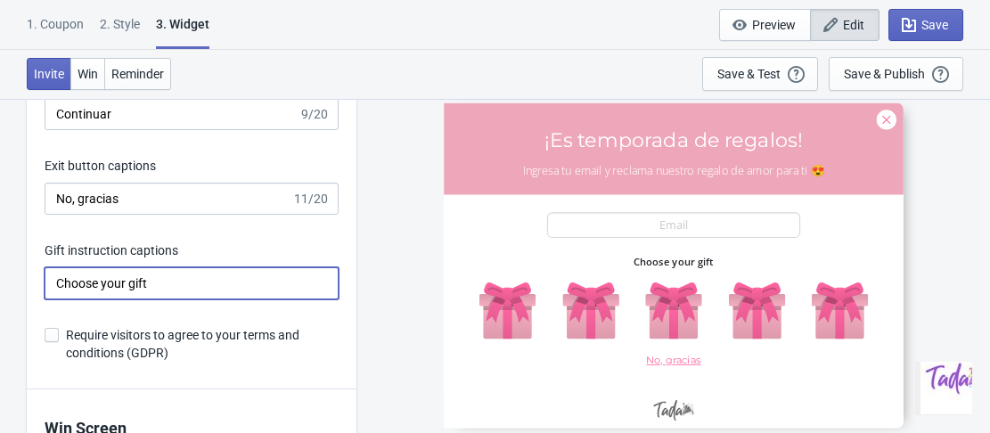
drag, startPoint x: 163, startPoint y: 280, endPoint x: 52, endPoint y: 283, distance: 111.4
click at [52, 283] on input "Choose your gift" at bounding box center [192, 283] width 294 height 32
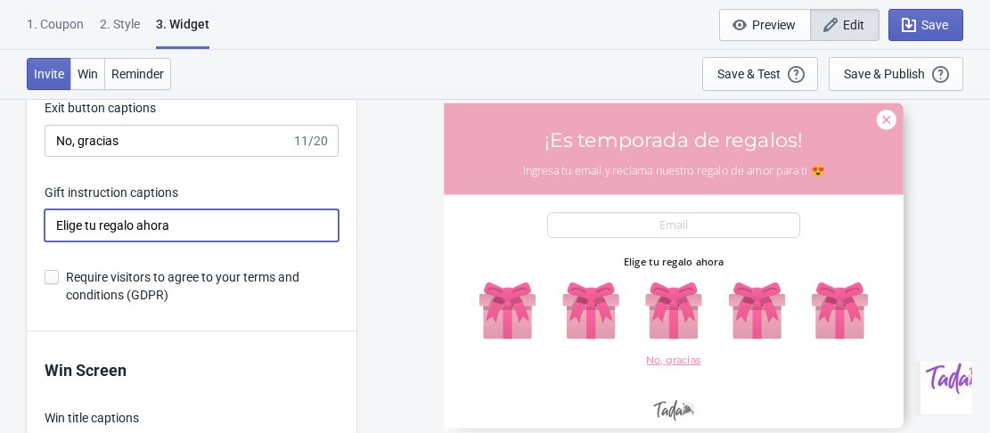
scroll to position [3208, 0]
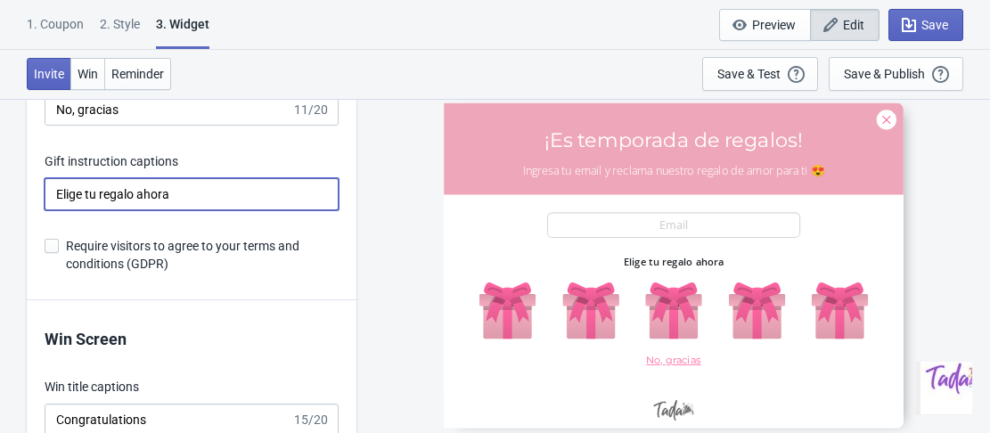
type input "Elige tu regalo ahora"
click at [377, 244] on div "30NUEVO ¡Es temporada de regalos! Ingresa tu email y reclama nuestro regalo de …" at bounding box center [673, 265] width 616 height 334
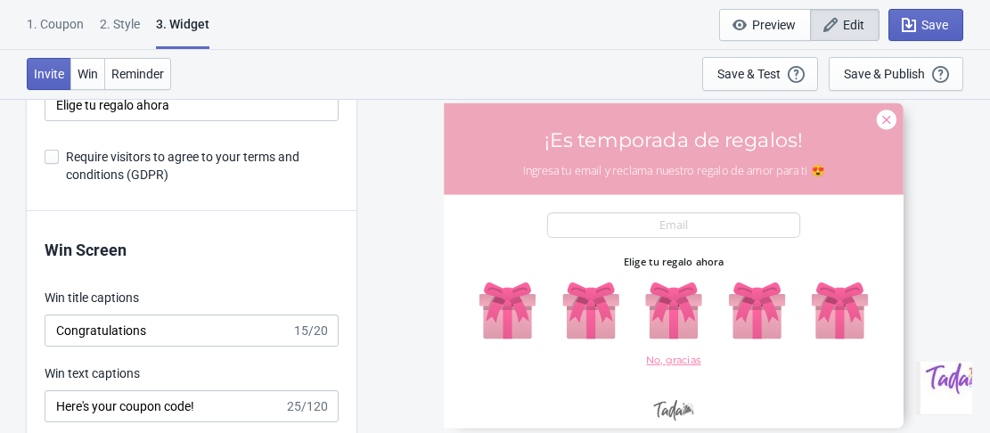
scroll to position [3386, 0]
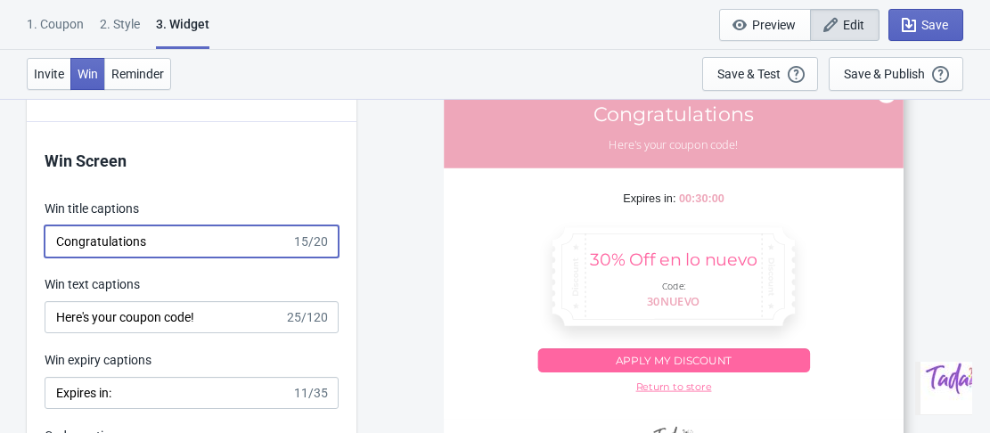
drag, startPoint x: 110, startPoint y: 243, endPoint x: 56, endPoint y: 241, distance: 53.5
click at [56, 241] on input "Congratulations" at bounding box center [168, 241] width 247 height 32
type input "Felicitaciones"
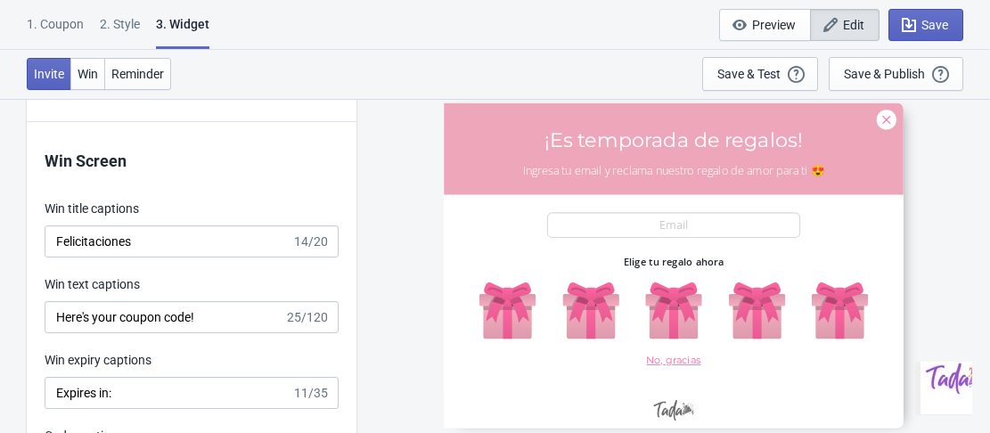
click at [388, 258] on div "30NUEVO ¡Es temporada de regalos! Ingresa tu email y reclama nuestro regalo de …" at bounding box center [673, 265] width 616 height 334
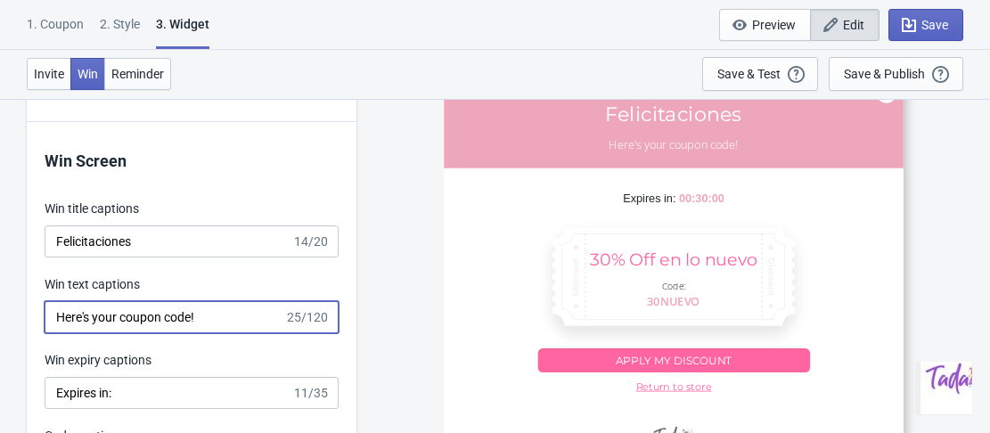
click at [218, 323] on input "Here's your coupon code!" at bounding box center [165, 317] width 240 height 32
drag, startPoint x: 218, startPoint y: 323, endPoint x: 30, endPoint y: 326, distance: 188.0
click at [30, 326] on div "Win Screen Win title captions Felicitaciones 14/20 Win text captions Here's you…" at bounding box center [192, 427] width 330 height 610
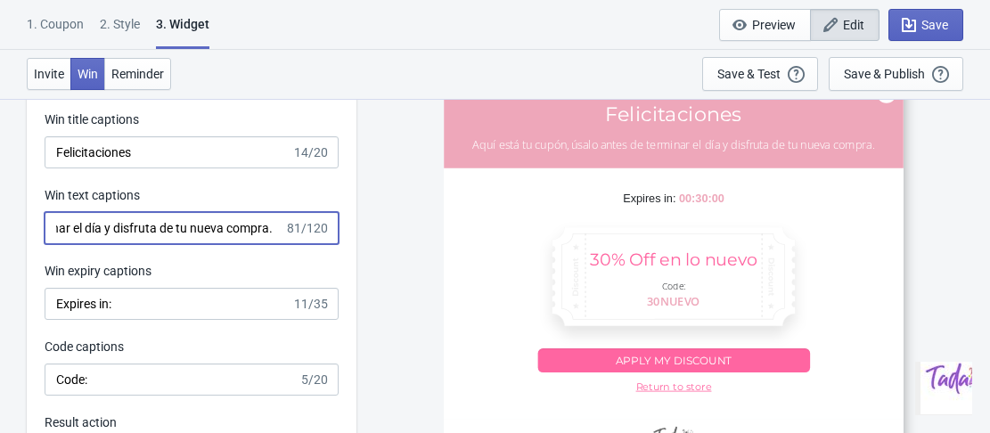
type input "Aquí está tu cupón, úsalo antes de terminar el día y disfruta de tu nueva compr…"
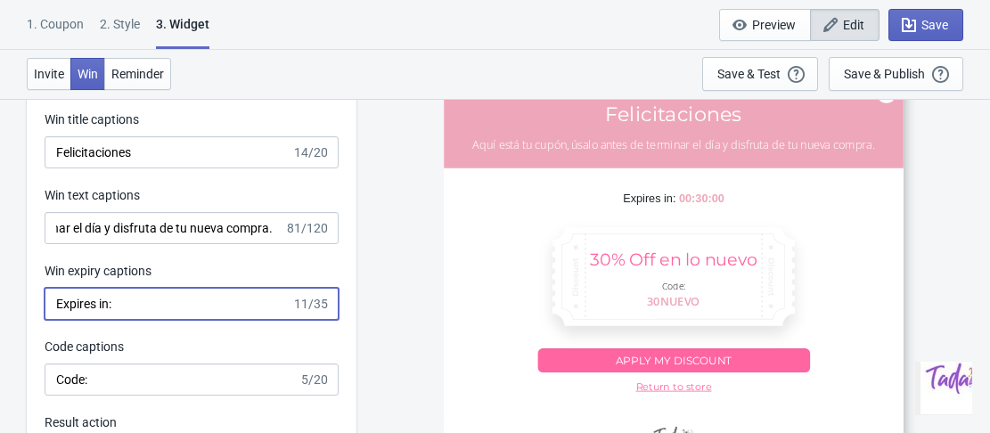
scroll to position [0, 0]
drag, startPoint x: 110, startPoint y: 303, endPoint x: 50, endPoint y: 307, distance: 60.7
click at [50, 307] on input "Expires in:" at bounding box center [168, 304] width 247 height 32
type input "Expira en:"
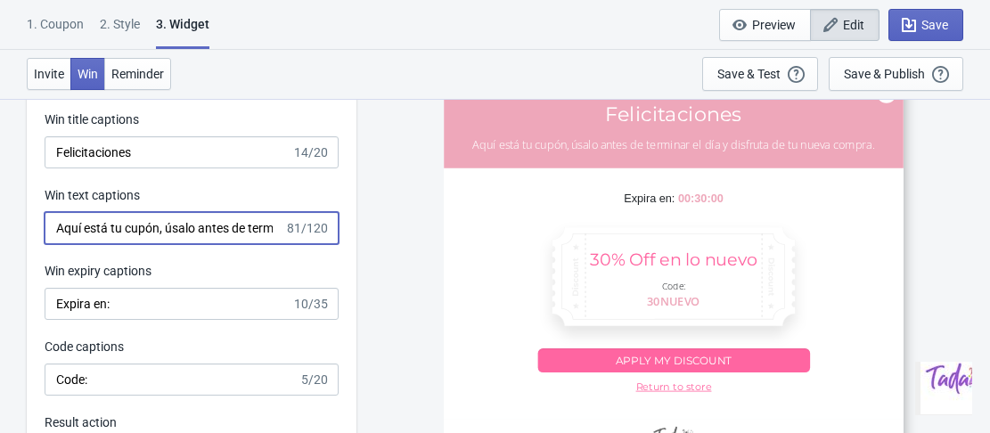
click at [249, 228] on input "Aquí está tu cupón, úsalo antes de terminar el día y disfruta de tu nueva compr…" at bounding box center [165, 228] width 240 height 32
type input "Aquí está tu cupón, úsalo antes de terminar el tiempo y disfruta de tu nueva co…"
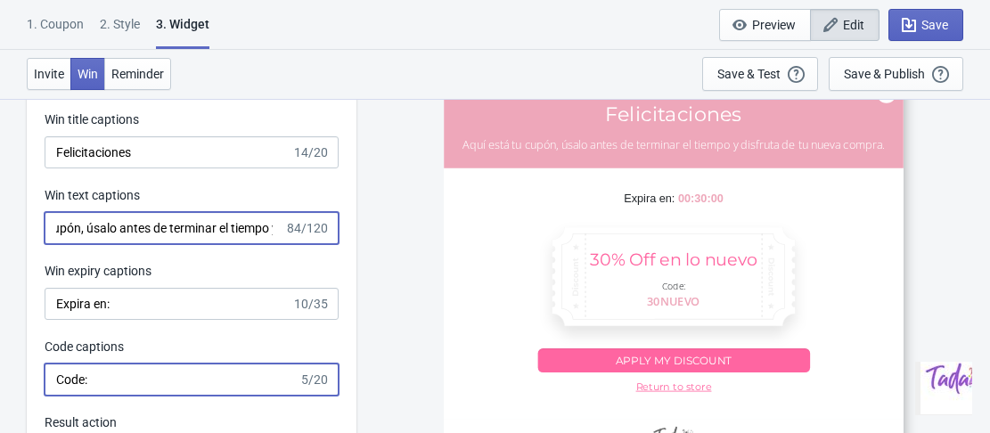
click at [154, 371] on input "Code:" at bounding box center [172, 380] width 254 height 32
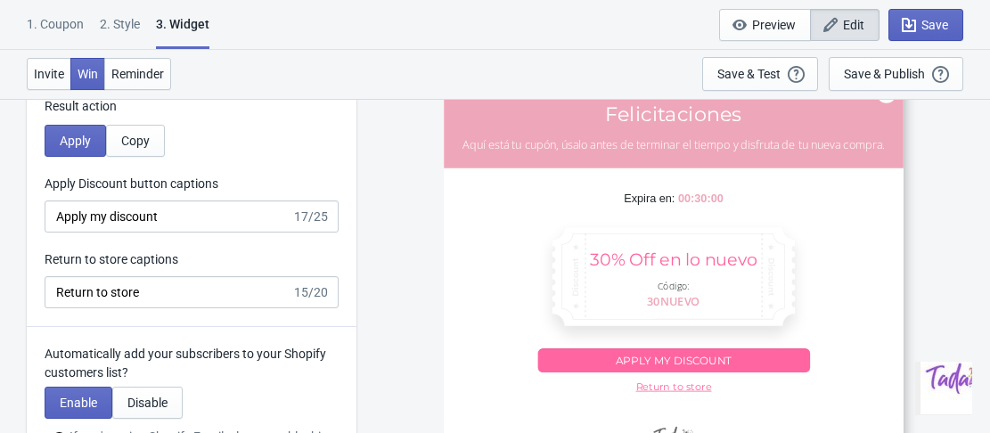
scroll to position [3831, 0]
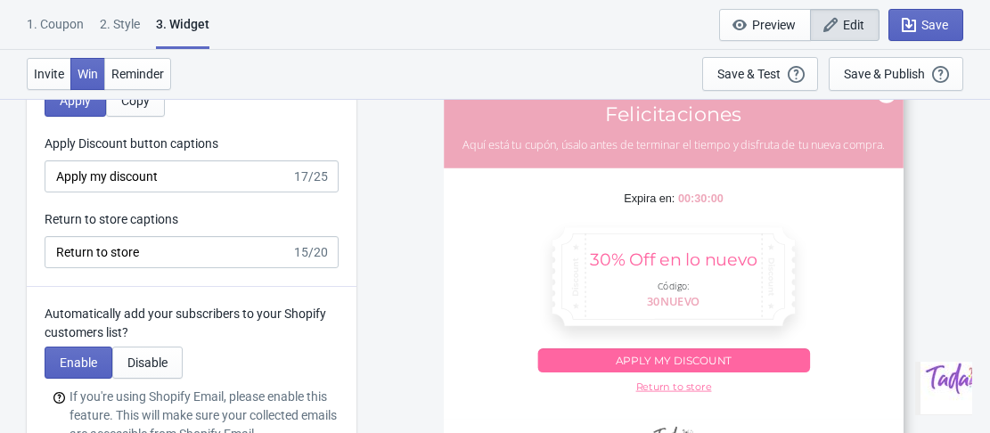
type input "Código:"
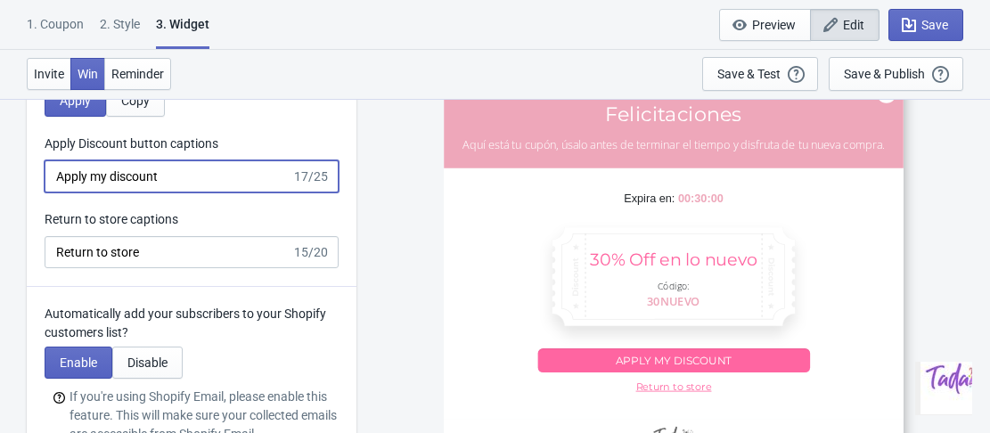
drag, startPoint x: 177, startPoint y: 176, endPoint x: 48, endPoint y: 176, distance: 129.2
click at [48, 176] on input "Apply my discount" at bounding box center [168, 176] width 247 height 32
type input "Aplicar mi descuento"
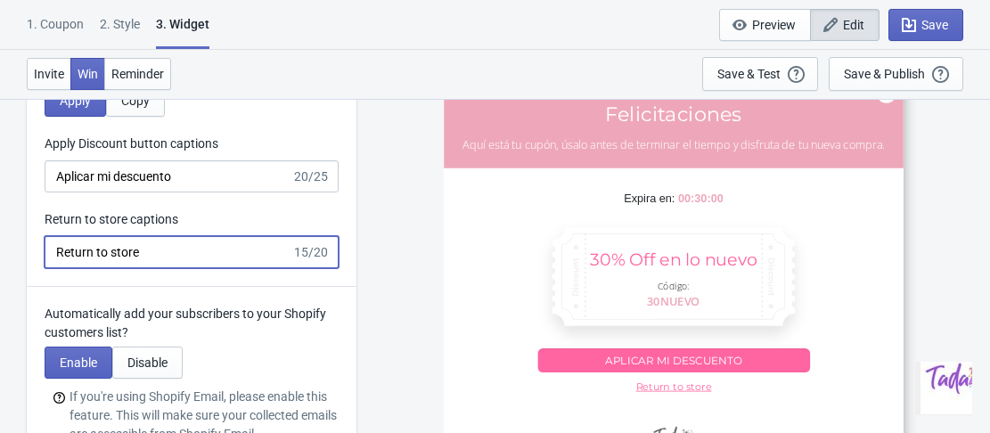
drag, startPoint x: 156, startPoint y: 256, endPoint x: 57, endPoint y: 250, distance: 99.0
click at [57, 250] on input "Return to store" at bounding box center [168, 252] width 247 height 32
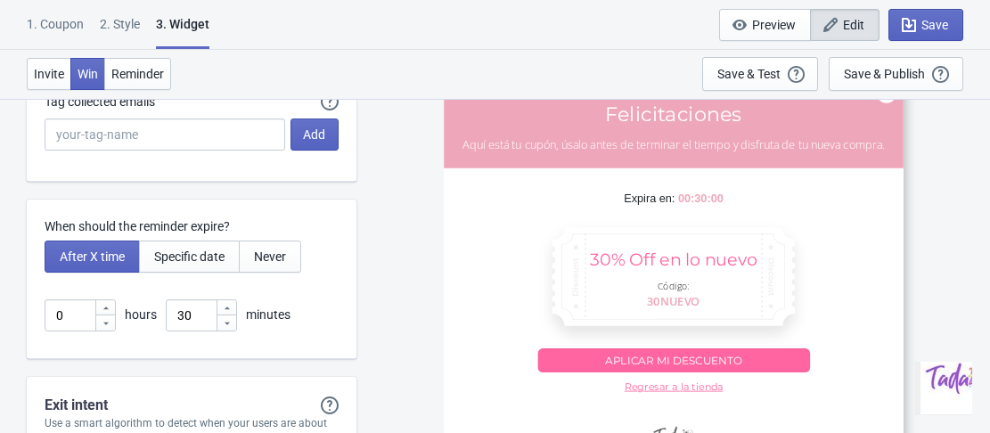
scroll to position [4277, 0]
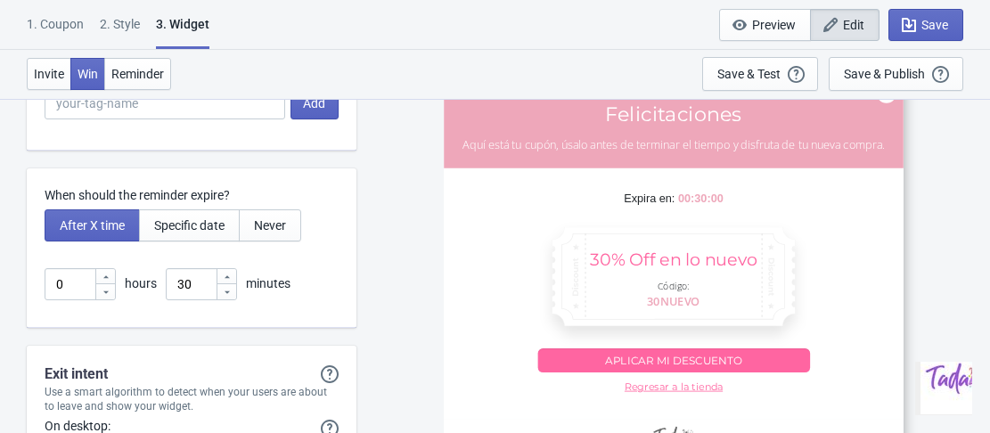
type input "Regresar a la tienda"
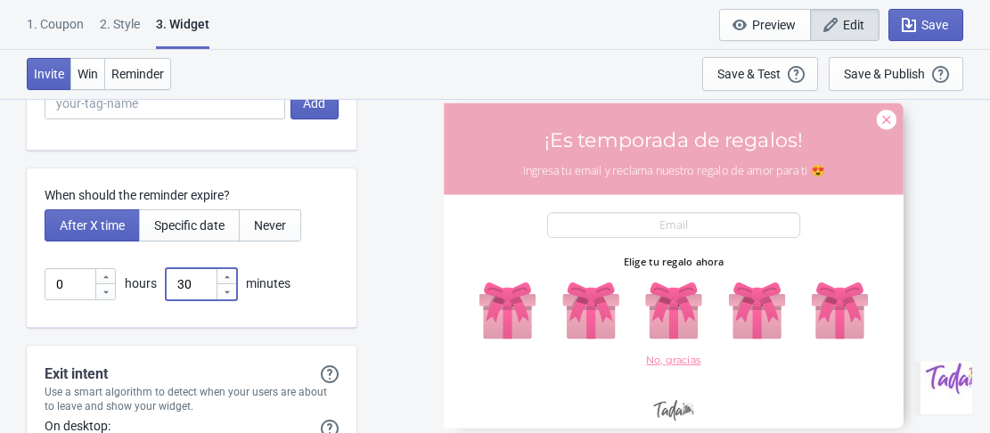
click at [230, 293] on icon at bounding box center [227, 292] width 11 height 11
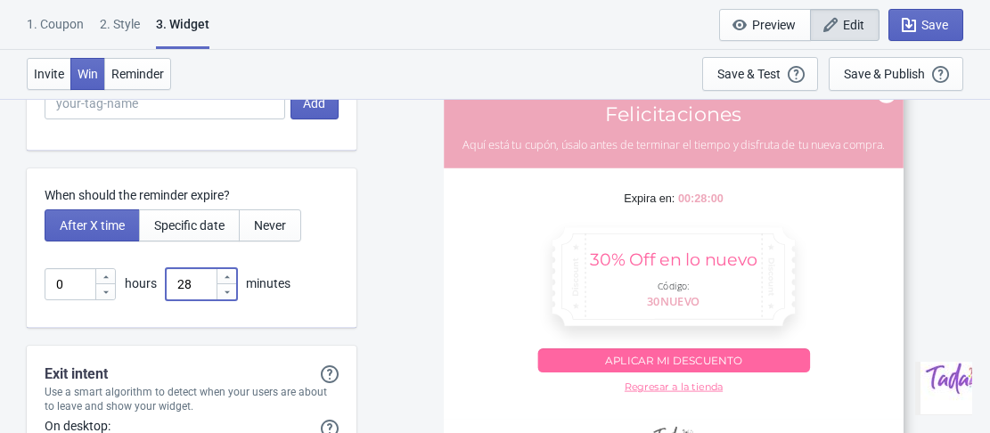
click at [230, 293] on icon at bounding box center [227, 292] width 11 height 11
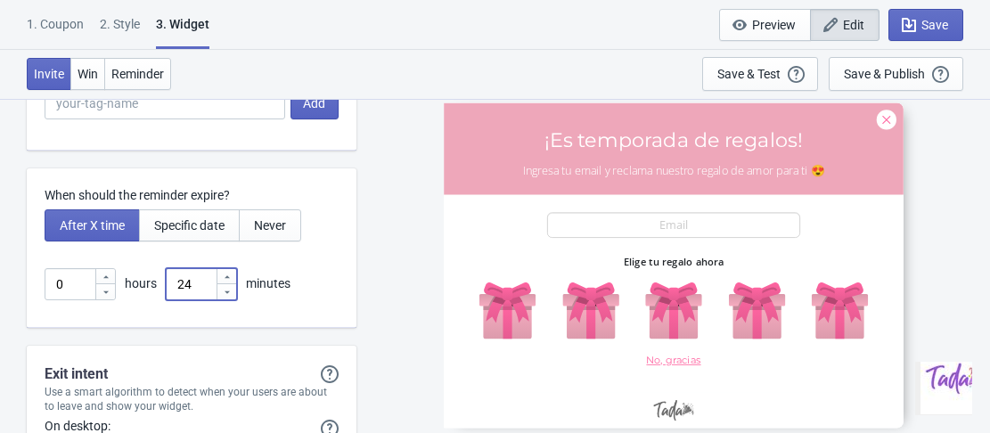
click at [230, 293] on icon at bounding box center [227, 292] width 11 height 11
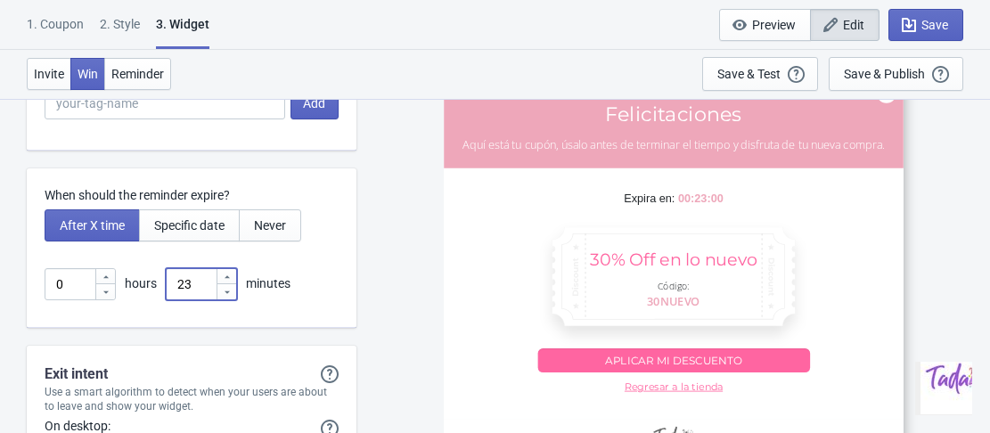
click at [230, 293] on icon at bounding box center [227, 292] width 11 height 11
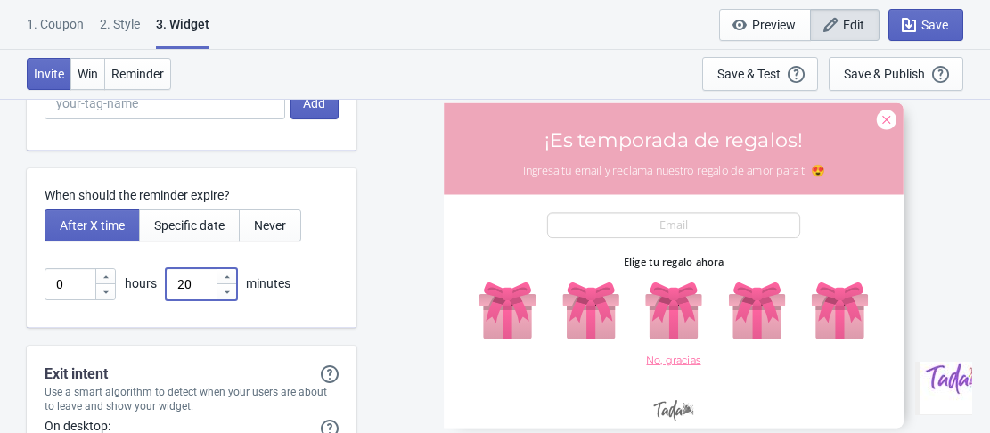
click at [230, 293] on icon at bounding box center [227, 292] width 11 height 11
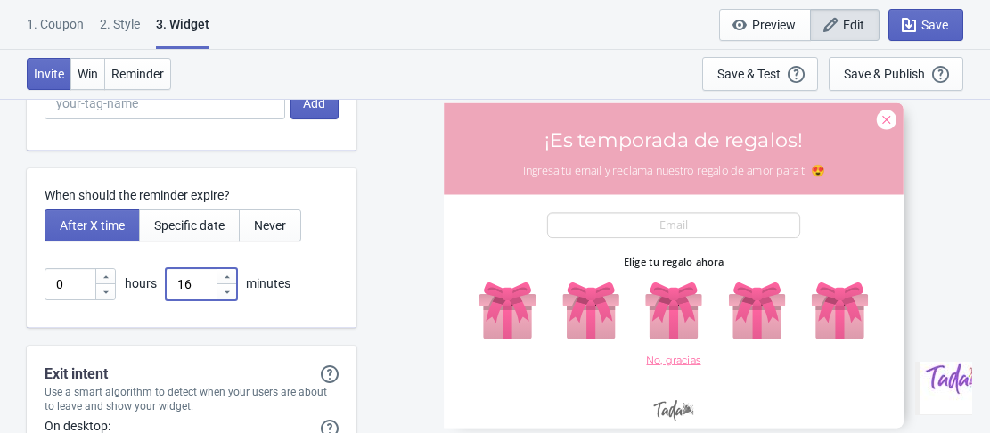
type input "15"
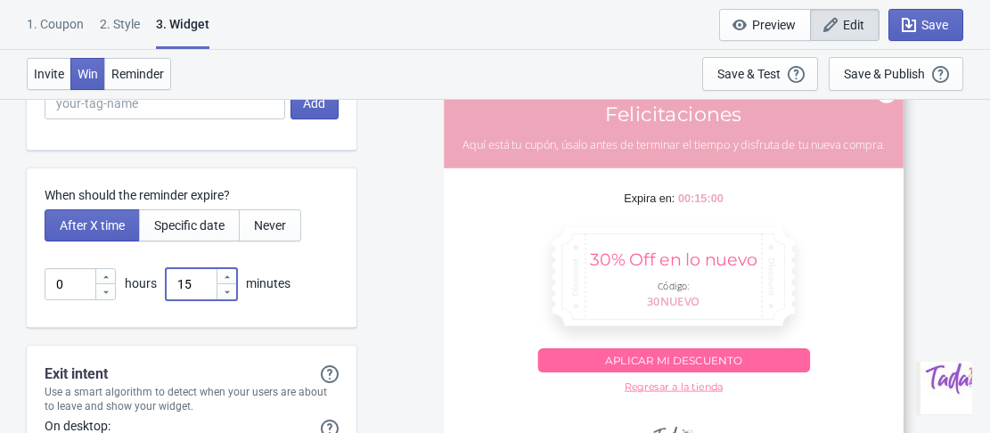
click at [327, 248] on div "When should the reminder expire? After X time Specific date Never 0 hours 15 mi…" at bounding box center [192, 247] width 330 height 159
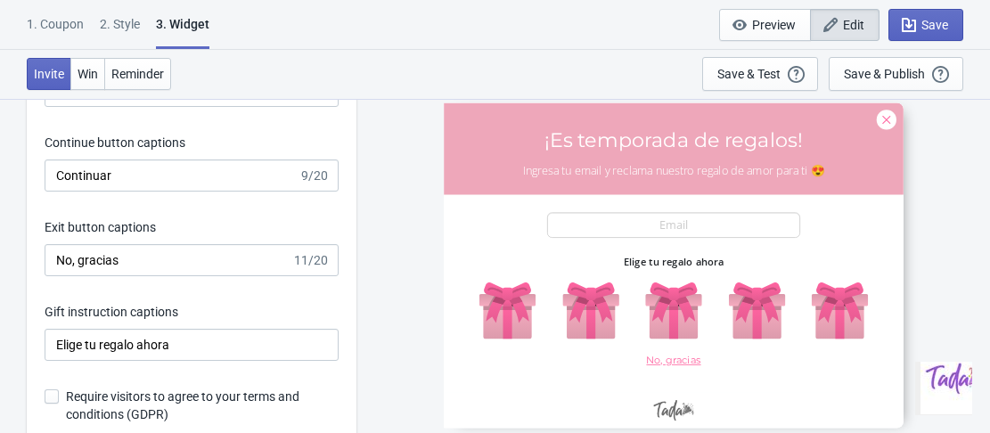
scroll to position [2905, 0]
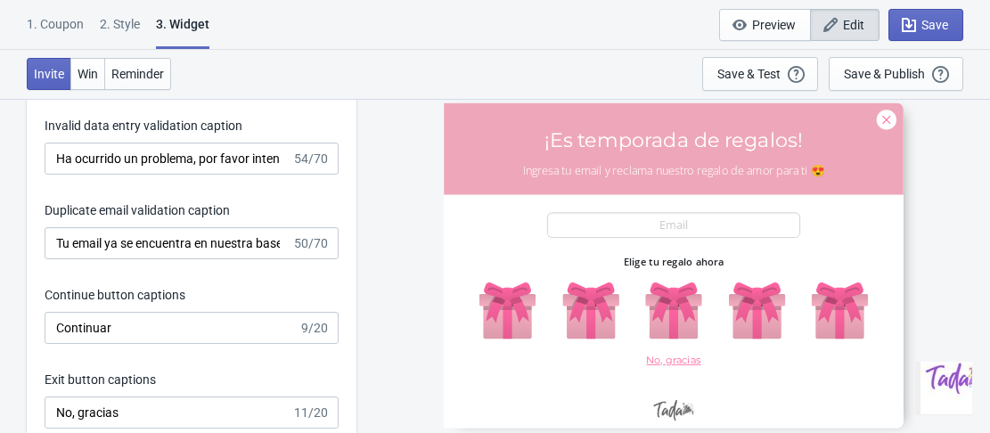
click at [59, 24] on div "1. Coupon" at bounding box center [55, 30] width 57 height 31
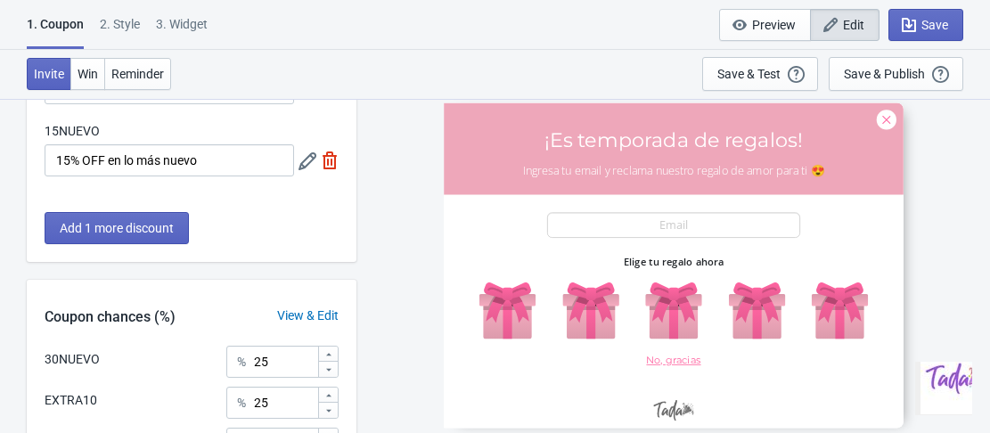
scroll to position [356, 0]
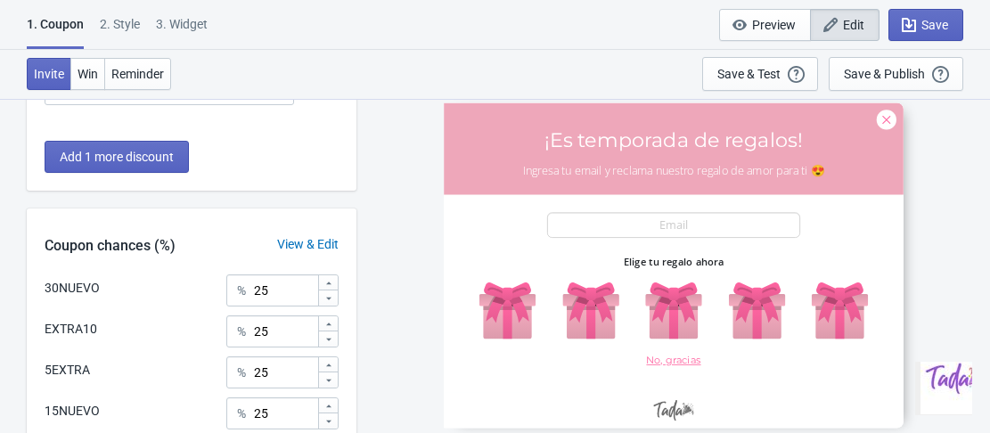
click at [120, 21] on div "2 . Style" at bounding box center [120, 30] width 40 height 31
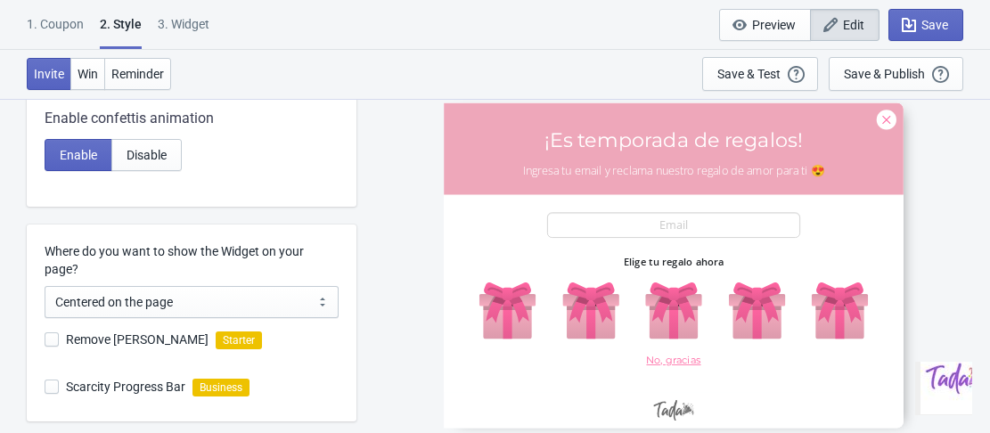
scroll to position [0, 0]
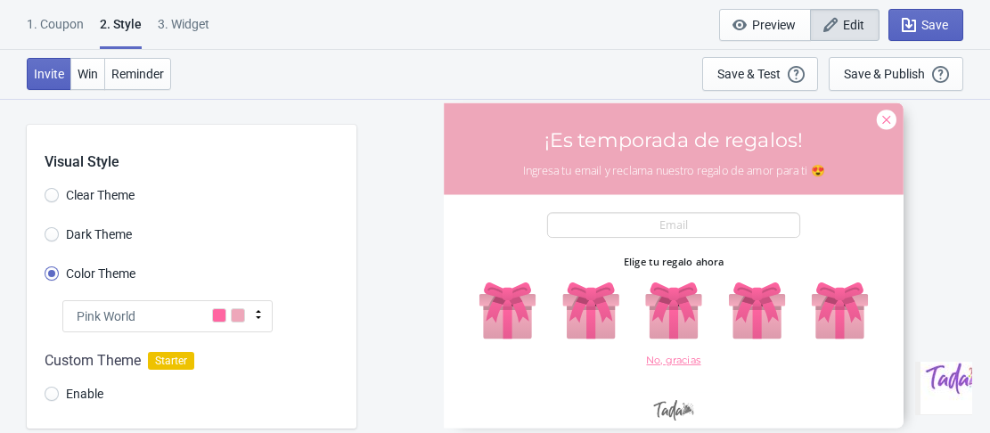
click at [184, 24] on div "3. Widget" at bounding box center [184, 30] width 52 height 31
select select "once"
select select "1"
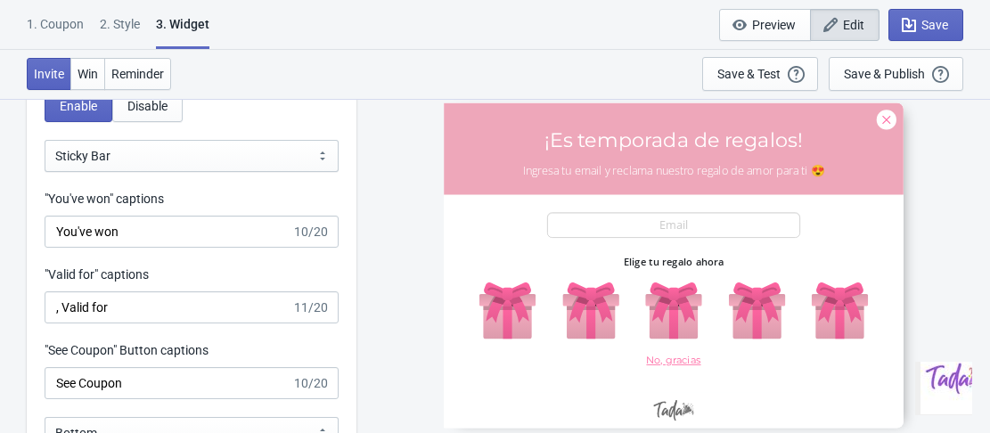
scroll to position [1871, 0]
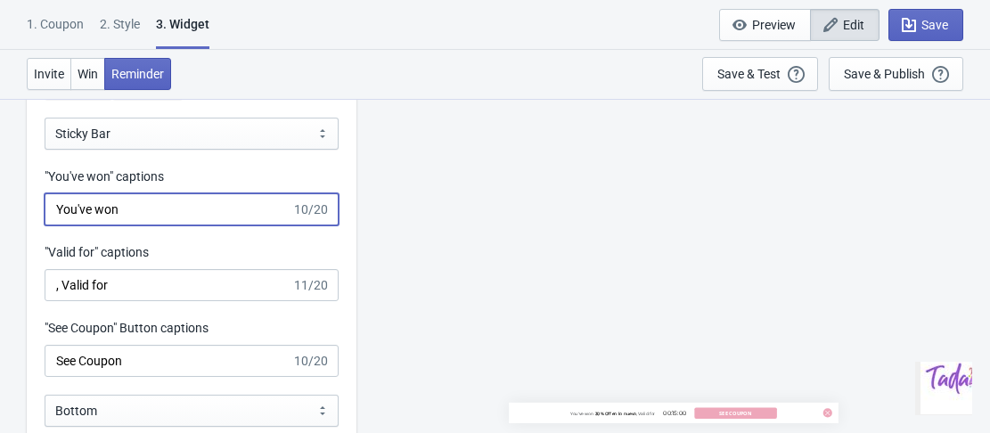
drag, startPoint x: 136, startPoint y: 217, endPoint x: 47, endPoint y: 217, distance: 89.1
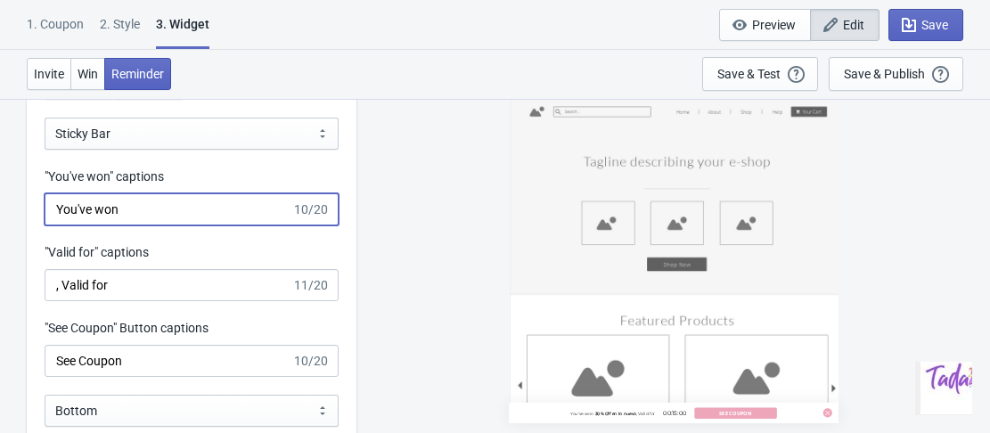
click at [47, 217] on input "You've won" at bounding box center [168, 209] width 247 height 32
type input "Has ganado"
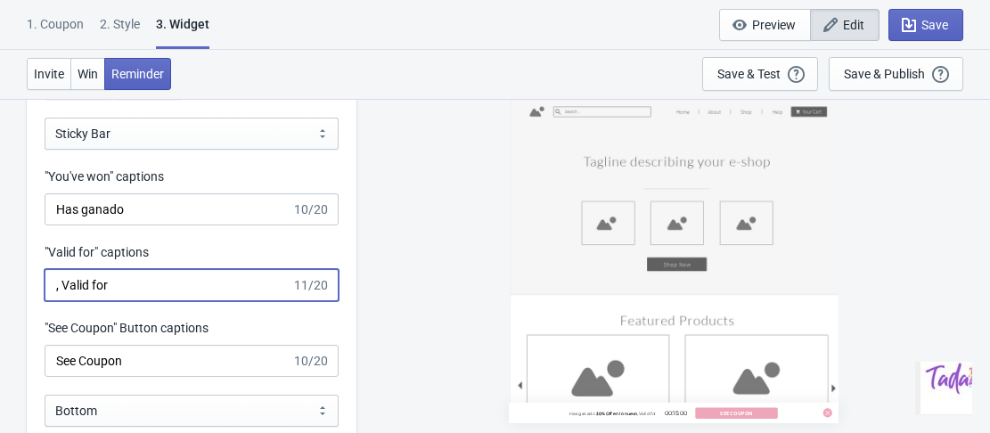
drag, startPoint x: 135, startPoint y: 290, endPoint x: 71, endPoint y: 288, distance: 64.2
click at [65, 282] on input ", Valid for" at bounding box center [168, 285] width 247 height 32
type input ", válido hasta"
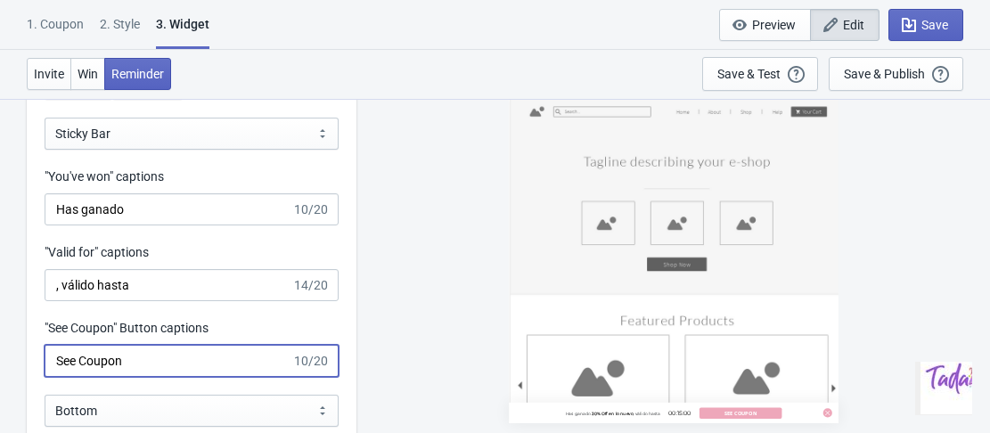
drag, startPoint x: 135, startPoint y: 355, endPoint x: 54, endPoint y: 360, distance: 80.4
click at [54, 360] on input "See Coupon" at bounding box center [168, 361] width 247 height 32
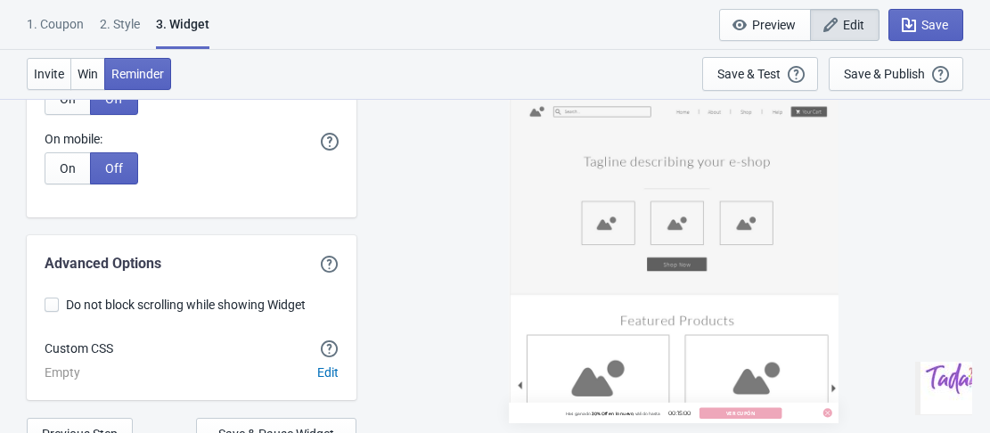
scroll to position [4687, 0]
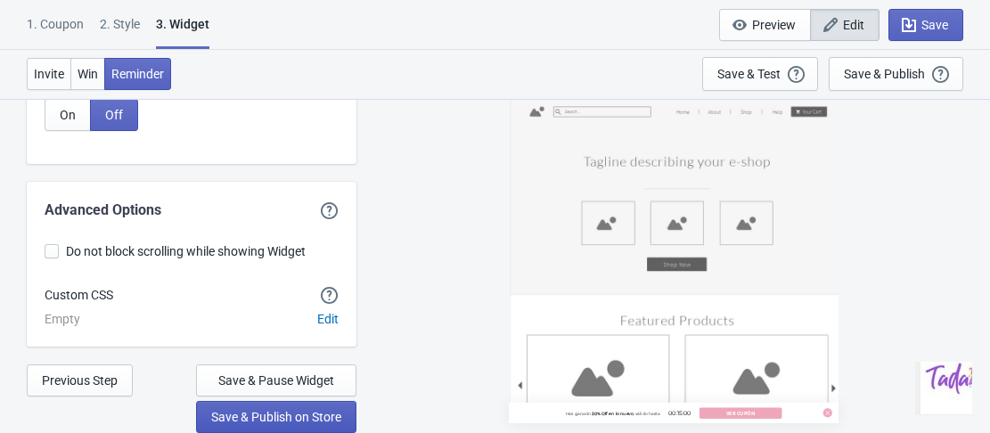
type input "ver cupón"
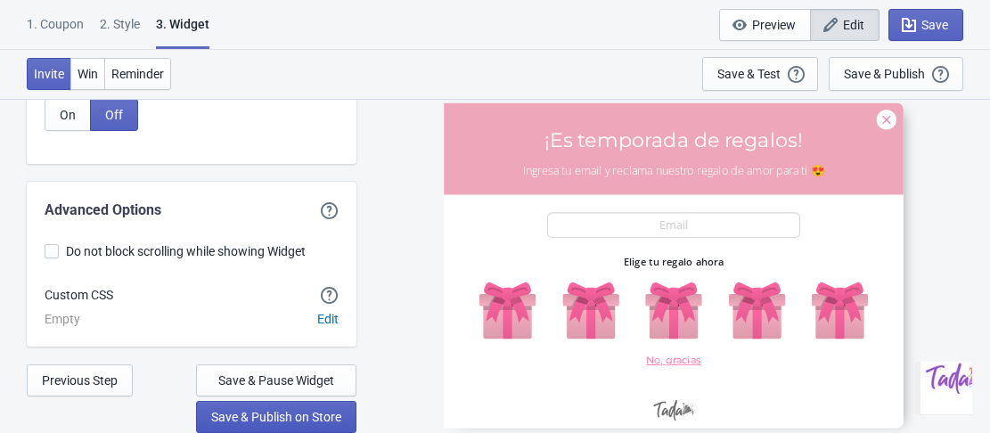
click at [290, 415] on span "Save & Publish on Store" at bounding box center [276, 417] width 130 height 14
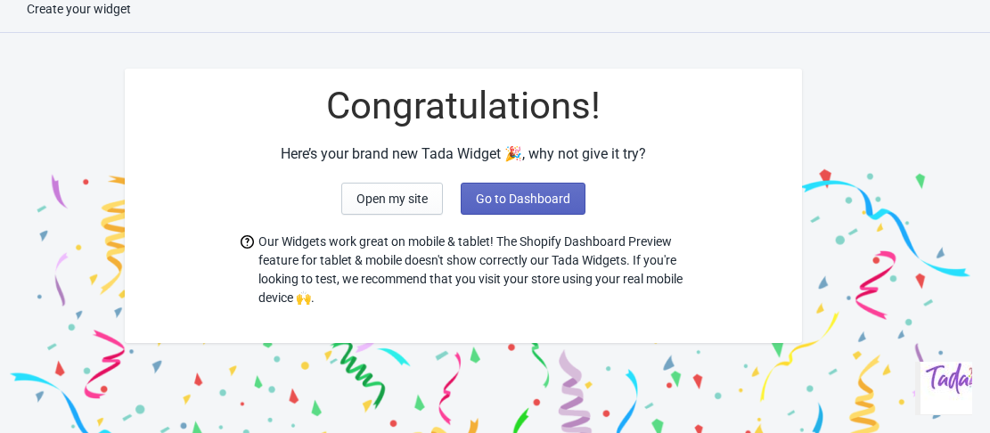
scroll to position [86, 0]
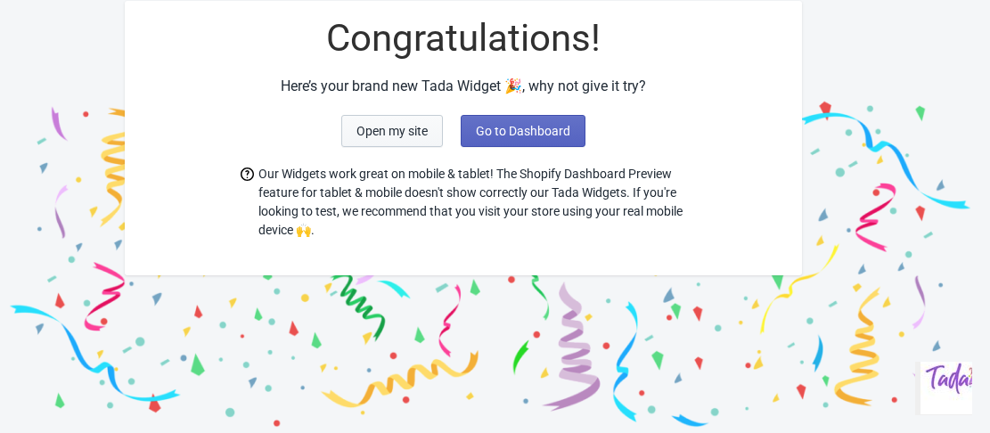
click at [418, 133] on span "Open my site" at bounding box center [391, 131] width 71 height 14
click at [498, 129] on span "Go to Dashboard" at bounding box center [523, 131] width 94 height 14
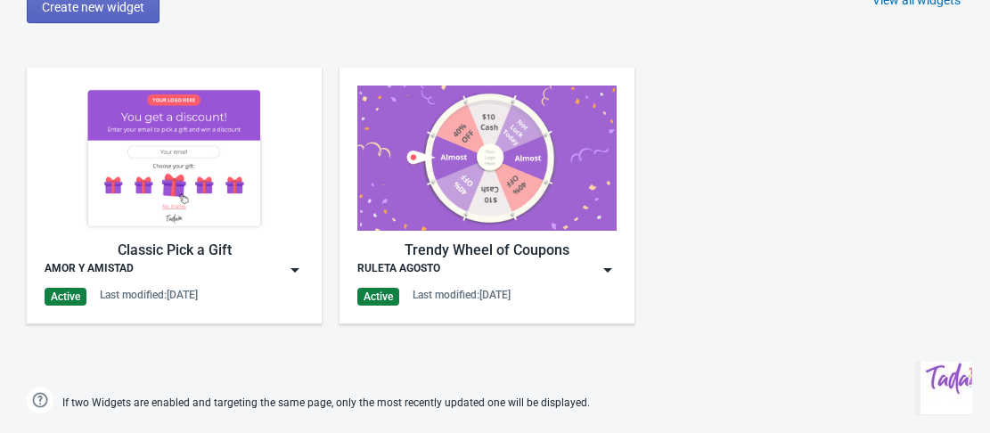
scroll to position [891, 0]
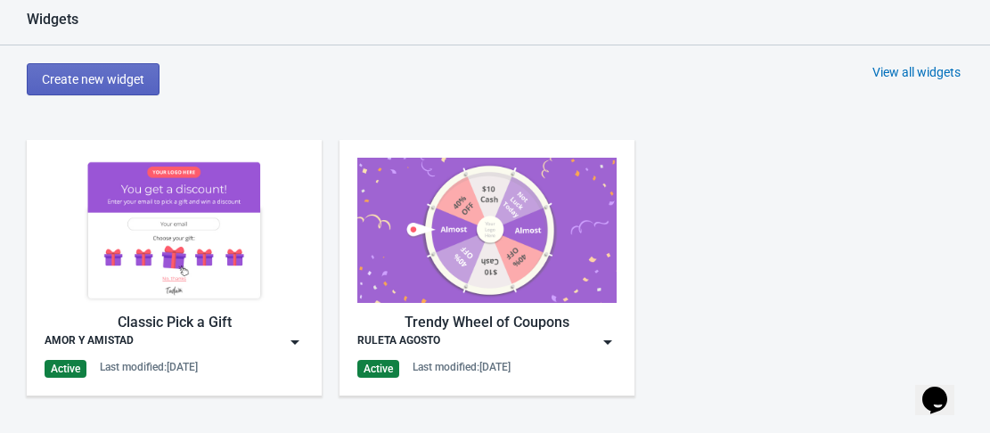
scroll to position [802, 0]
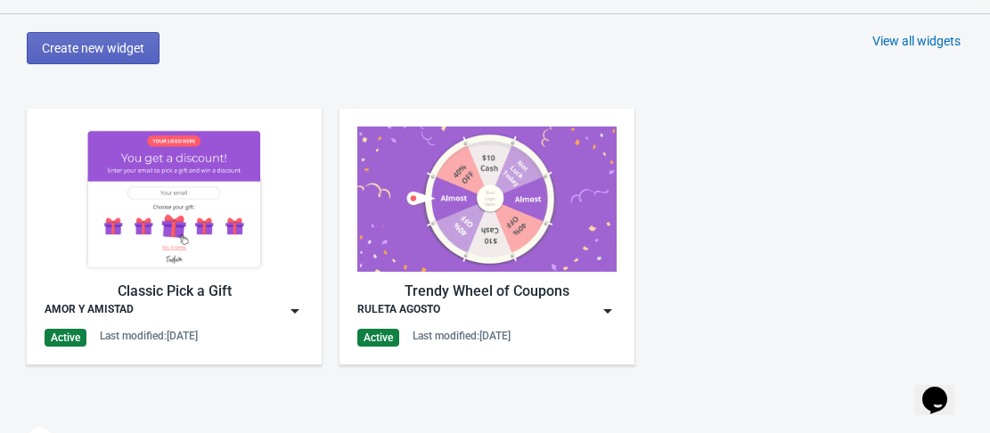
click at [286, 316] on img at bounding box center [295, 311] width 18 height 18
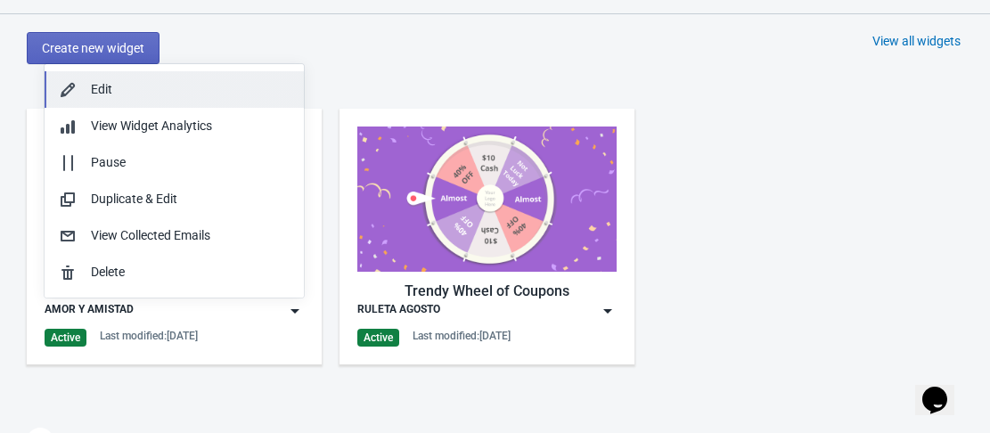
click at [114, 94] on div "Edit" at bounding box center [190, 89] width 199 height 19
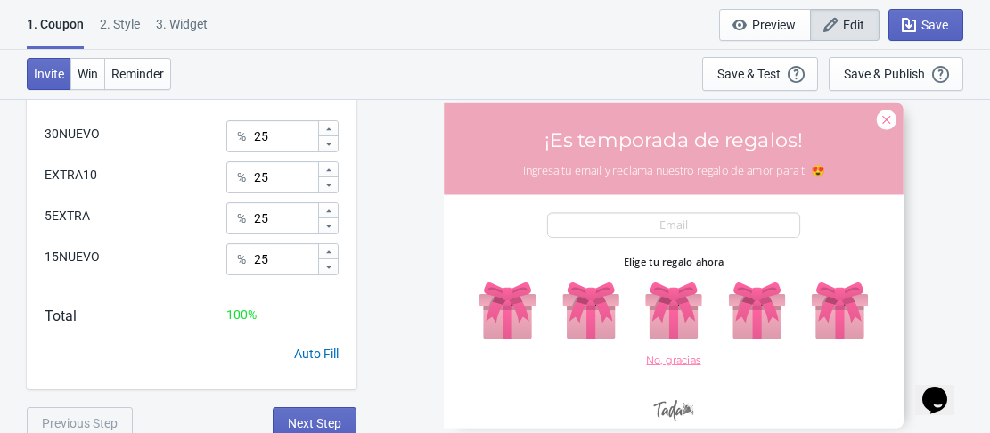
scroll to position [517, 0]
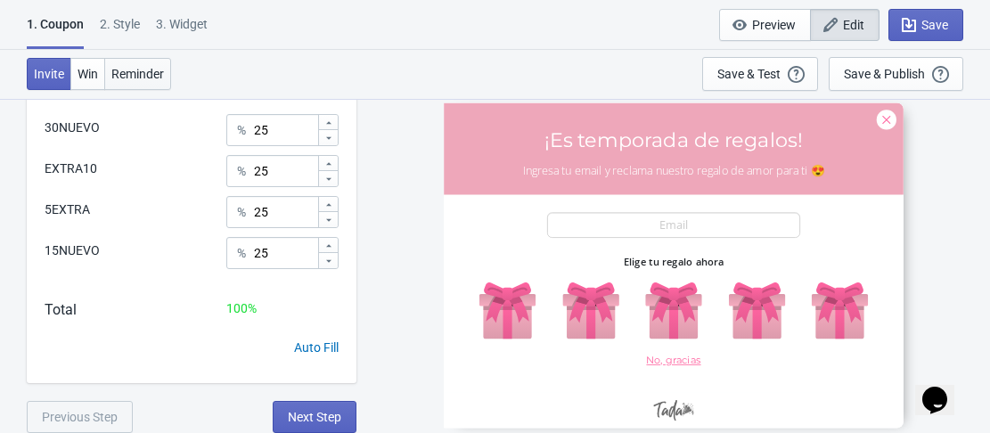
click at [137, 78] on span "Reminder" at bounding box center [137, 74] width 53 height 14
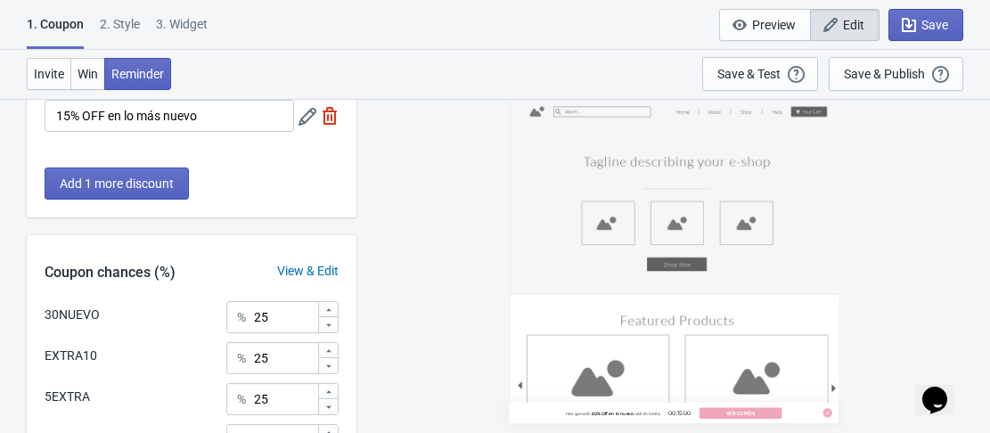
scroll to position [356, 0]
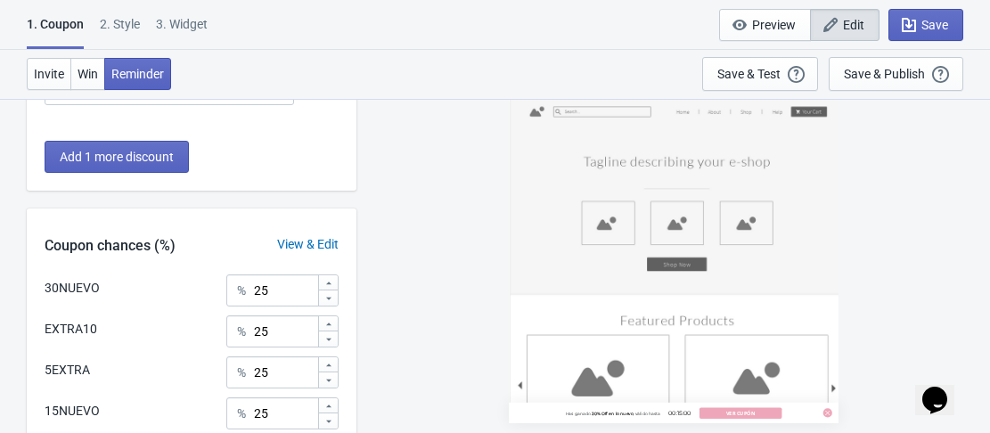
click at [184, 23] on div "3. Widget" at bounding box center [182, 30] width 52 height 31
select select "once"
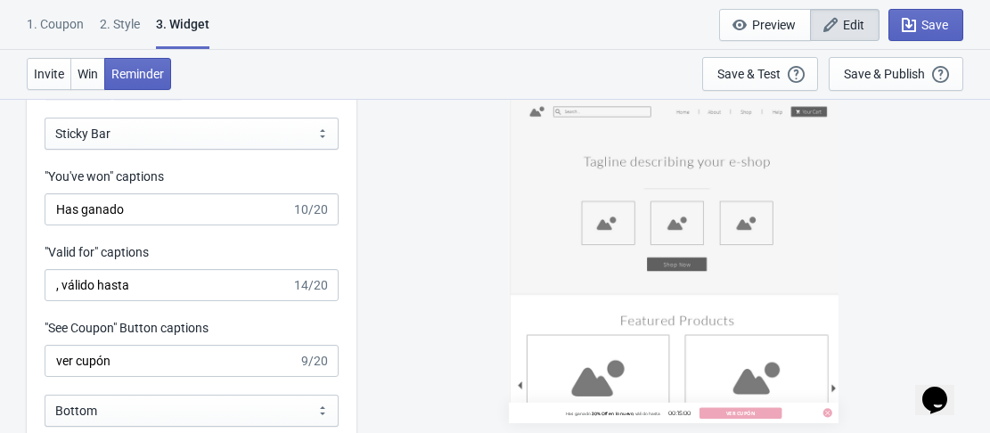
scroll to position [1782, 0]
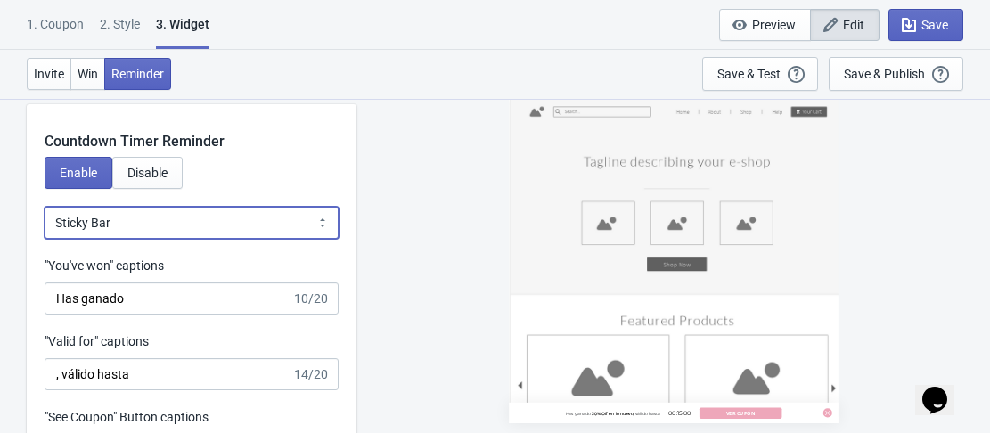
click at [152, 215] on select "Bubble Sticky Bar" at bounding box center [192, 223] width 294 height 32
select select "0"
click at [45, 207] on select "Bubble Sticky Bar" at bounding box center [192, 223] width 294 height 32
type input "left"
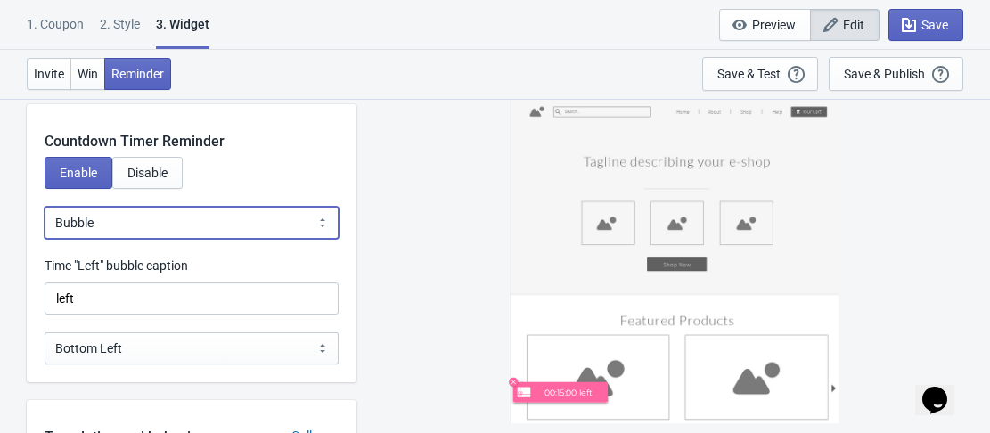
scroll to position [1871, 0]
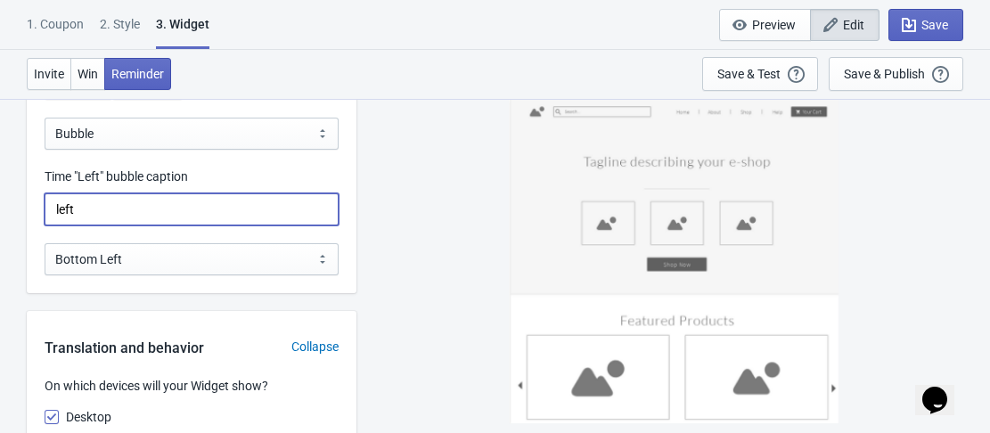
click at [119, 221] on input "left" at bounding box center [192, 209] width 294 height 32
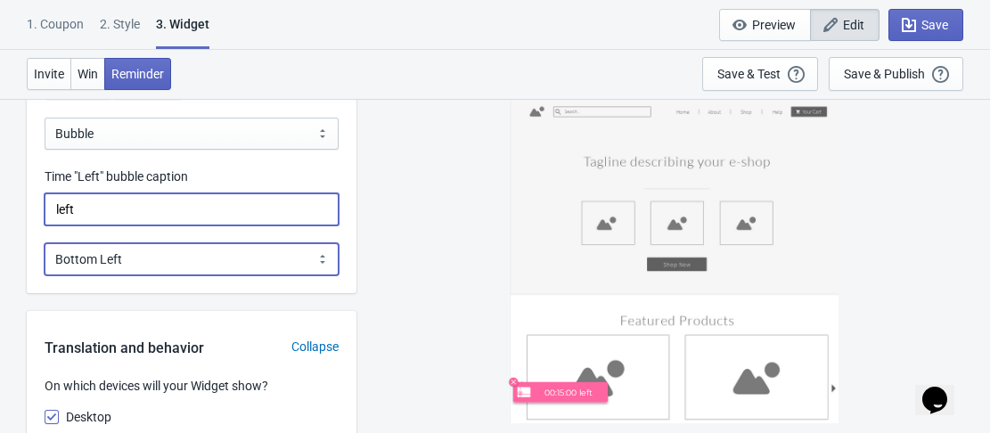
click at [164, 258] on select "Bottom Left Bottom Right Middle Left Middle Right Top Left Top Right" at bounding box center [192, 259] width 294 height 32
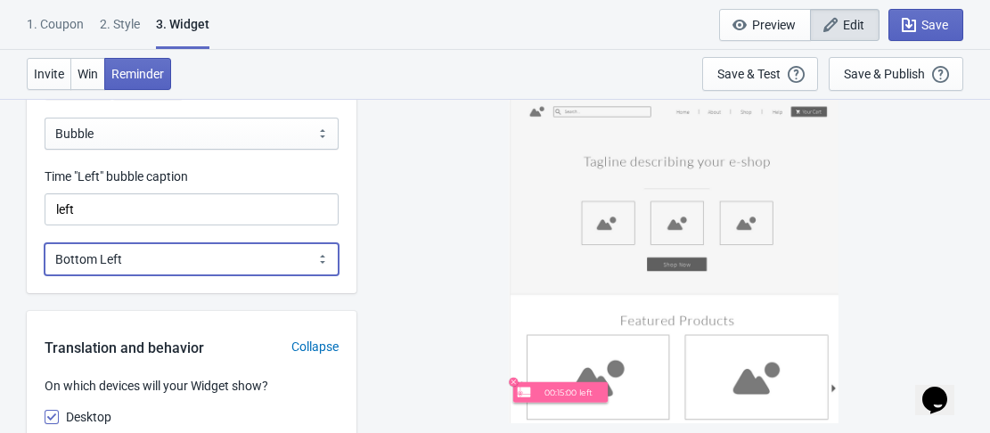
select select "2"
click at [45, 243] on select "Bottom Left Bottom Right Middle Left Middle Right Top Left Top Right" at bounding box center [192, 259] width 294 height 32
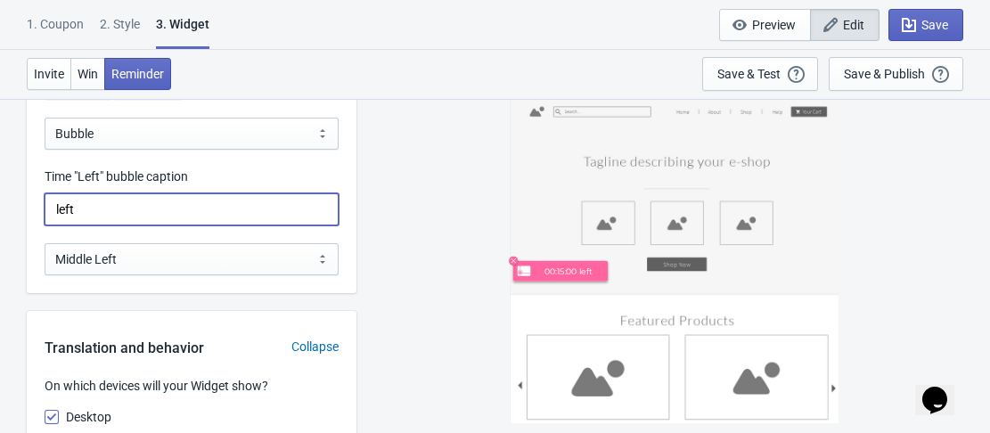
drag, startPoint x: 80, startPoint y: 215, endPoint x: 43, endPoint y: 212, distance: 37.5
click at [43, 212] on div "Time "Left" bubble caption left" at bounding box center [192, 197] width 330 height 58
type input "U"
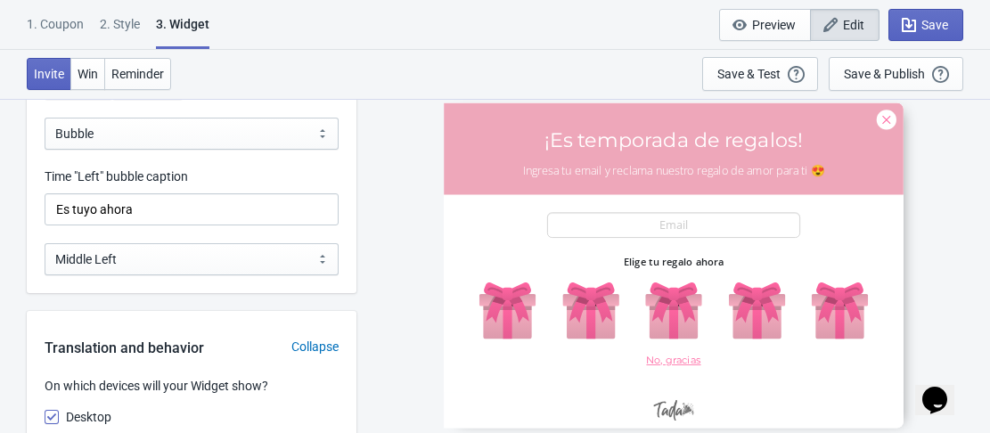
click at [397, 212] on div "30NUEVO ¡Es temporada de regalos! Ingresa tu email y reclama nuestro regalo de …" at bounding box center [673, 265] width 616 height 334
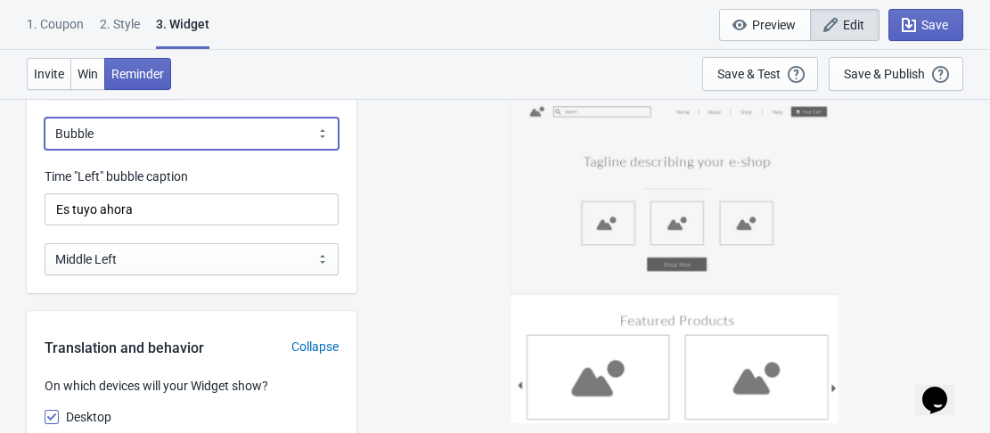
click at [185, 140] on select "Bubble Sticky Bar" at bounding box center [192, 134] width 294 height 32
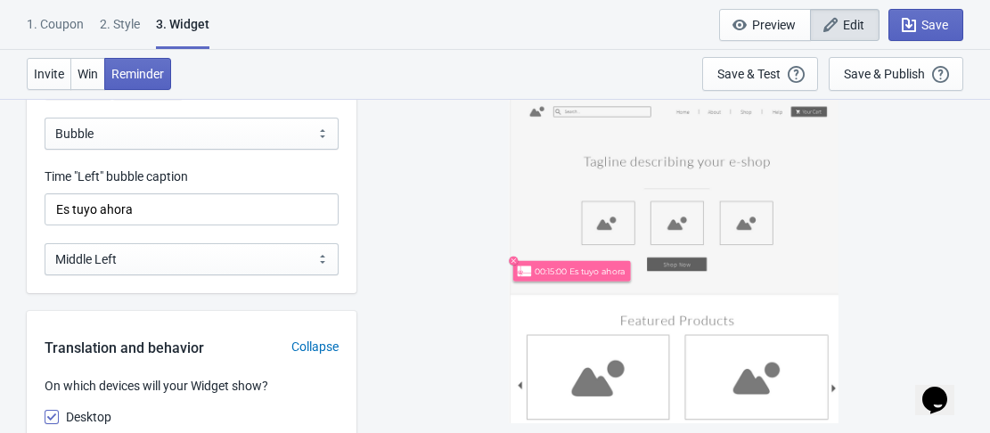
click at [381, 218] on div "00:15:00 Es tuyo ahora" at bounding box center [673, 265] width 616 height 334
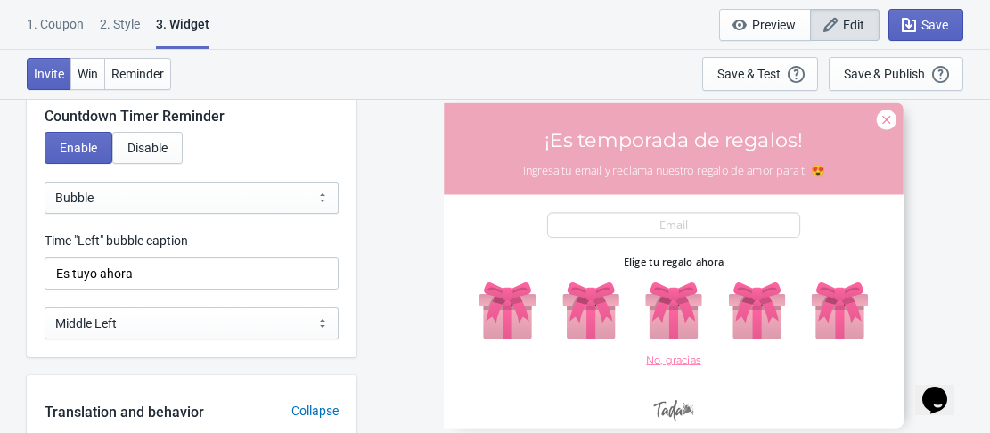
scroll to position [1782, 0]
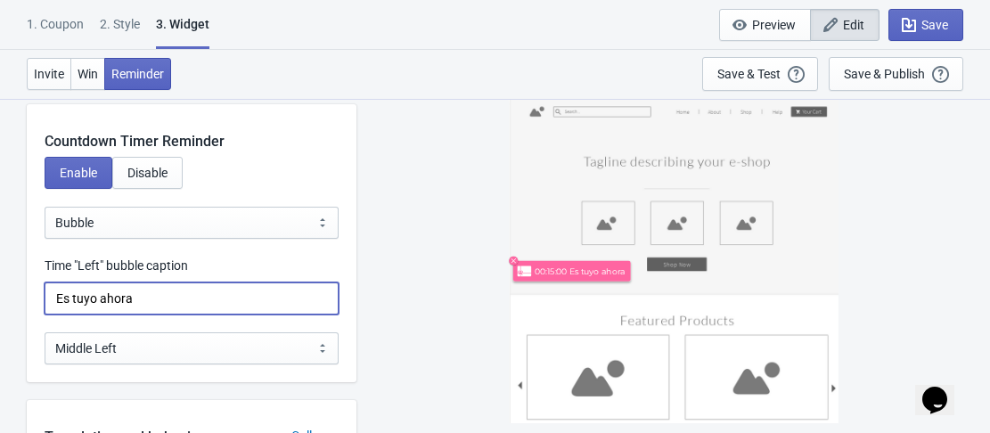
drag, startPoint x: 151, startPoint y: 299, endPoint x: 44, endPoint y: 299, distance: 106.9
click at [44, 299] on div "Time "Left" bubble caption Es tuyo ahora" at bounding box center [192, 286] width 330 height 58
type input "E"
type input "Se agota el tiempo!"
click at [414, 211] on div "00:15:00 Se agota el tiempo!" at bounding box center [673, 265] width 616 height 334
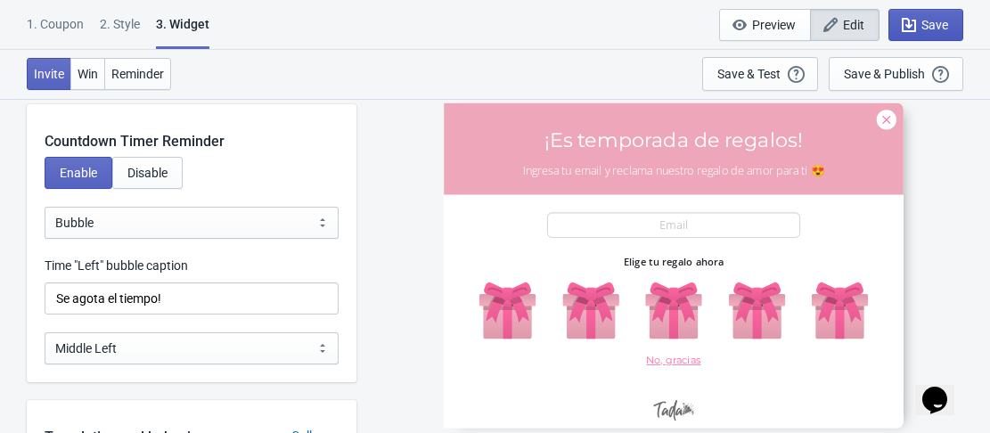
click at [905, 25] on icon "button" at bounding box center [909, 25] width 18 height 18
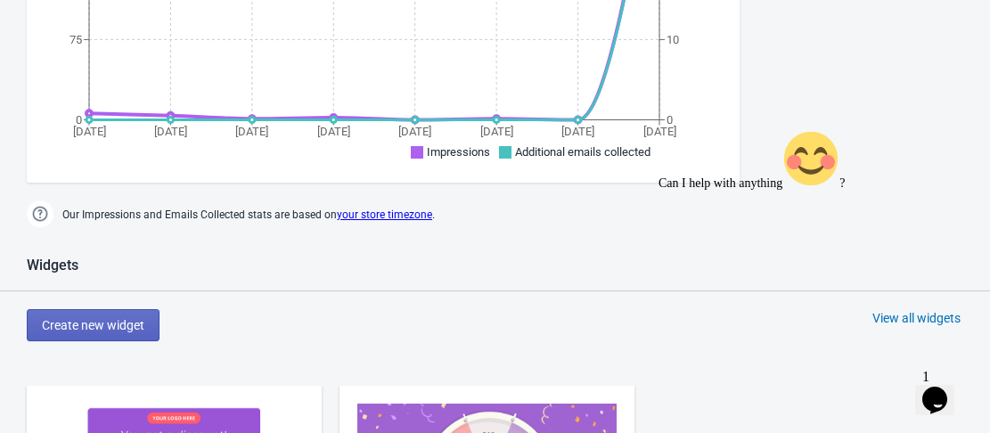
scroll to position [476, 0]
